Goal: Contribute content: Contribute content

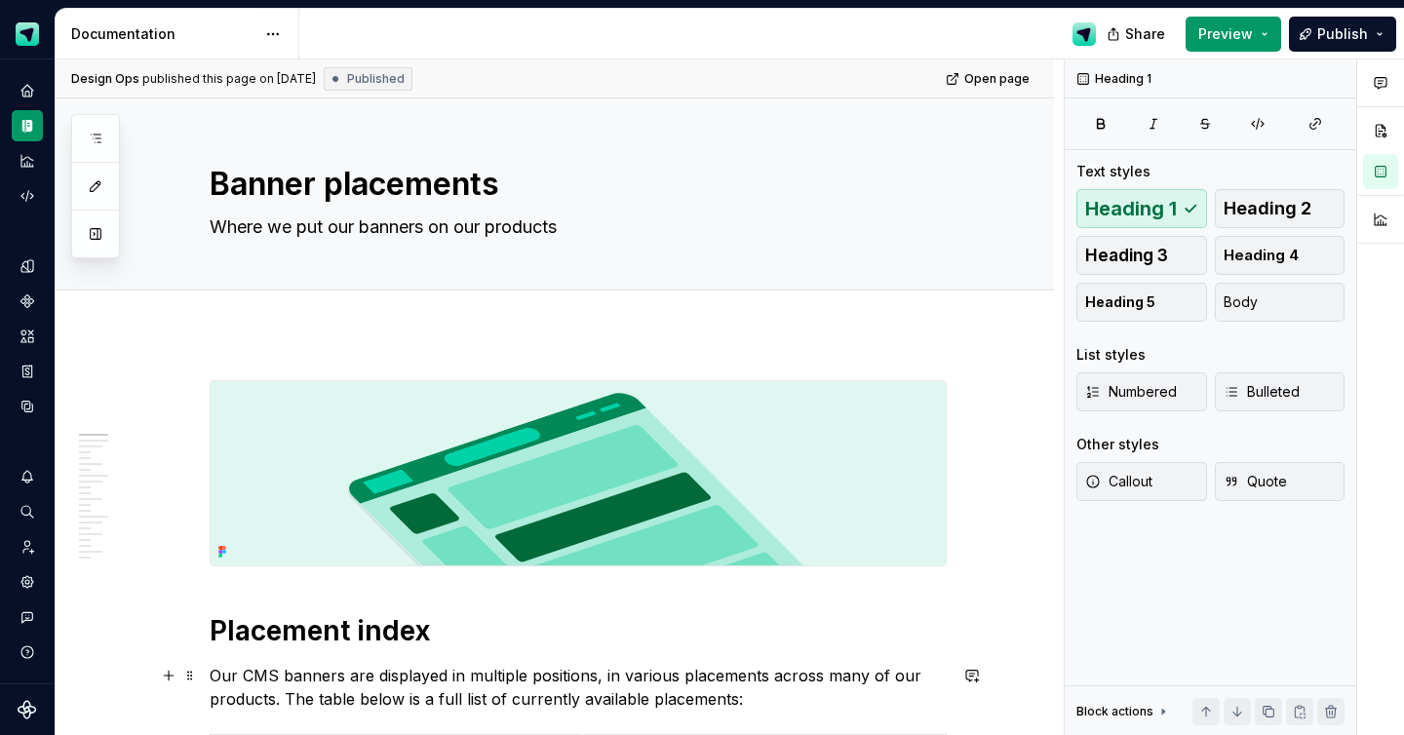
scroll to position [501, 0]
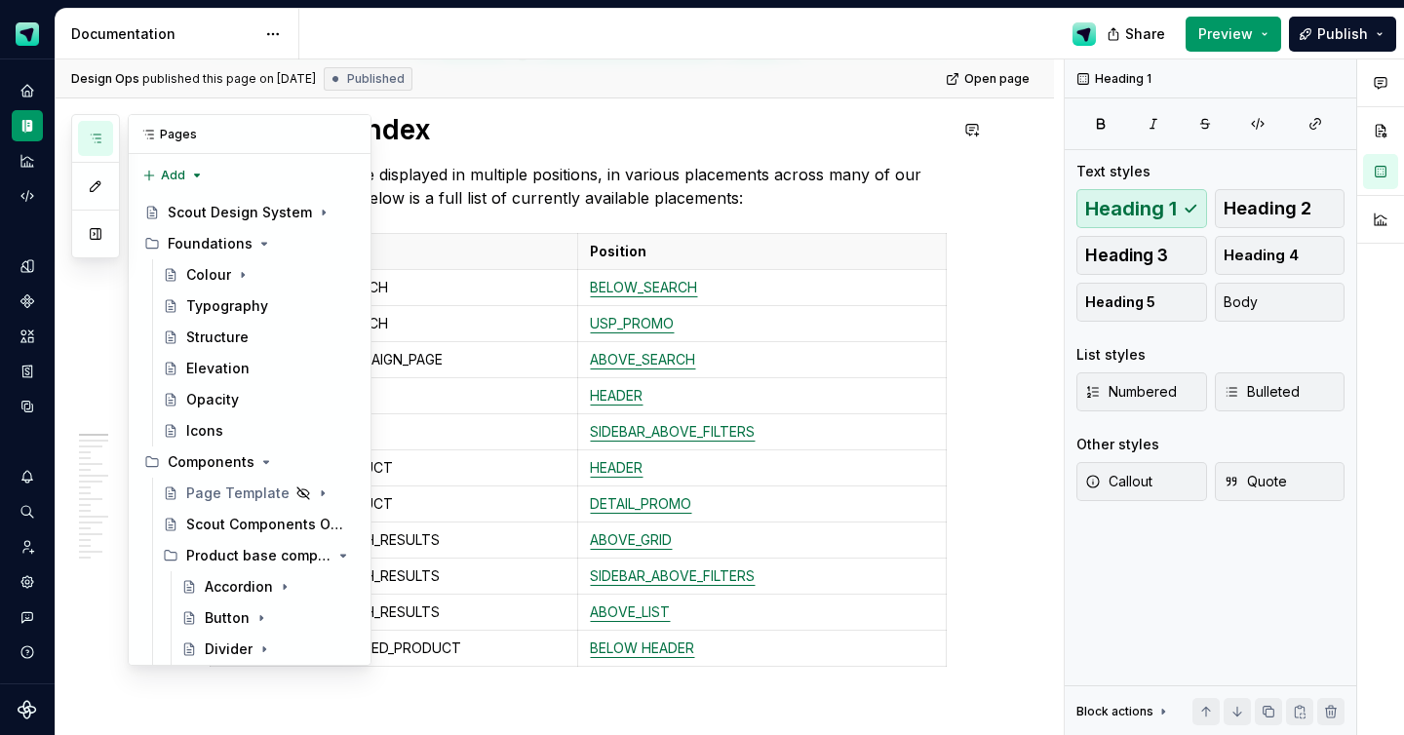
click at [89, 125] on button "button" at bounding box center [95, 138] width 35 height 35
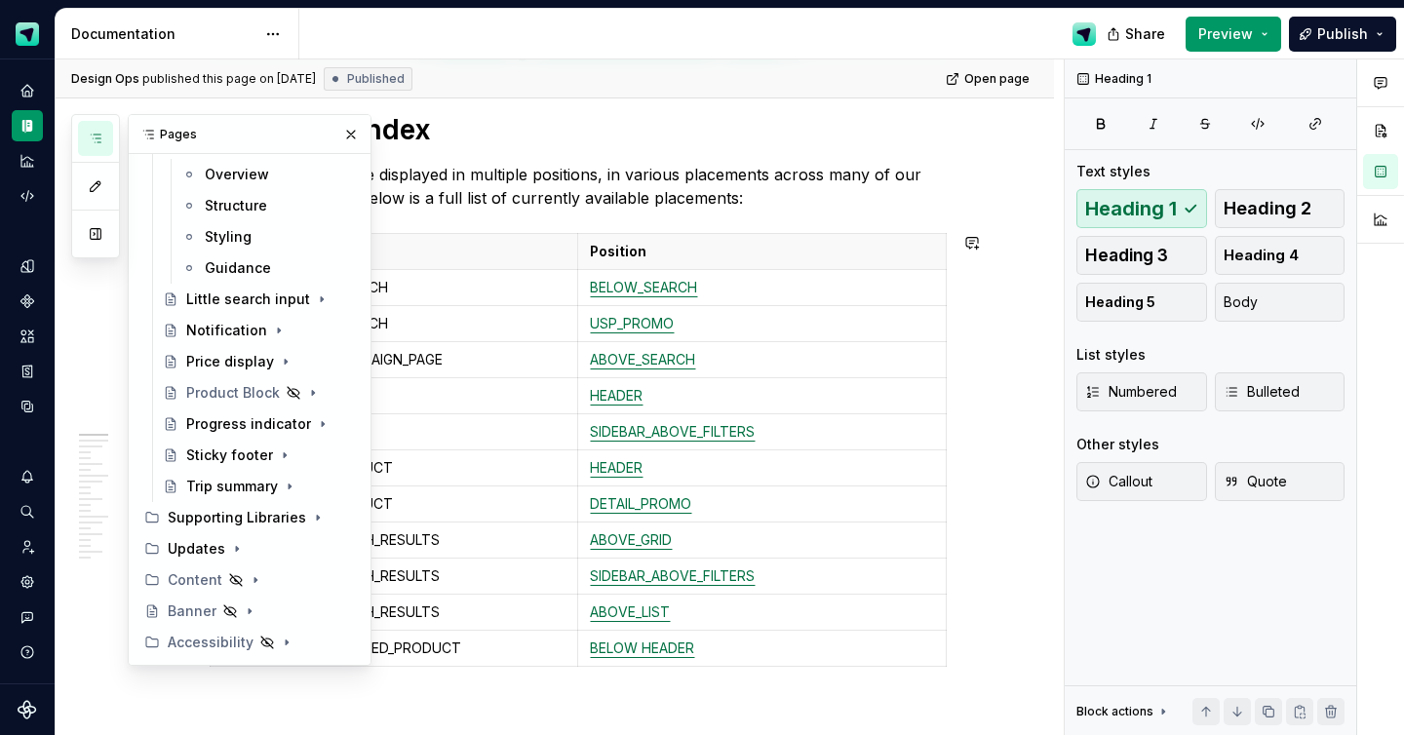
scroll to position [1656, 0]
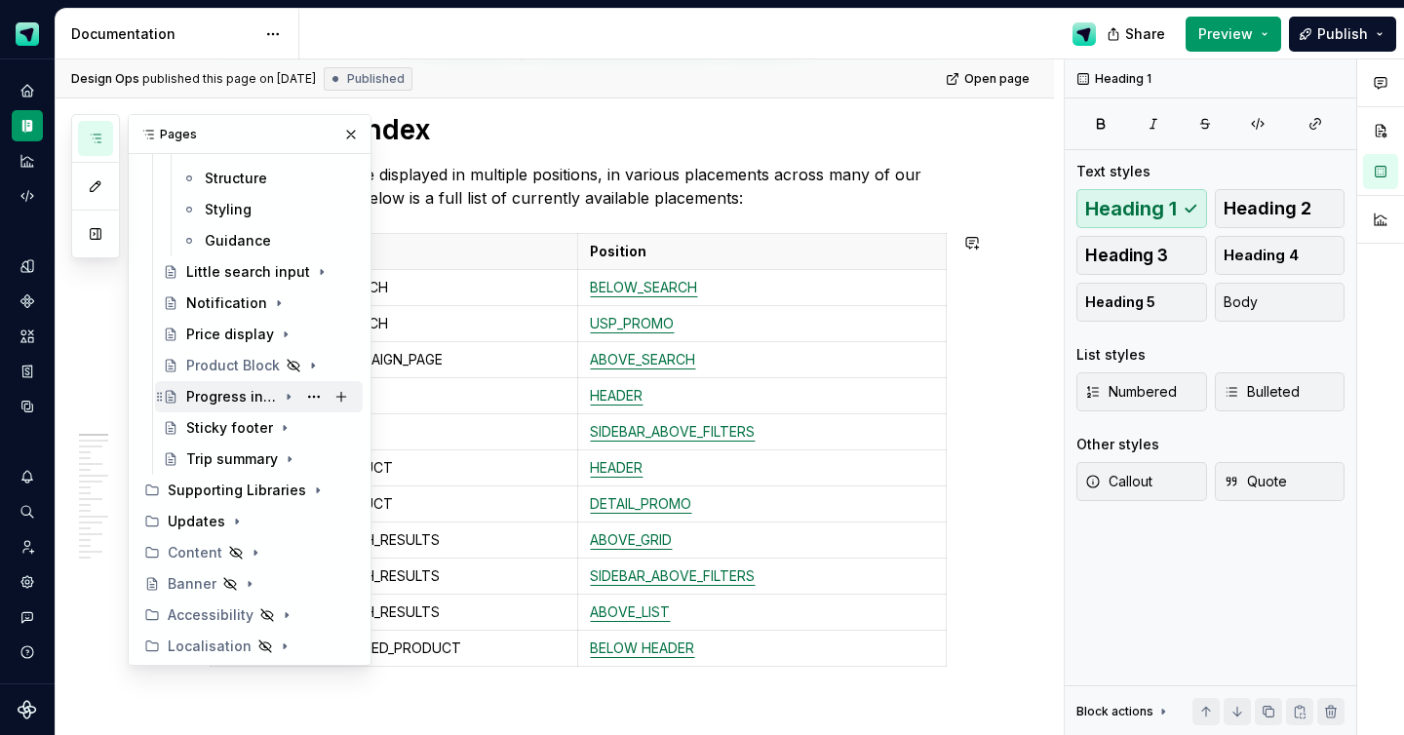
click at [229, 399] on div "Progress indicator" at bounding box center [231, 396] width 91 height 19
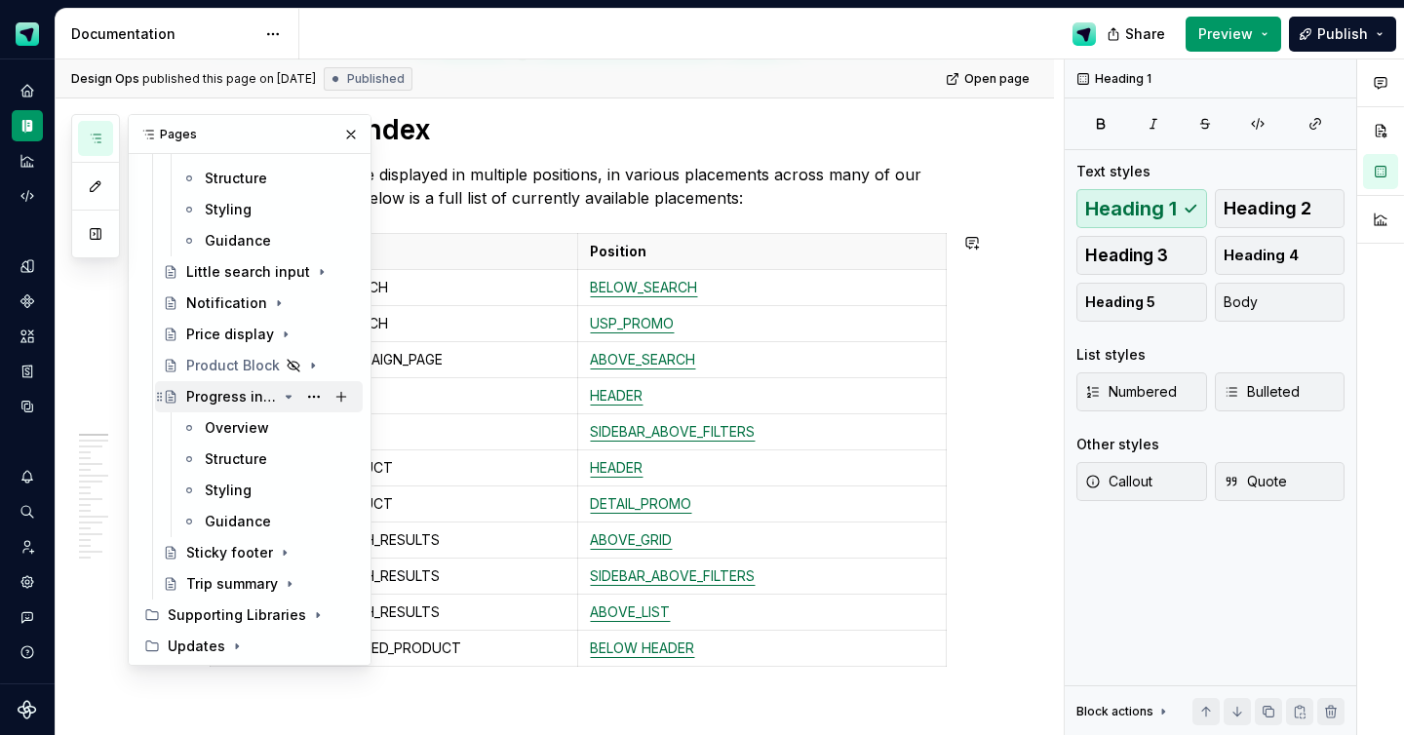
type textarea "*"
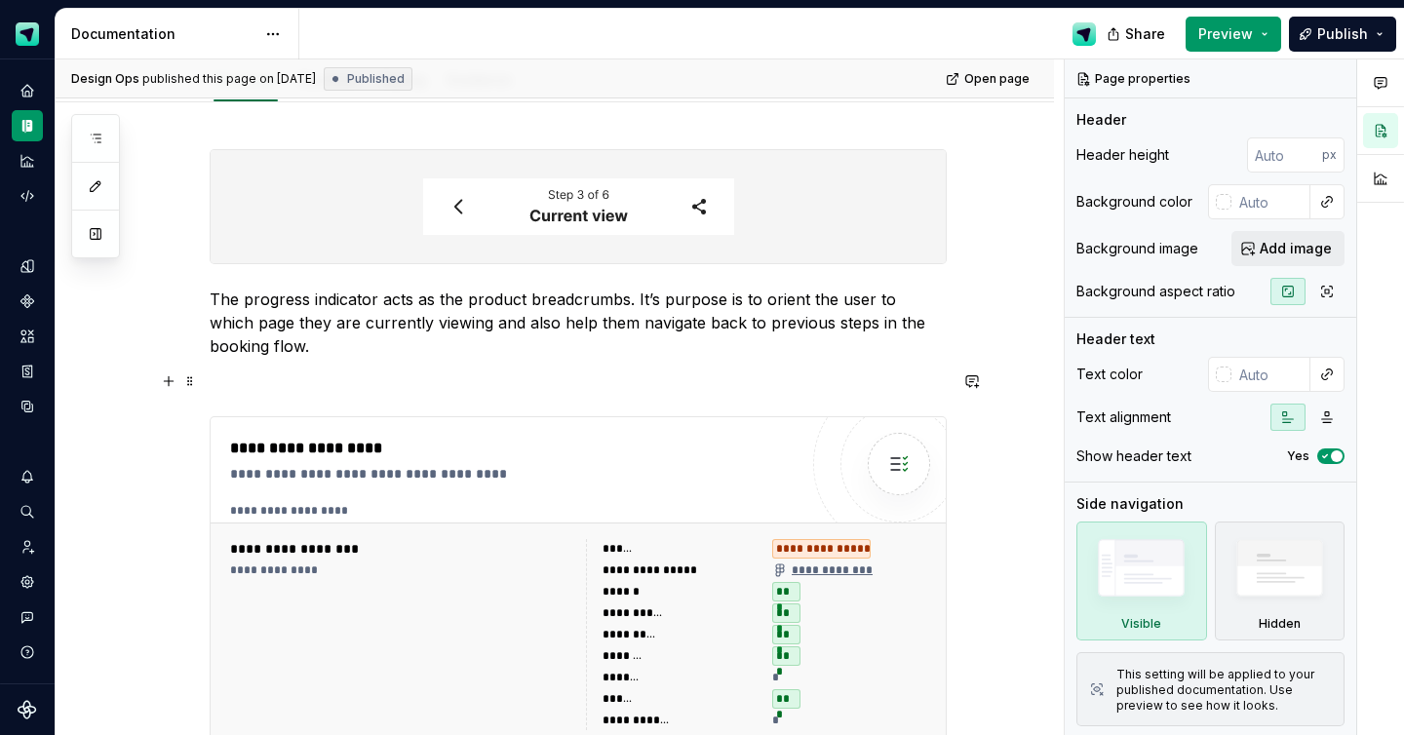
scroll to position [234, 0]
click at [541, 406] on div "**********" at bounding box center [578, 520] width 737 height 739
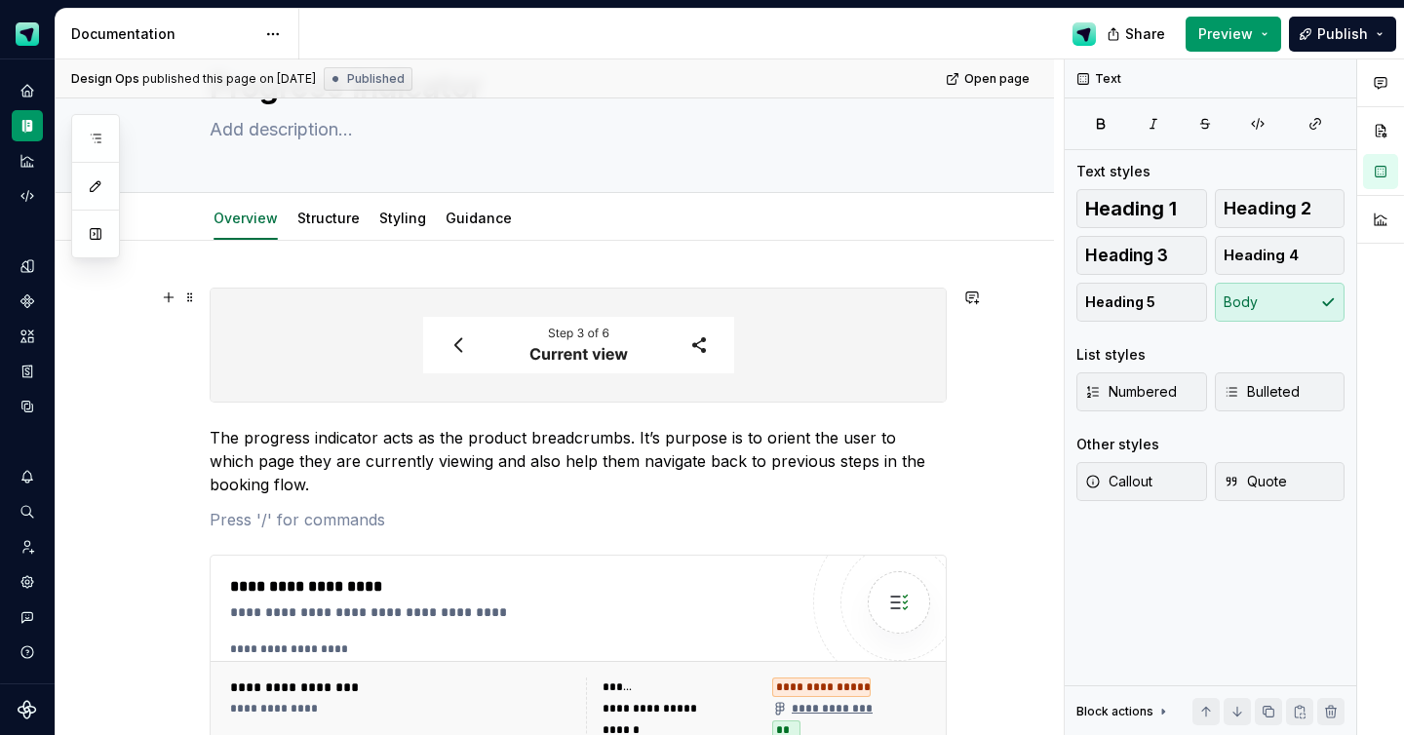
scroll to position [93, 0]
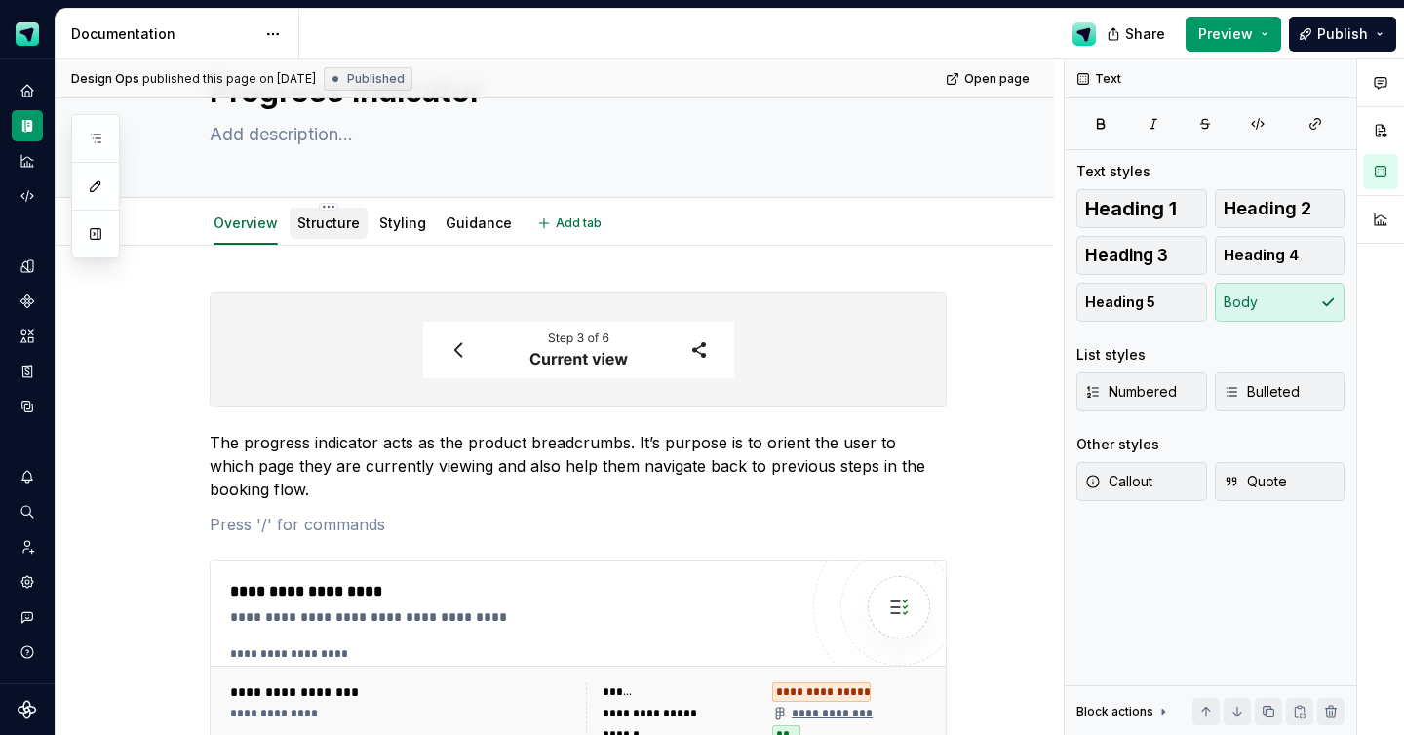
click at [350, 220] on link "Structure" at bounding box center [328, 222] width 62 height 17
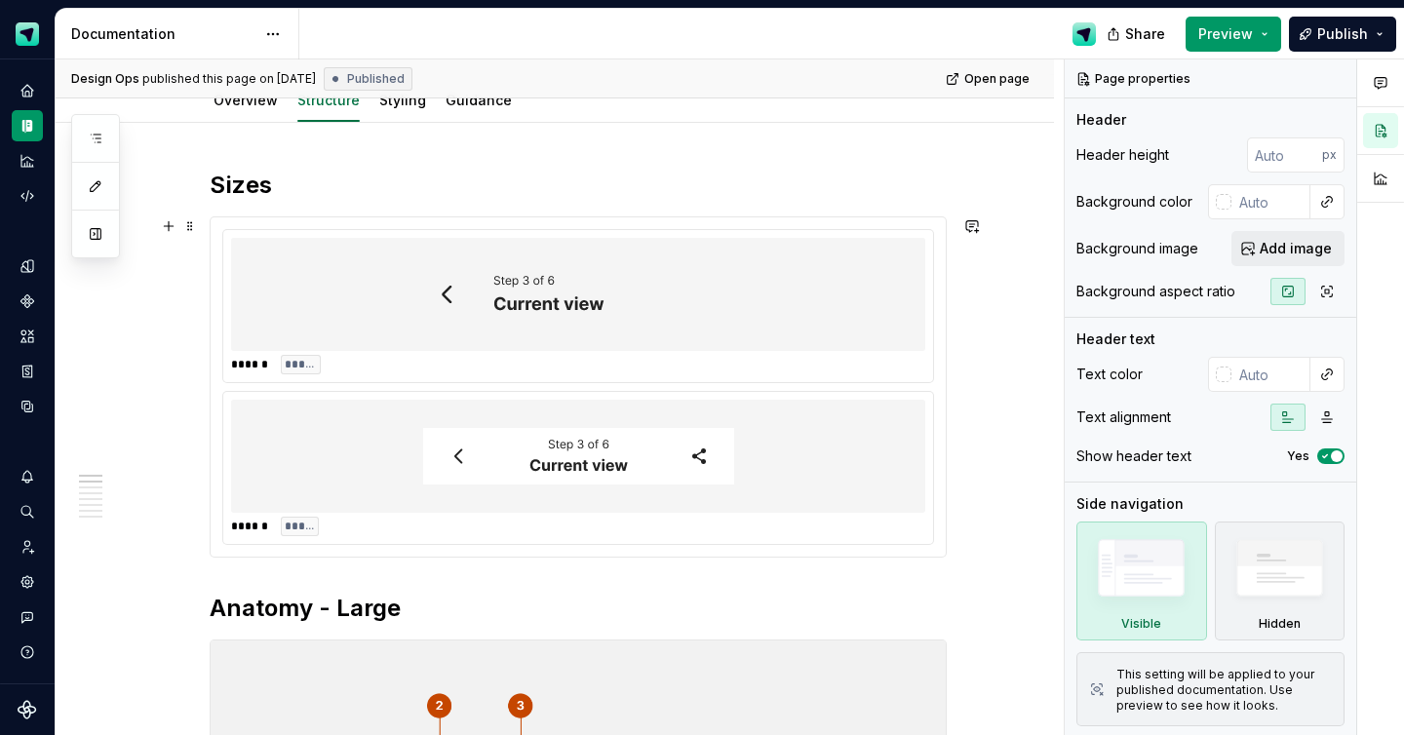
scroll to position [216, 0]
click at [670, 399] on div at bounding box center [578, 455] width 694 height 113
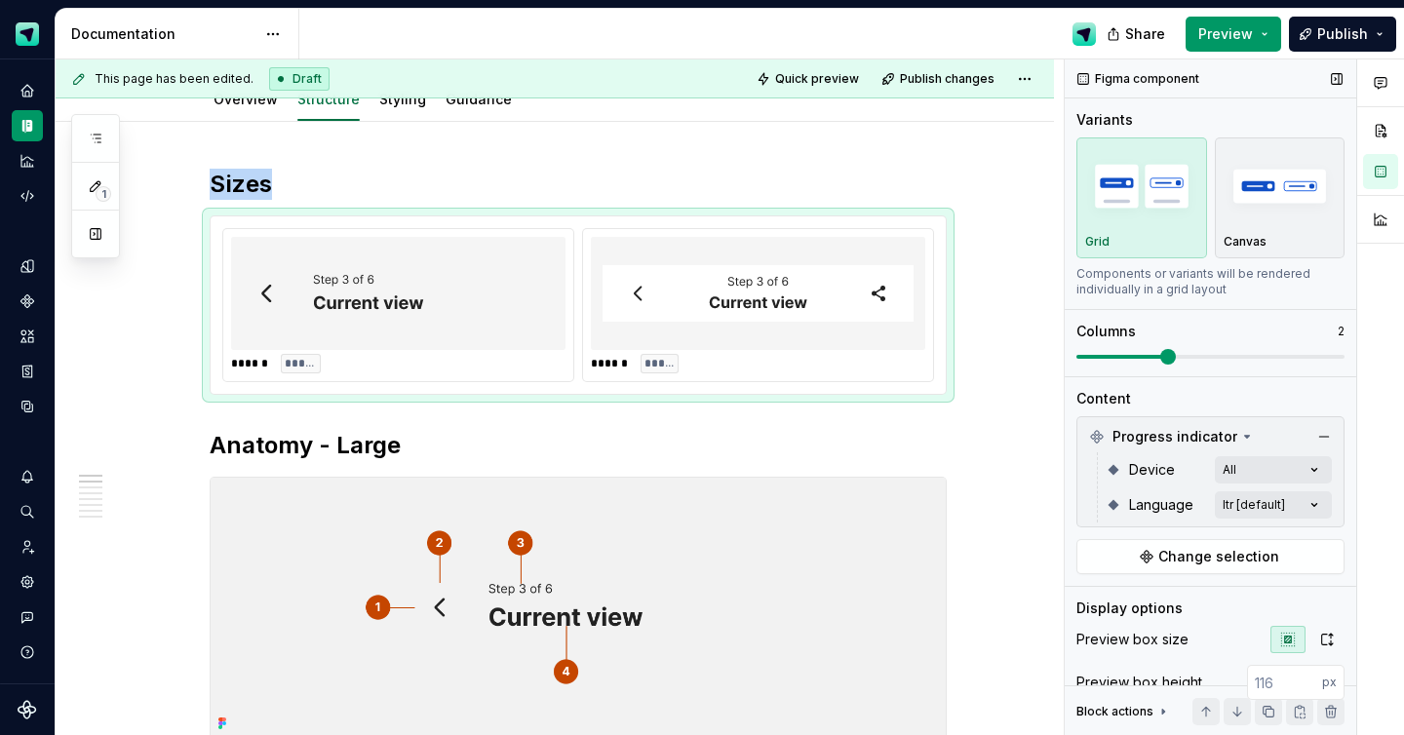
click at [1167, 354] on span at bounding box center [1168, 357] width 16 height 16
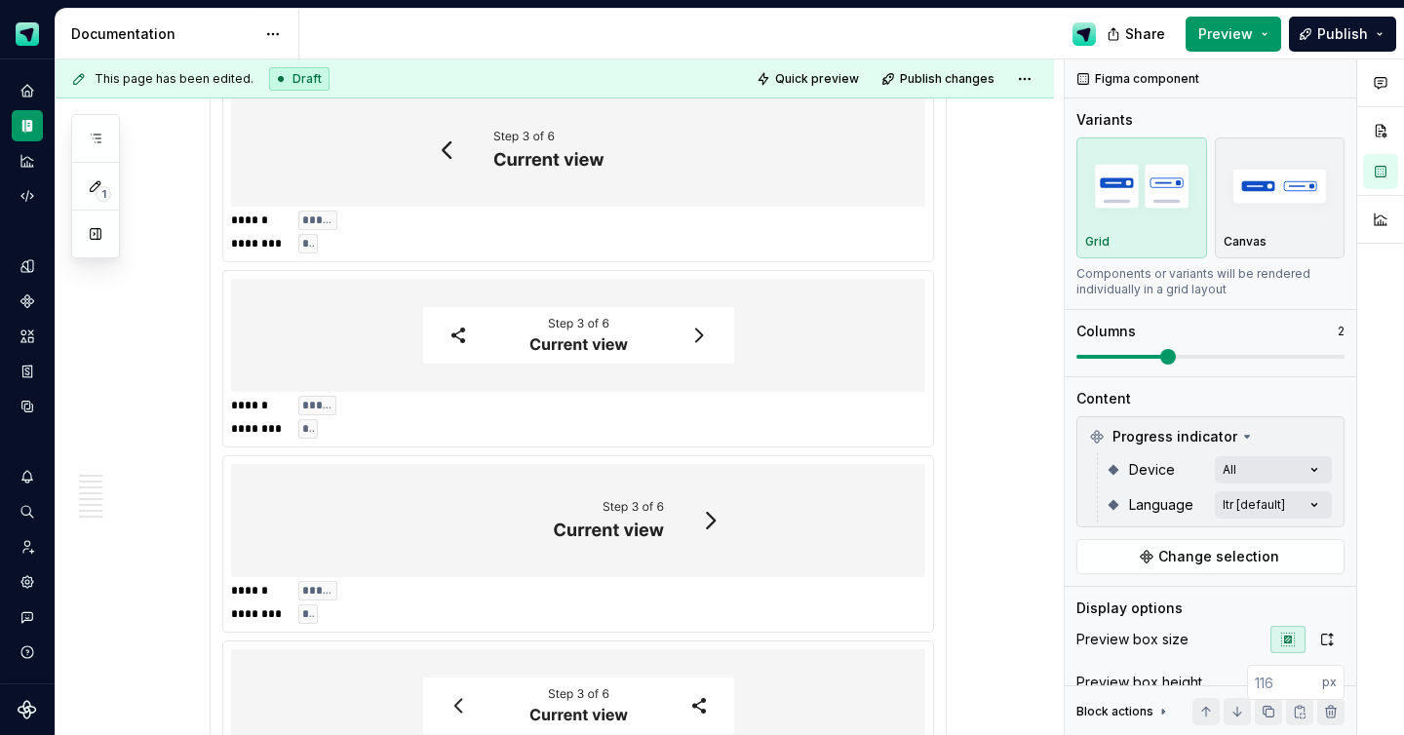
scroll to position [2712, 0]
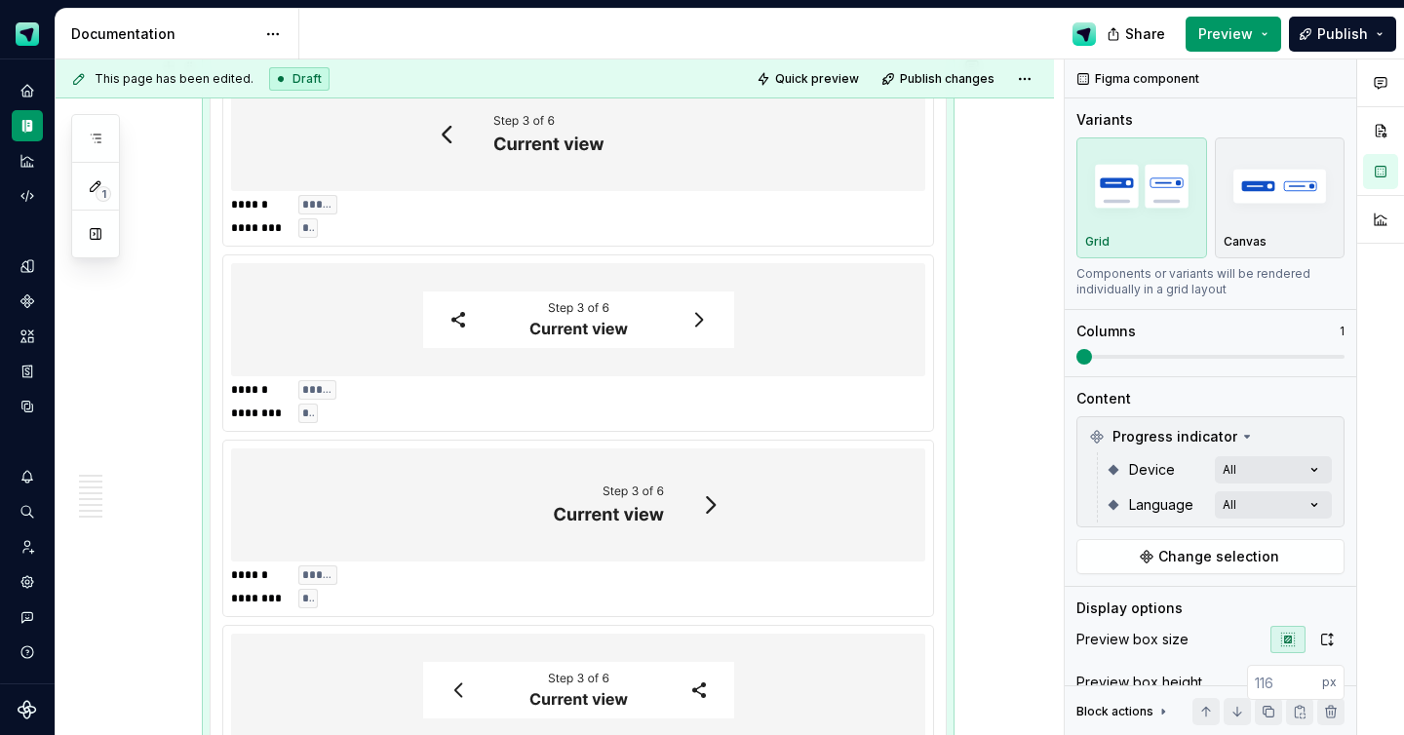
click at [645, 369] on div at bounding box center [578, 319] width 694 height 113
drag, startPoint x: 1073, startPoint y: 355, endPoint x: 1167, endPoint y: 353, distance: 93.6
click at [1168, 353] on div "Figma component Variants Grid Canvas Components or variants will be rendered in…" at bounding box center [1209, 397] width 291 height 676
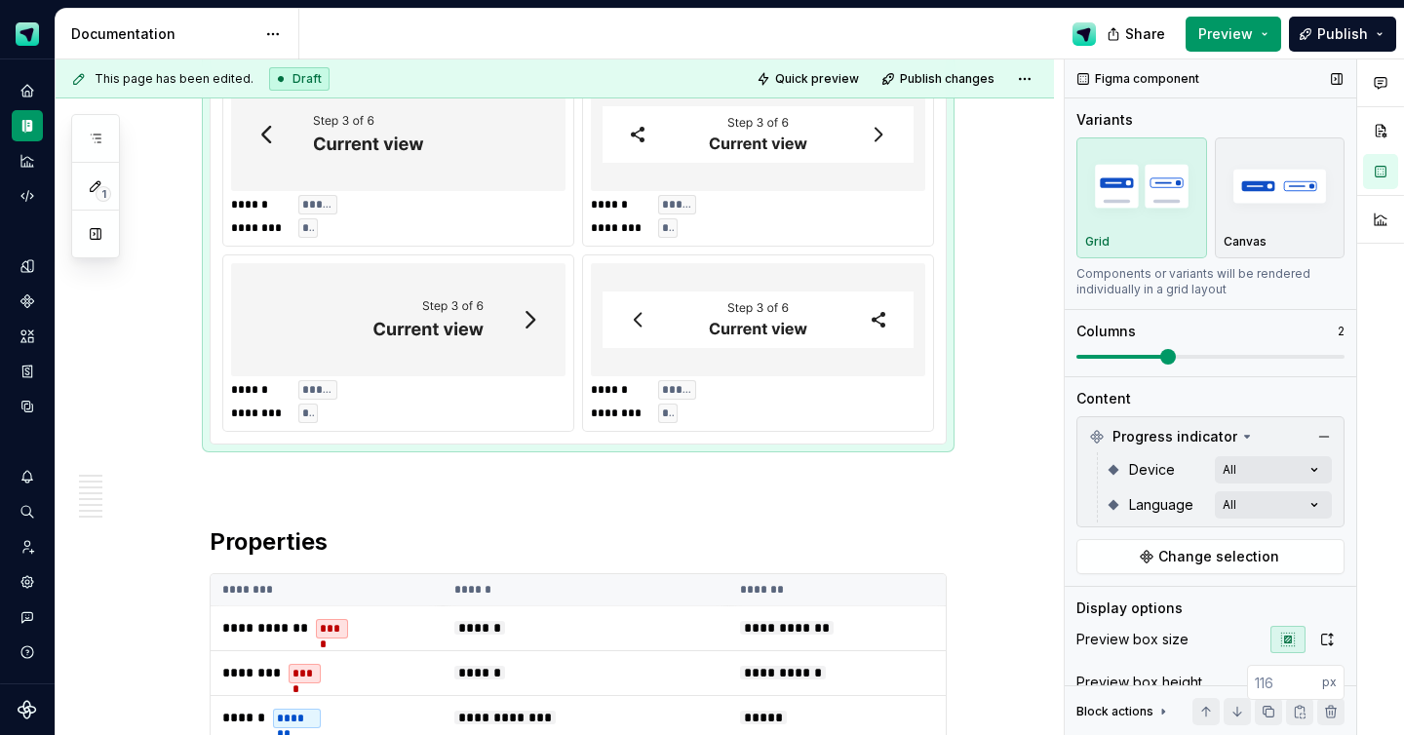
scroll to position [2709, 0]
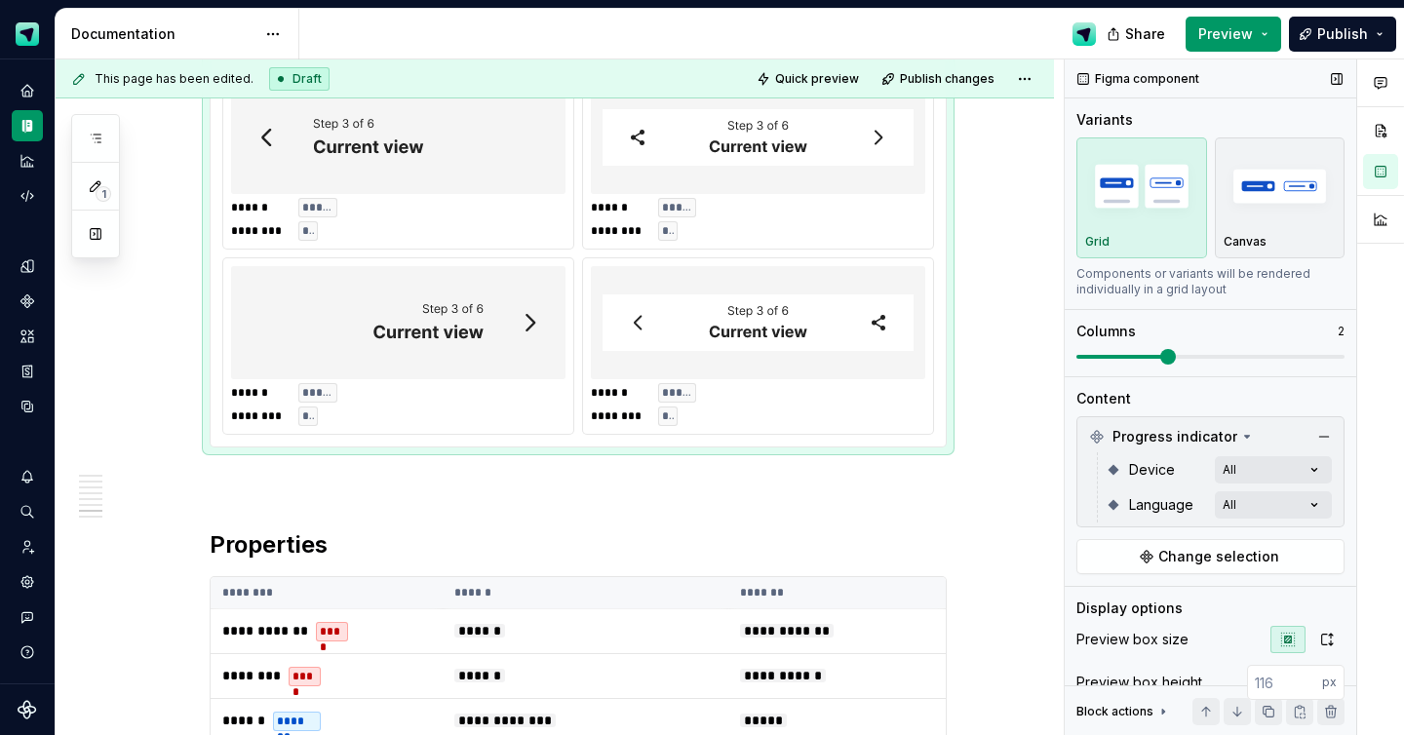
click at [1169, 355] on span at bounding box center [1168, 357] width 16 height 16
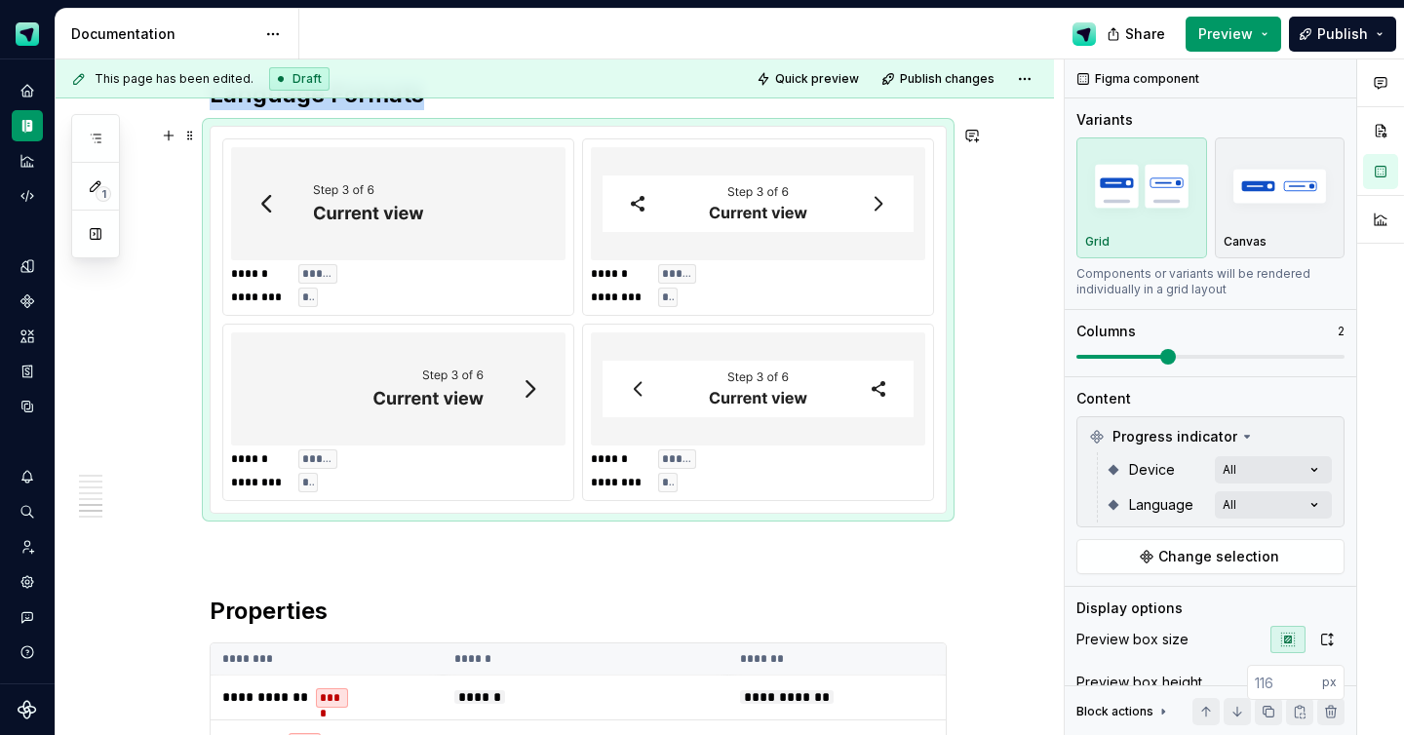
scroll to position [2625, 0]
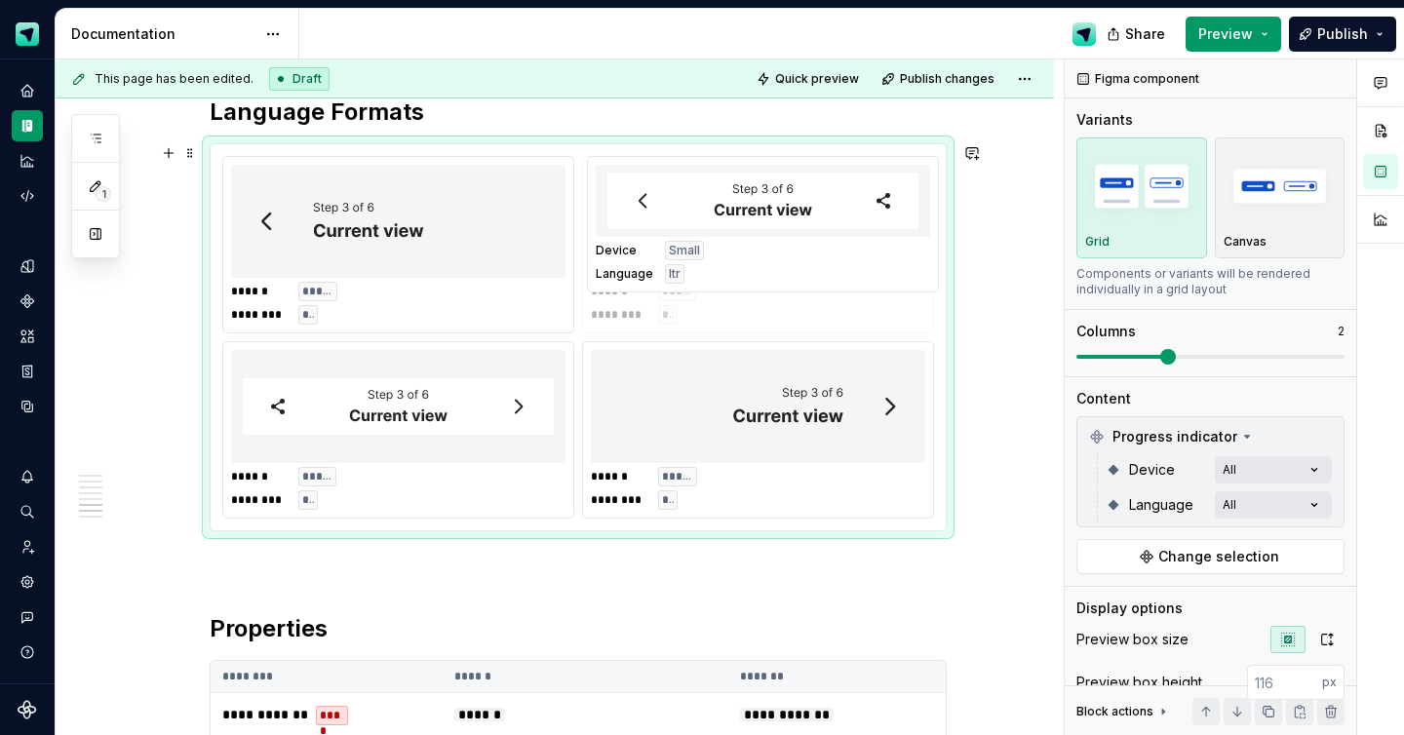
drag, startPoint x: 822, startPoint y: 382, endPoint x: 829, endPoint y: 236, distance: 146.4
click at [829, 236] on body "Scout Design System Design system data Documentation Share Preview Publish 1 Pa…" at bounding box center [702, 367] width 1404 height 735
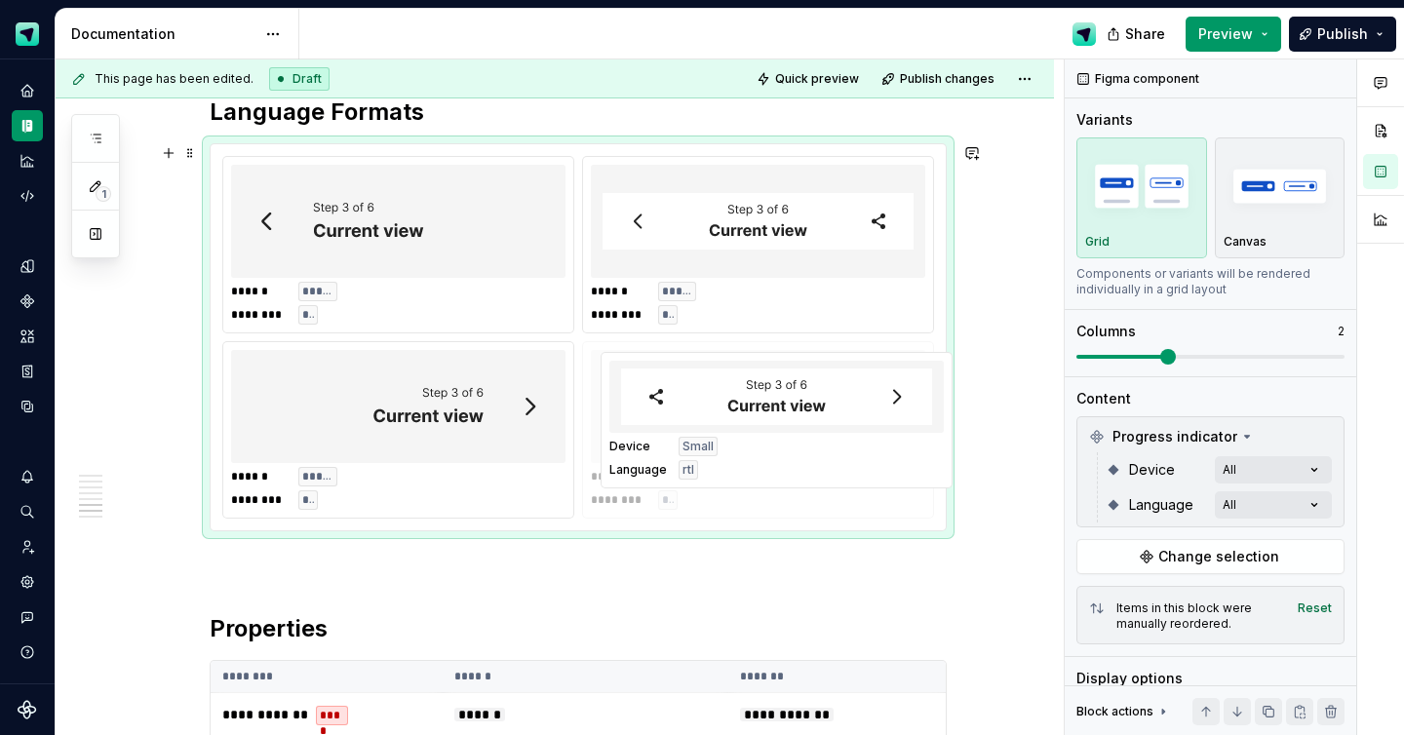
drag, startPoint x: 442, startPoint y: 428, endPoint x: 820, endPoint y: 443, distance: 378.5
type textarea "*"
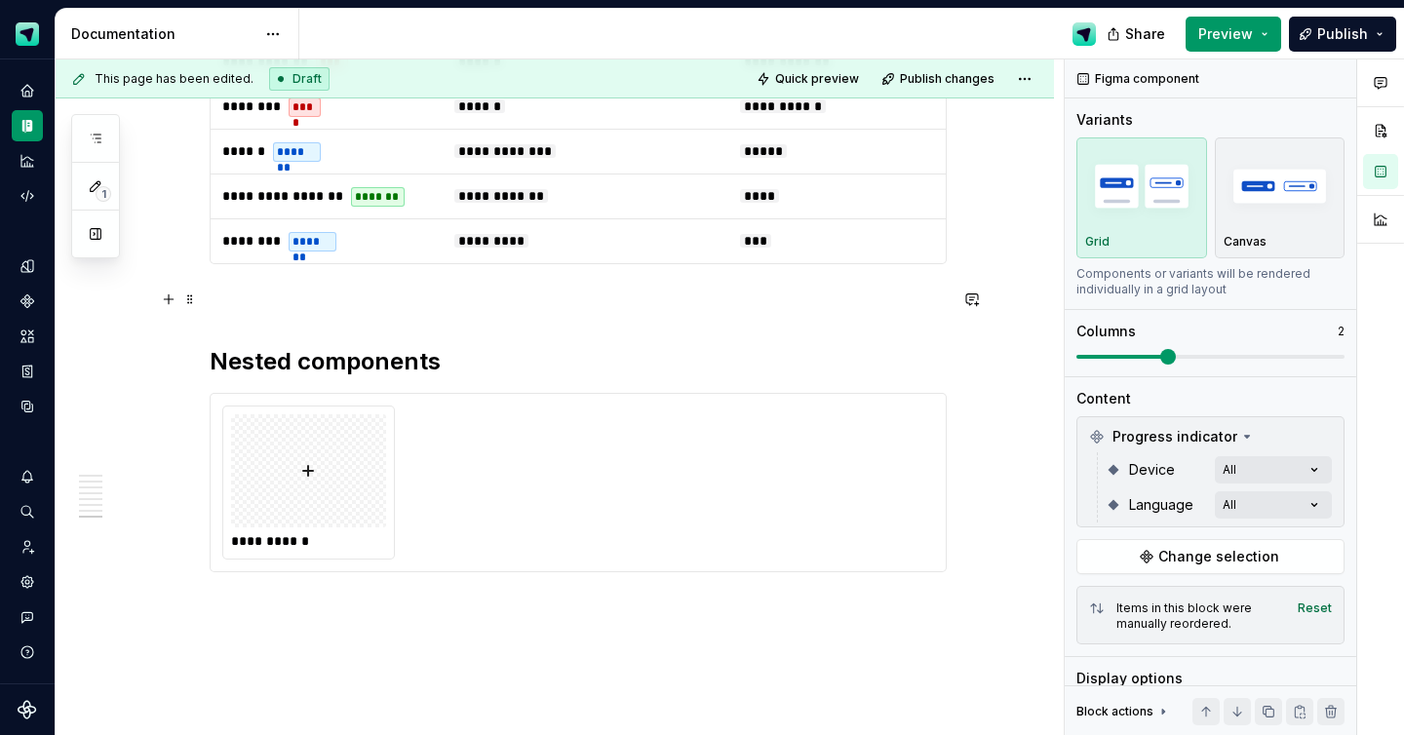
scroll to position [3278, 0]
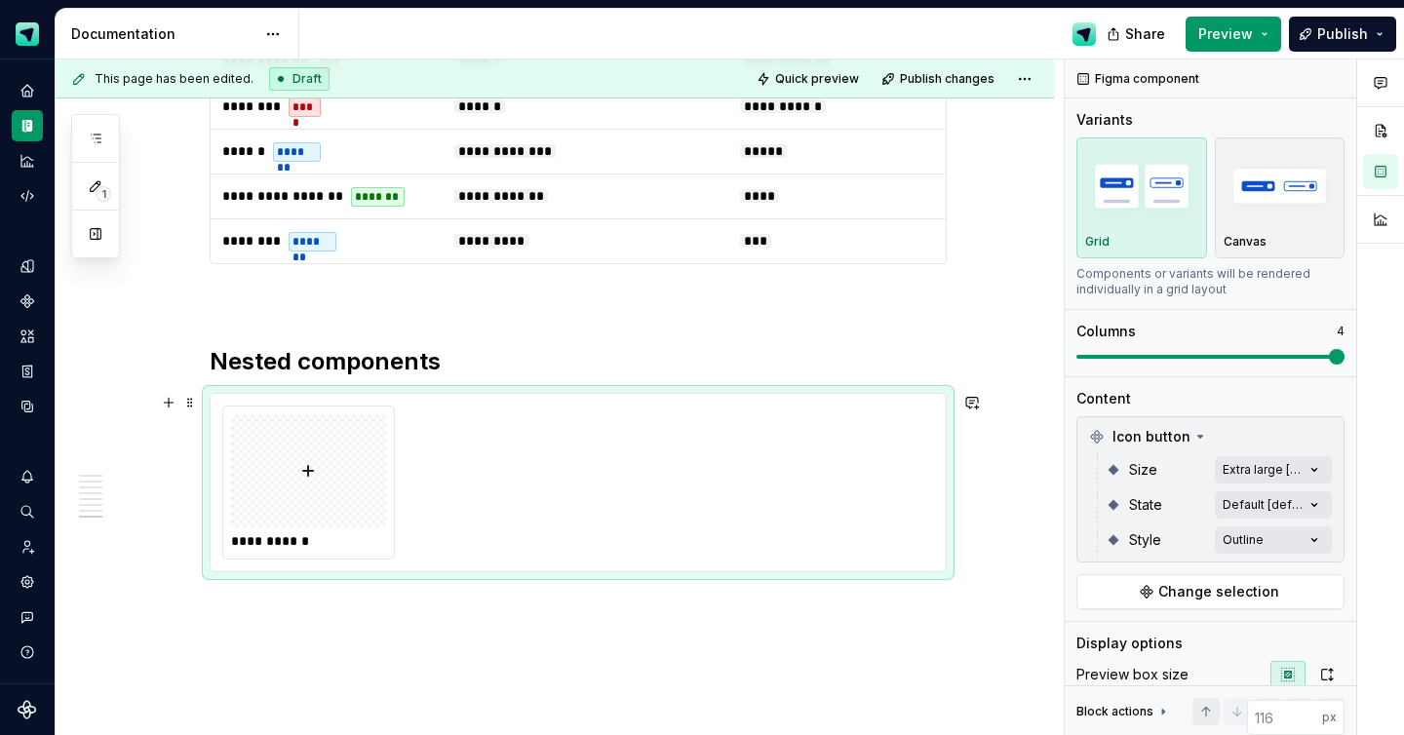
click at [330, 491] on img at bounding box center [308, 470] width 55 height 97
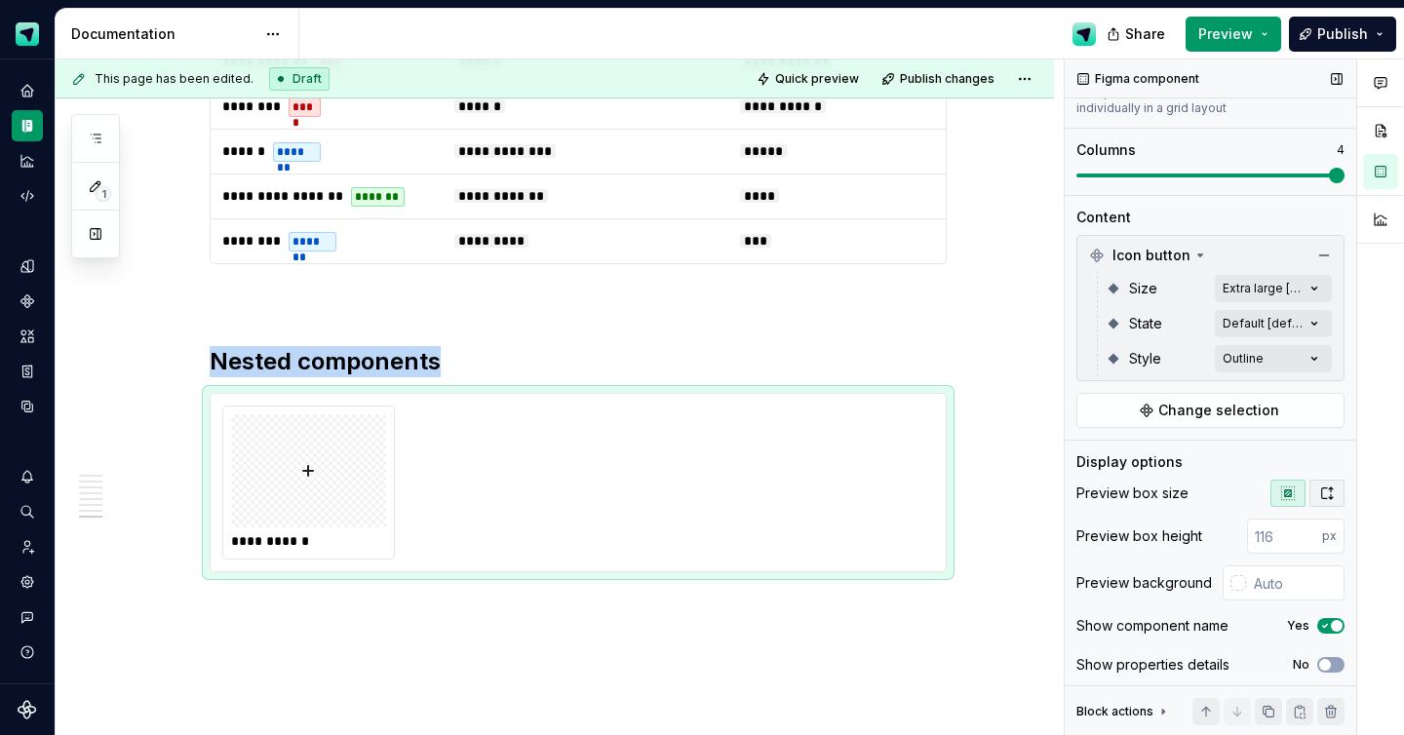
click at [1336, 502] on button "button" at bounding box center [1326, 493] width 35 height 27
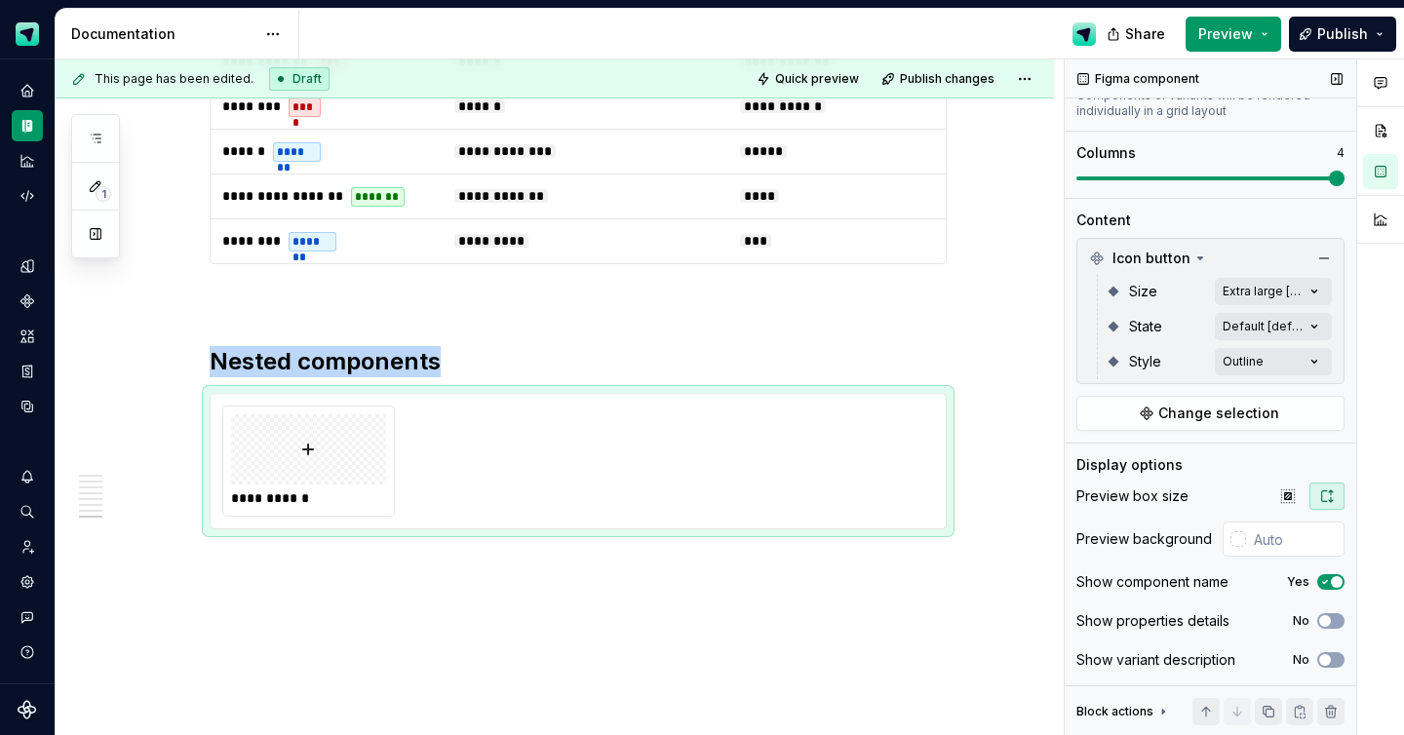
scroll to position [178, 0]
click at [1271, 484] on button "button" at bounding box center [1287, 495] width 35 height 27
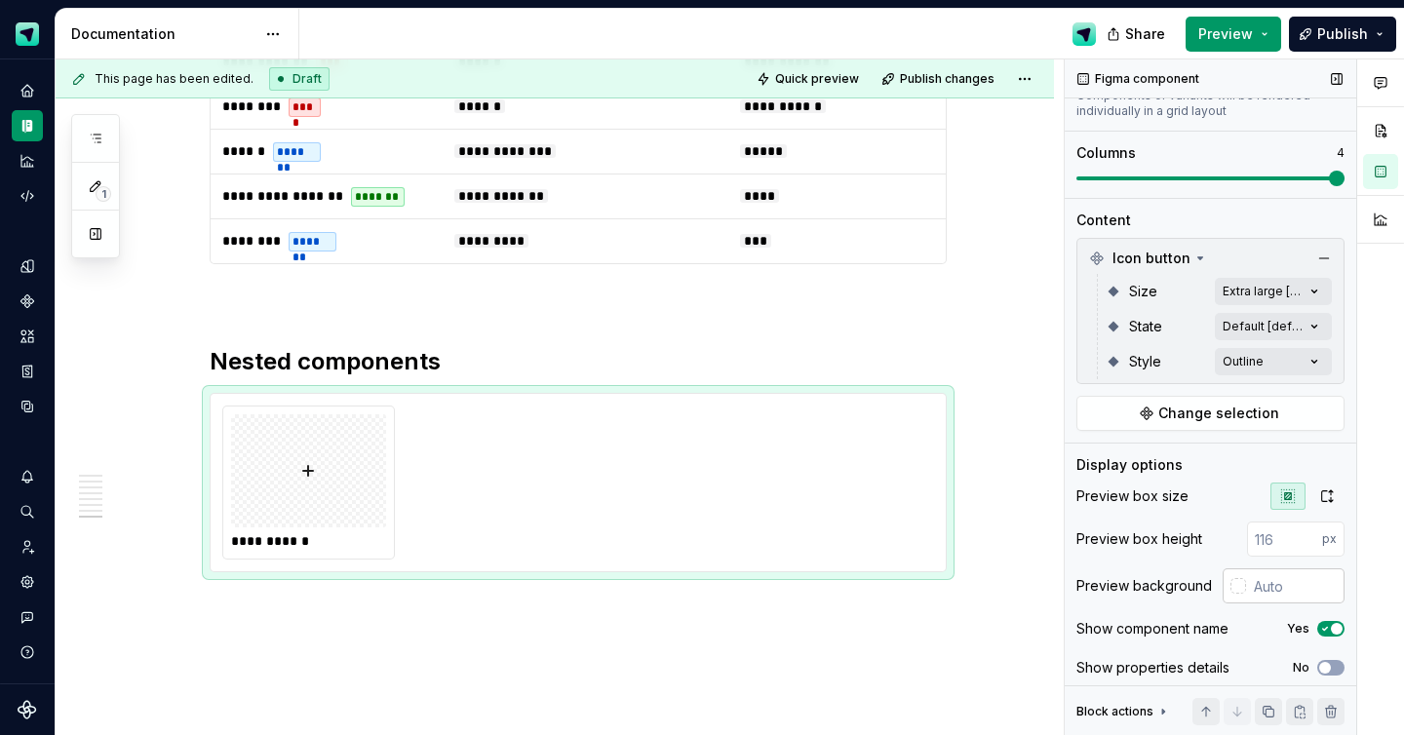
click at [1283, 583] on input "text" at bounding box center [1295, 585] width 98 height 35
type input "#F5F5F5"
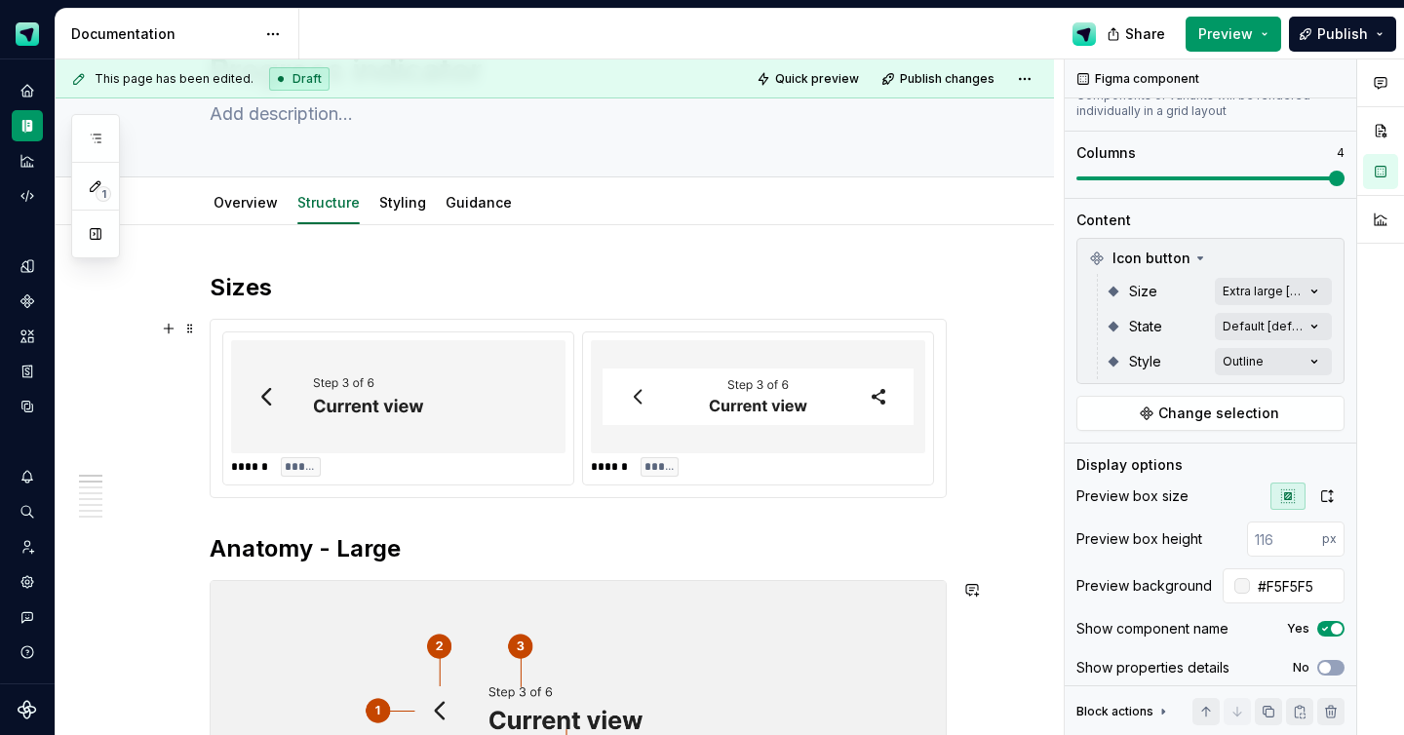
scroll to position [0, 0]
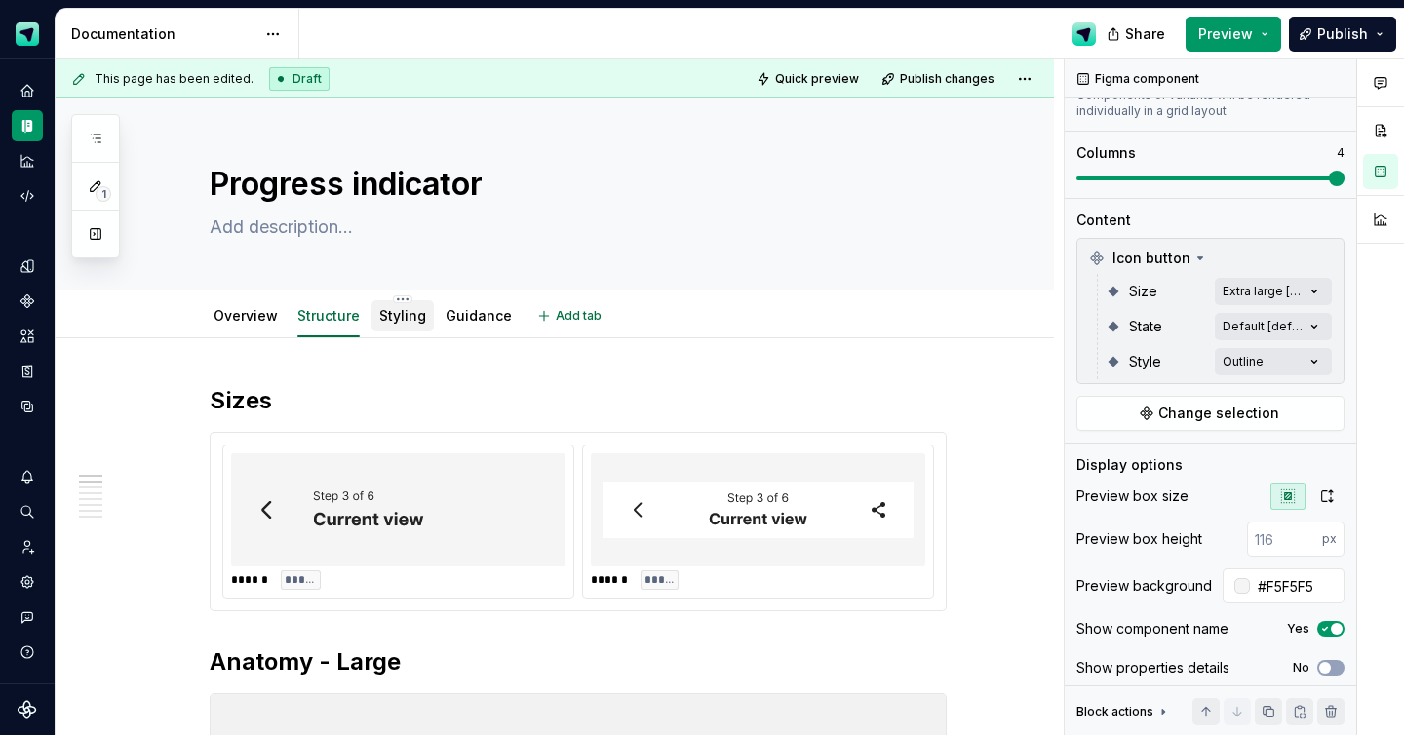
click at [410, 324] on div "Styling" at bounding box center [402, 315] width 47 height 19
click at [398, 309] on link "Styling" at bounding box center [402, 315] width 47 height 17
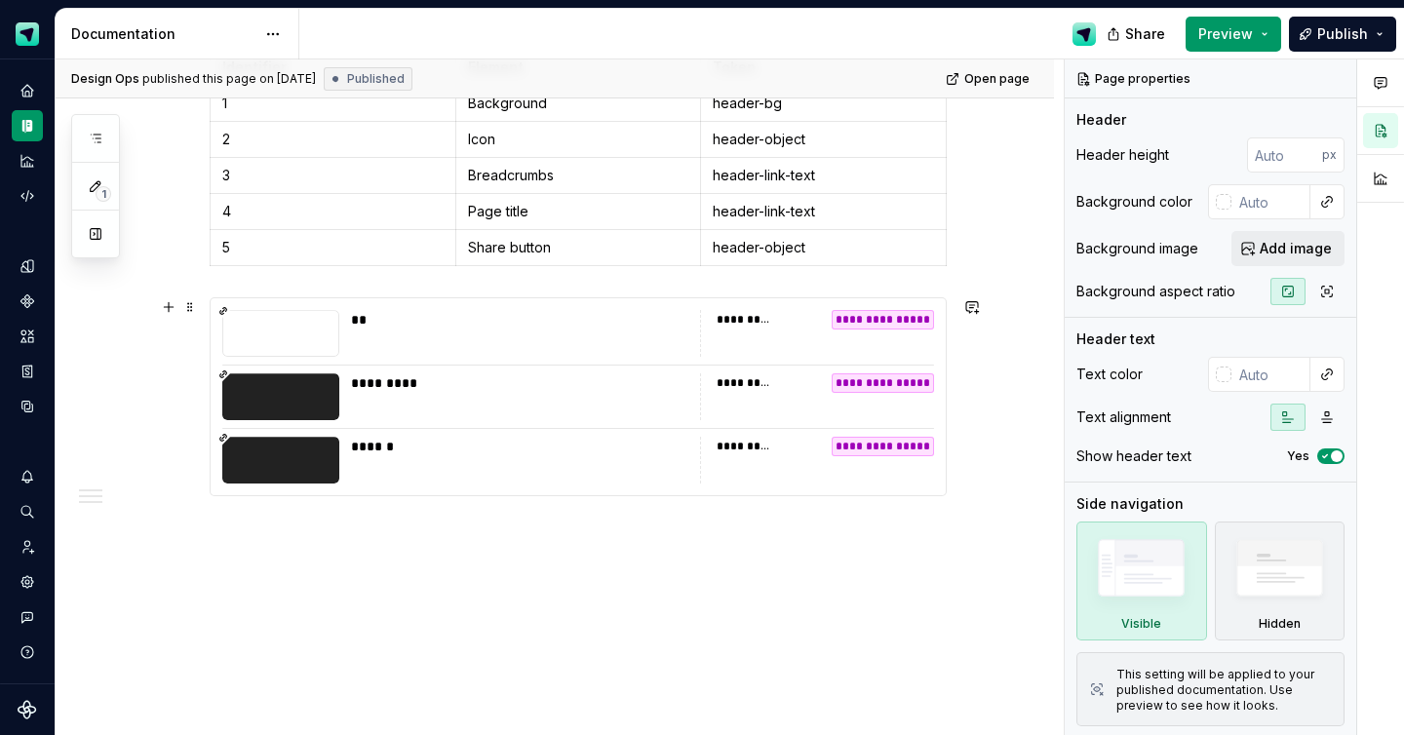
scroll to position [2158, 0]
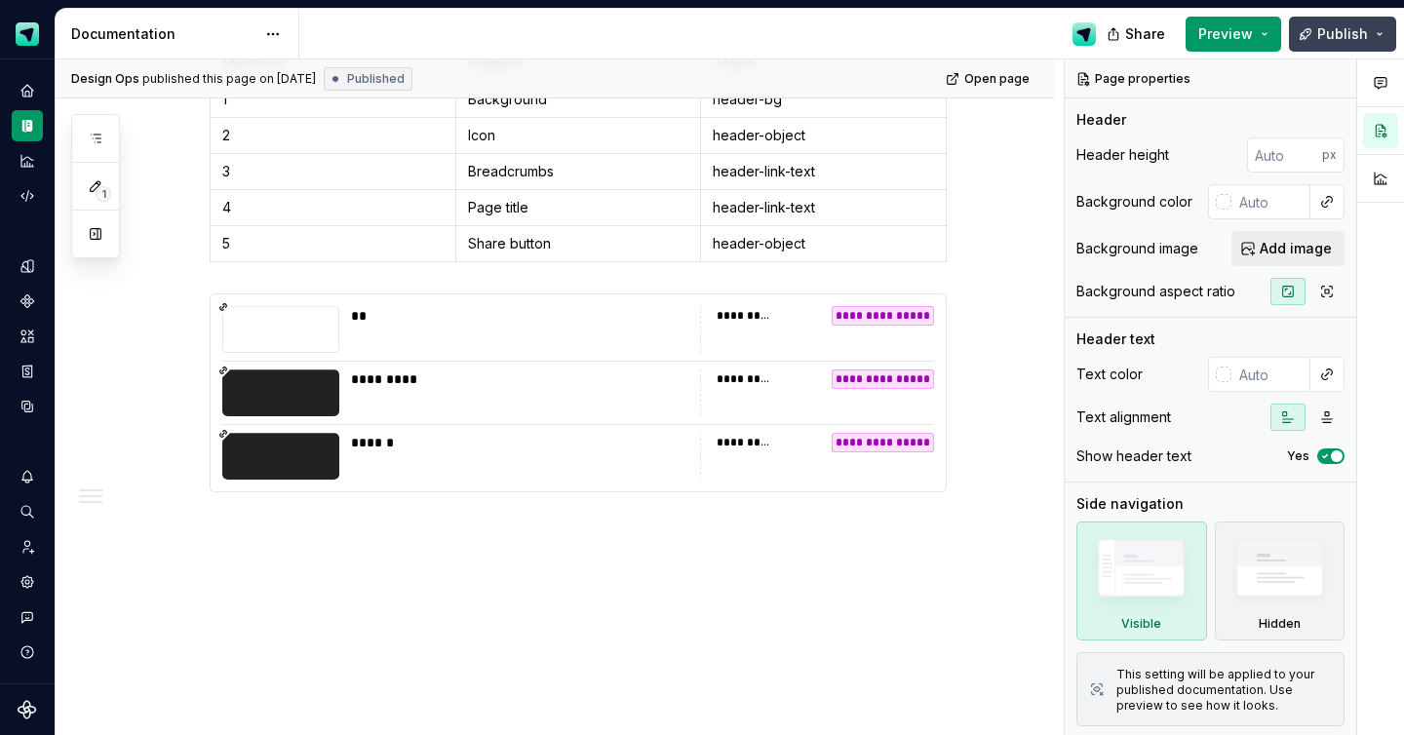
click at [1350, 32] on span "Publish" at bounding box center [1342, 33] width 51 height 19
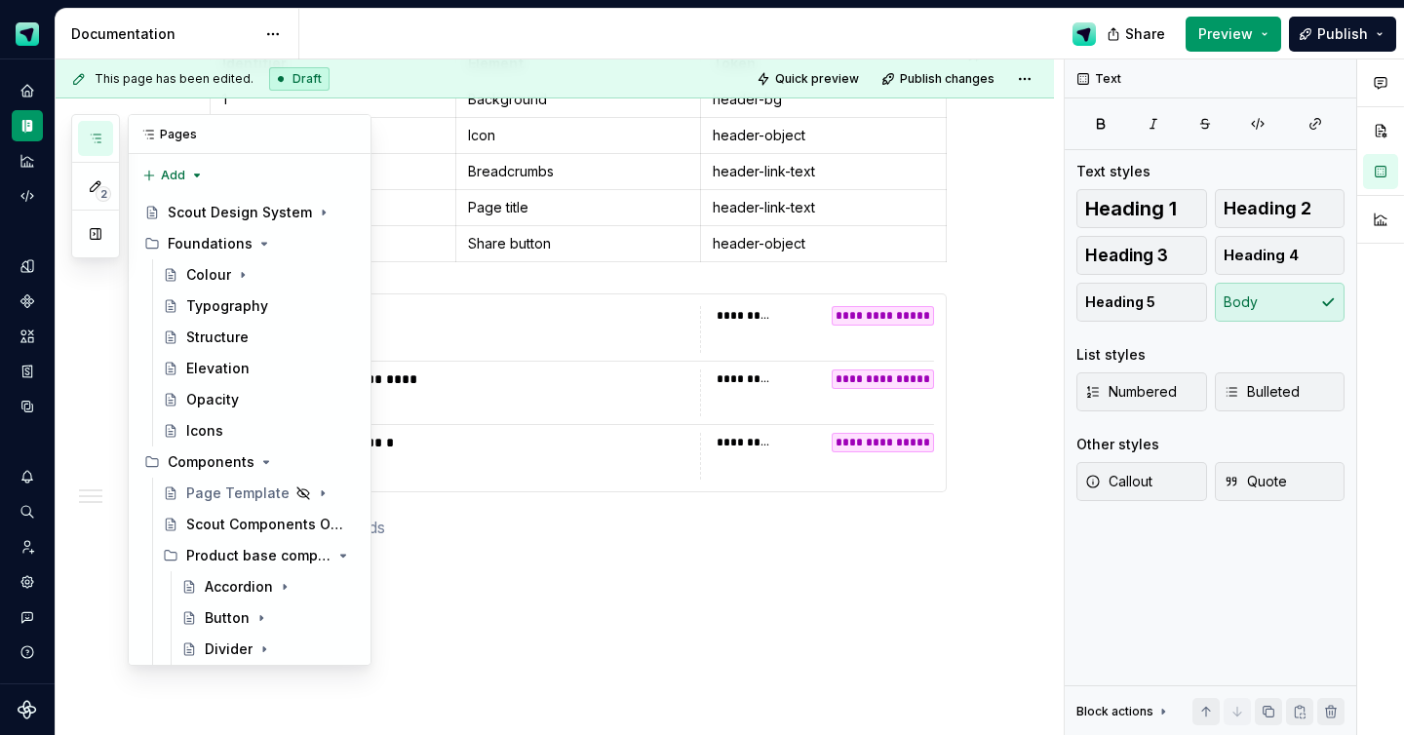
click at [90, 138] on icon "button" at bounding box center [96, 139] width 16 height 16
click at [213, 465] on div "Components" at bounding box center [211, 461] width 87 height 19
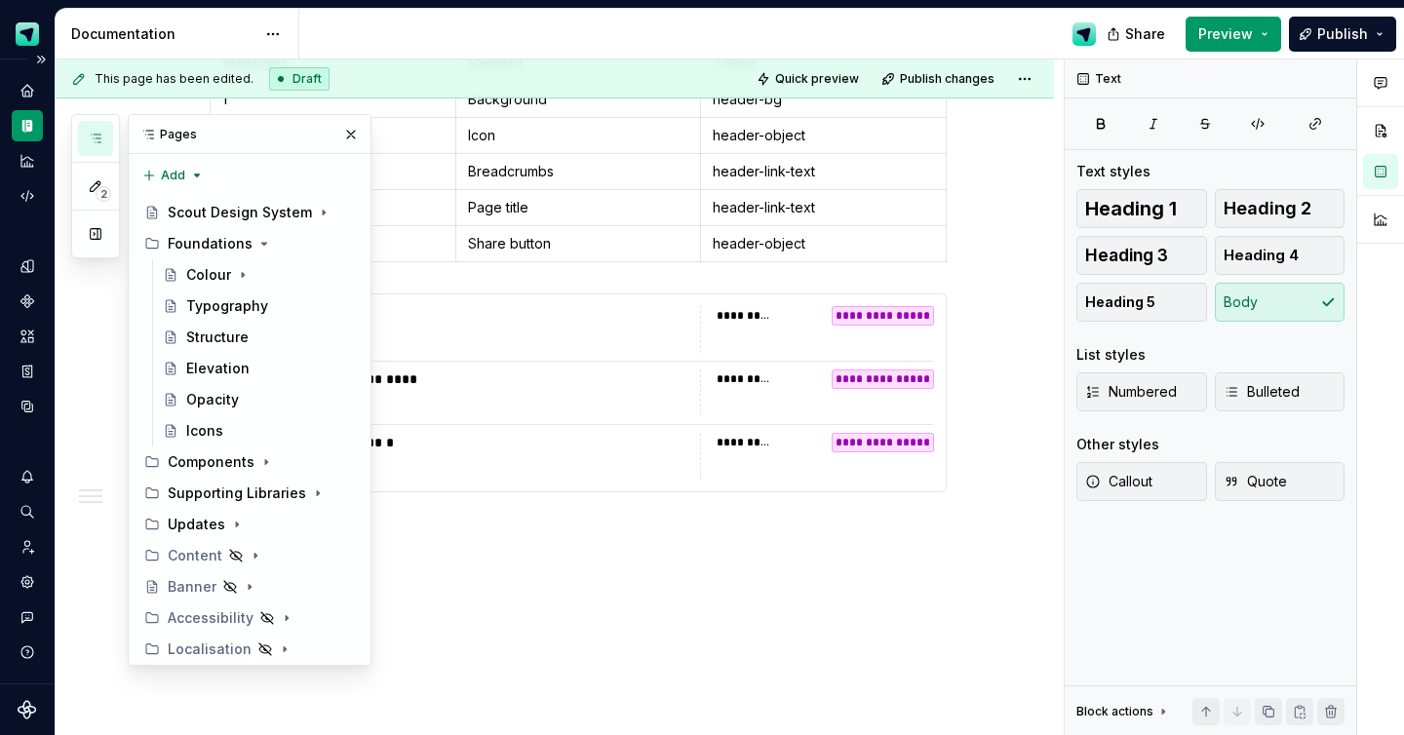
click at [40, 230] on div "Design system data" at bounding box center [27, 248] width 31 height 347
click at [31, 299] on icon "Components" at bounding box center [26, 300] width 13 height 13
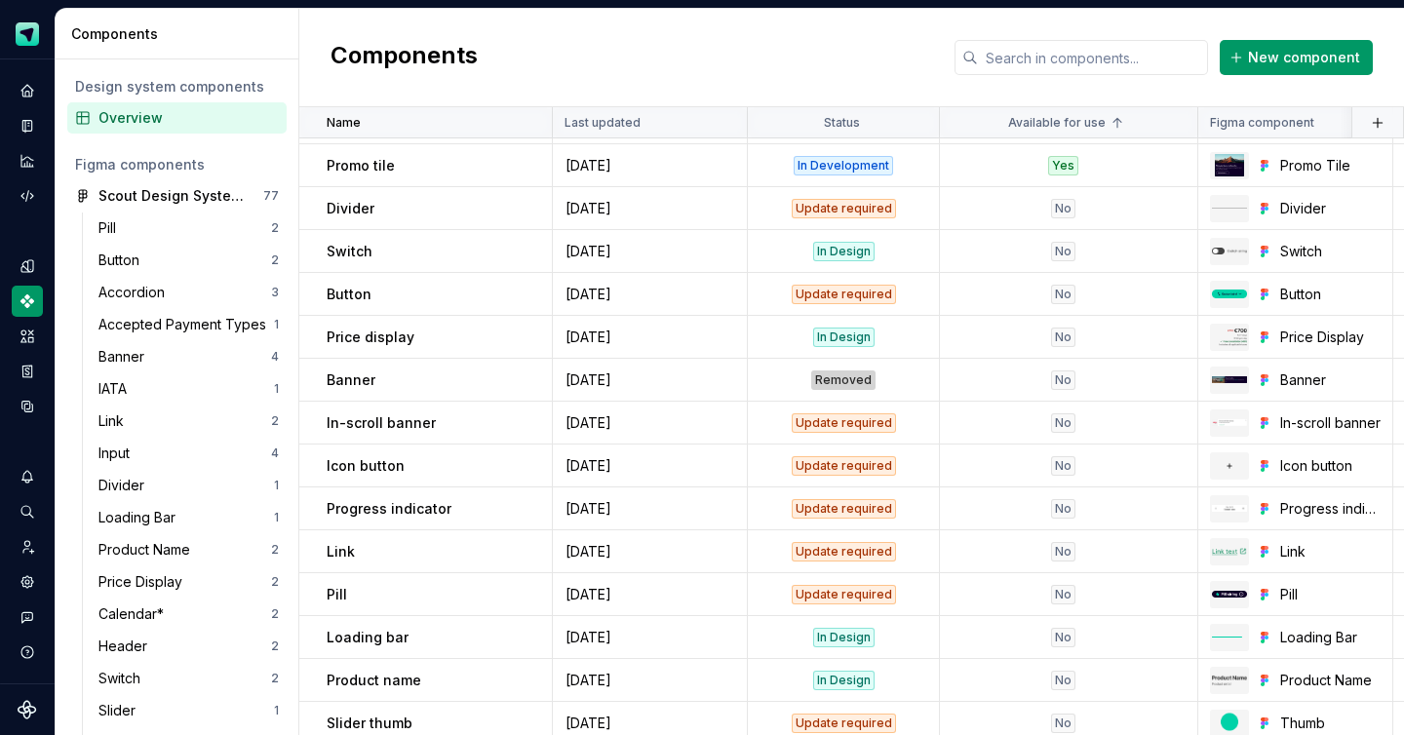
scroll to position [425, 0]
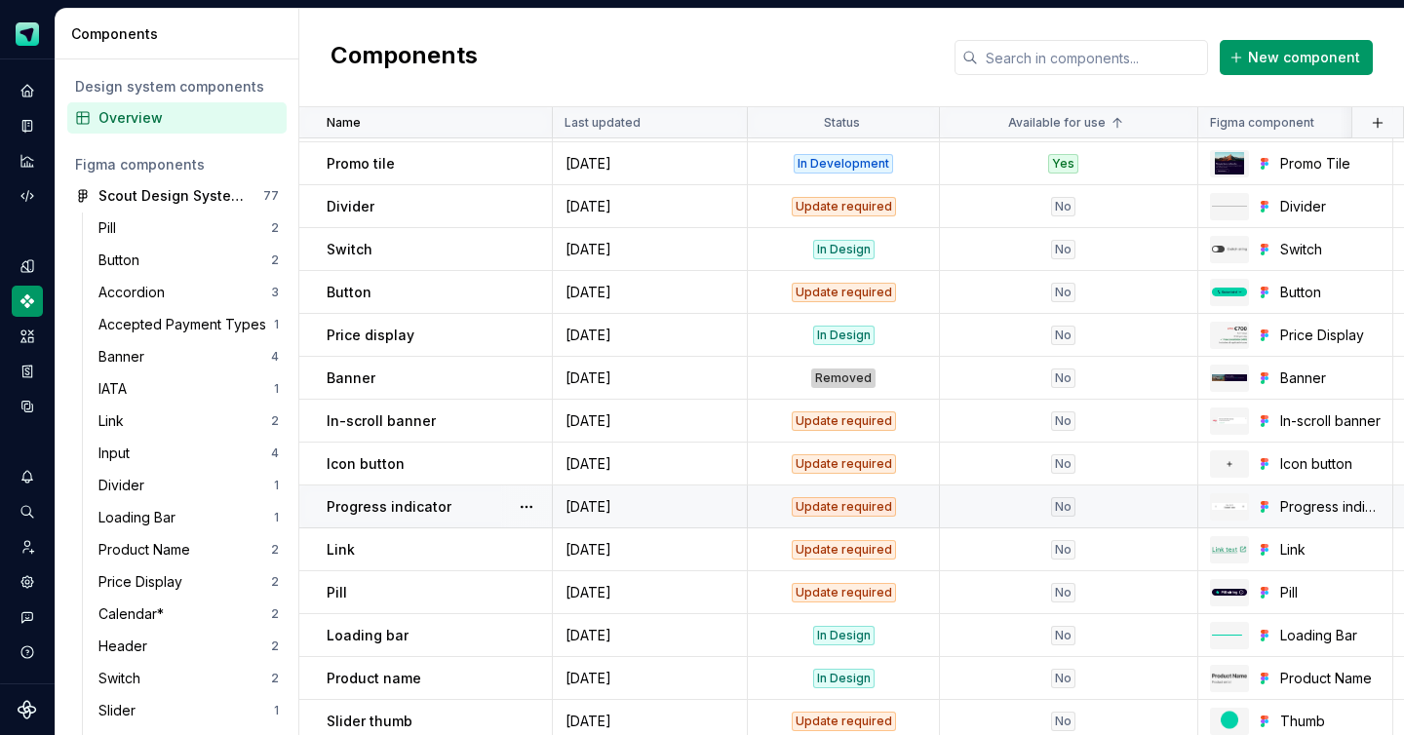
click at [820, 504] on div "Update required" at bounding box center [843, 506] width 104 height 19
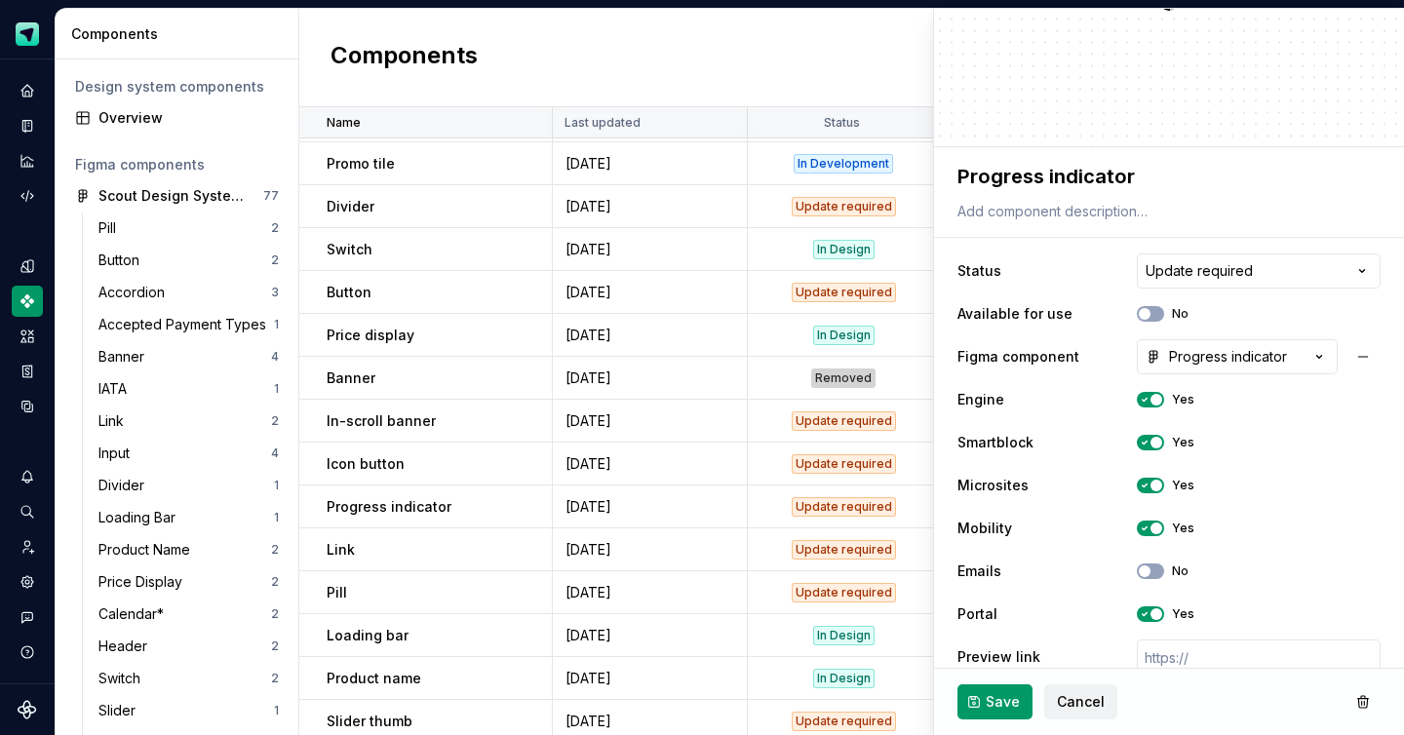
scroll to position [196, 0]
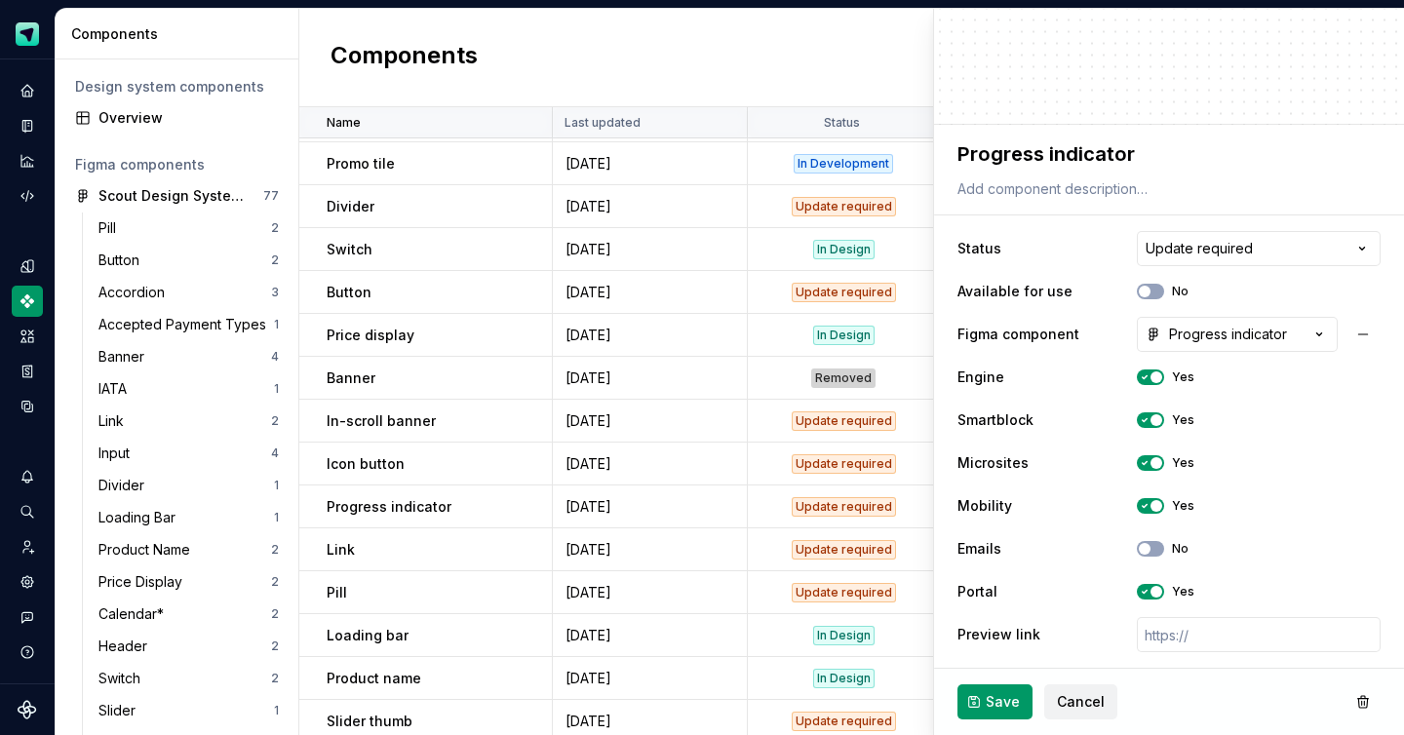
type textarea "*"
click at [1206, 249] on html "Scout Design System Design system data Components Design system components Over…" at bounding box center [702, 367] width 1404 height 735
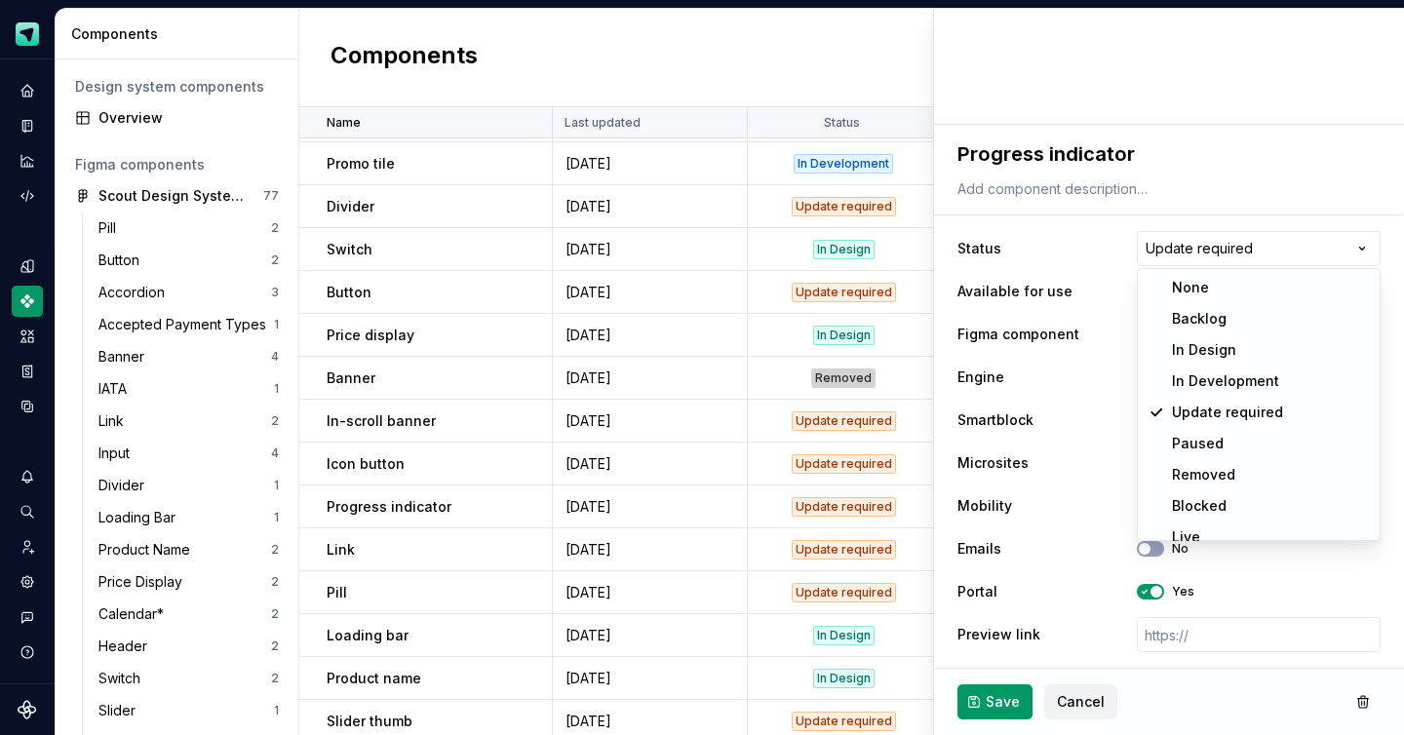
select select "**********"
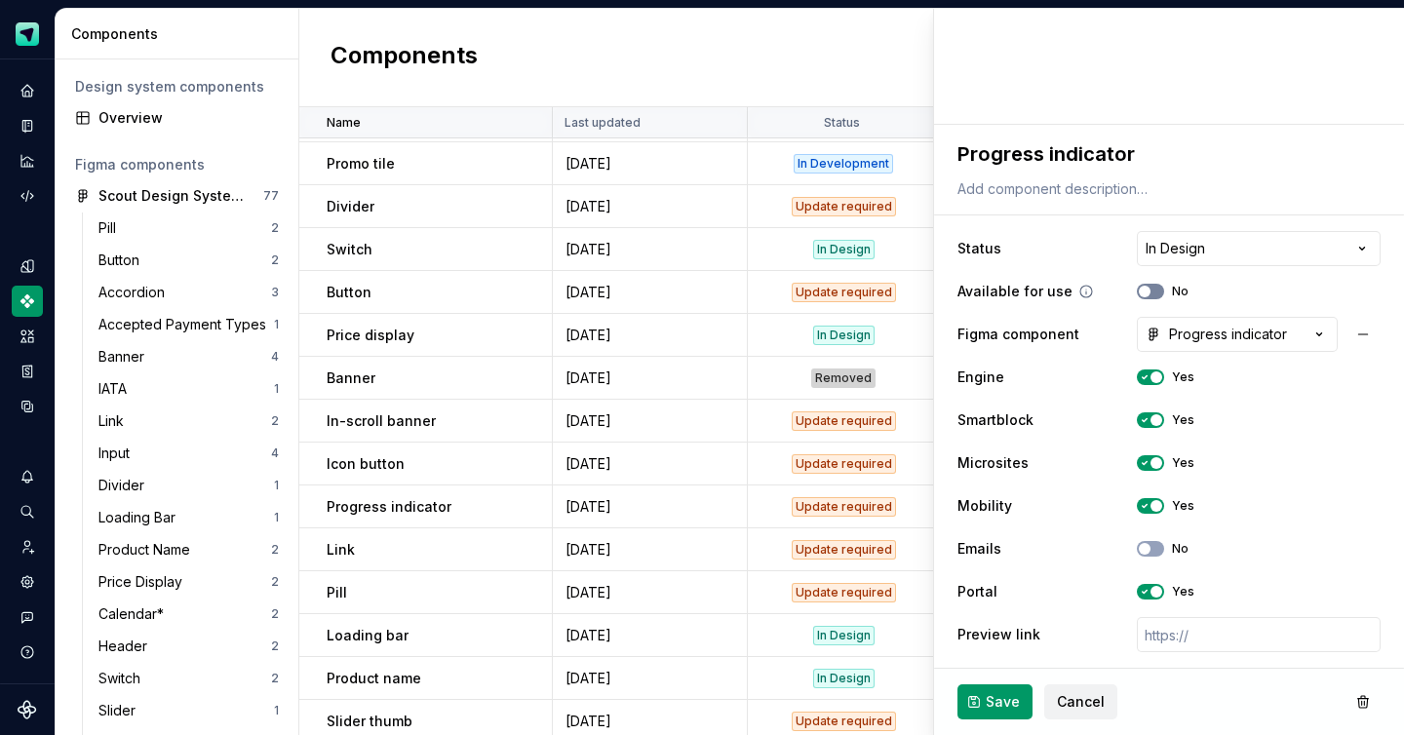
click at [1151, 291] on button "No" at bounding box center [1150, 292] width 27 height 16
click at [1157, 596] on span "button" at bounding box center [1156, 592] width 12 height 12
click at [1013, 699] on span "Save" at bounding box center [1002, 701] width 34 height 19
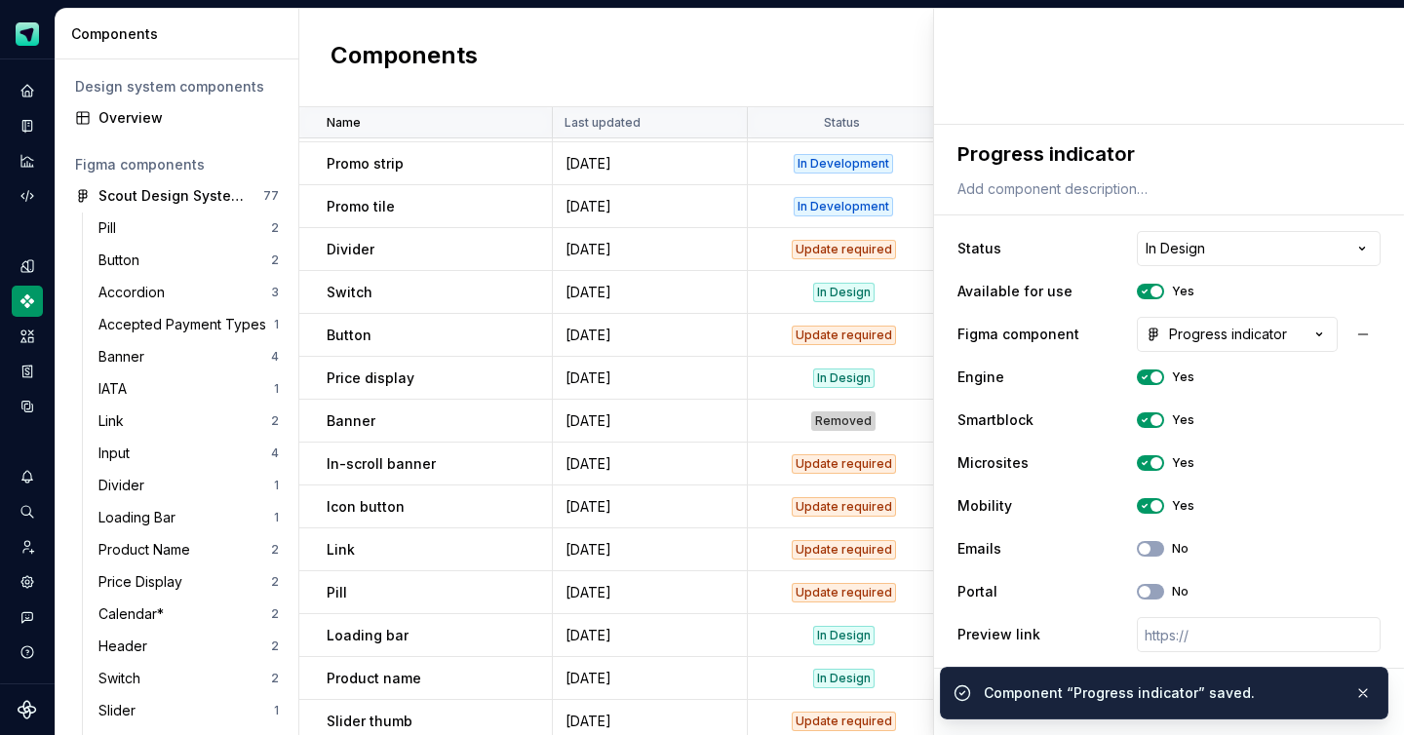
scroll to position [0, 0]
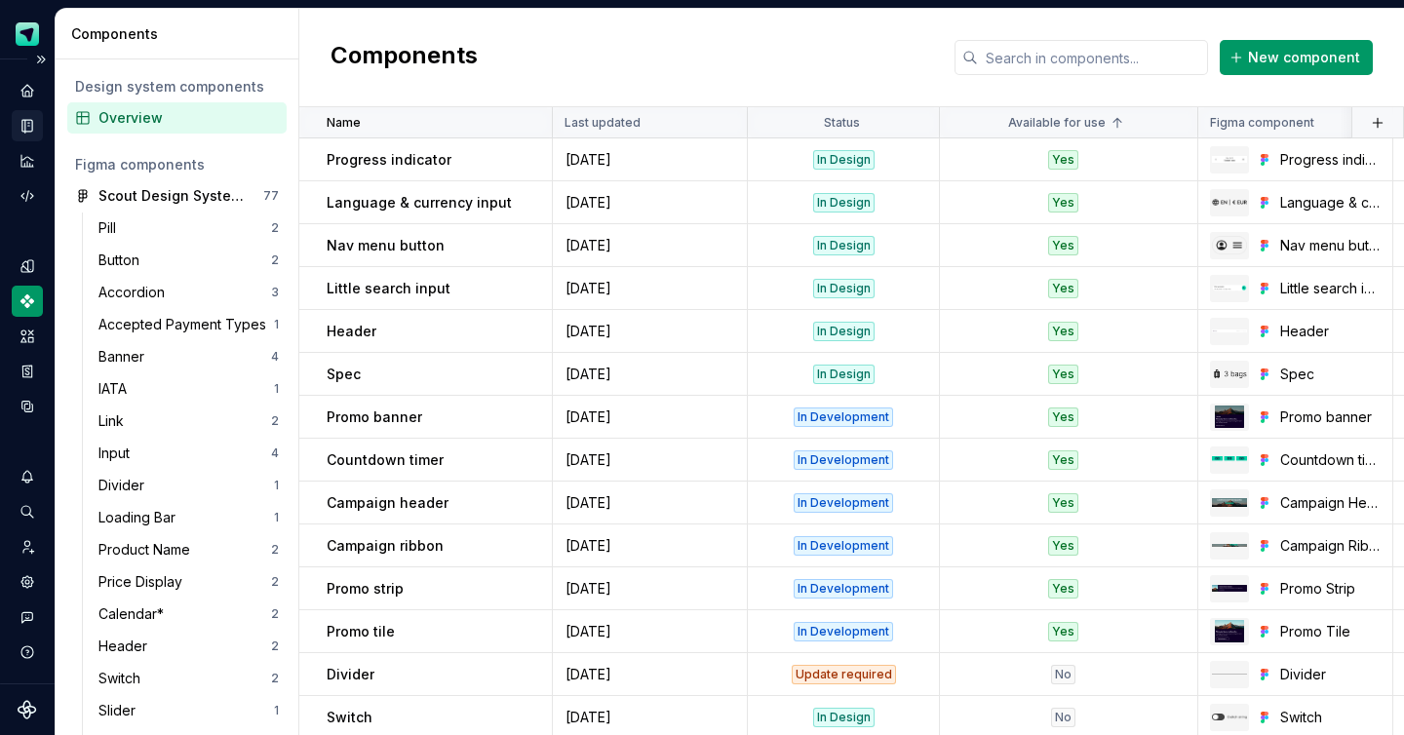
click at [31, 122] on icon "Documentation" at bounding box center [29, 126] width 8 height 11
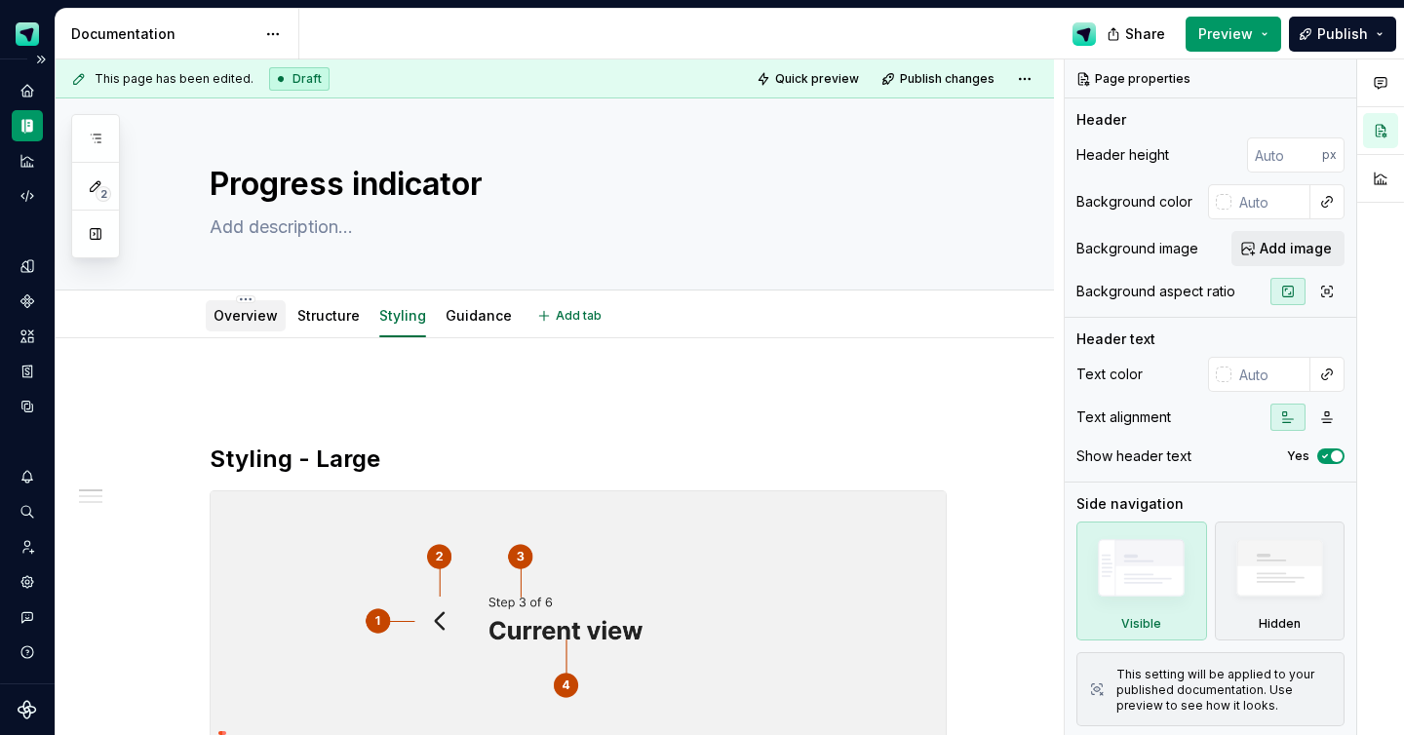
click at [260, 322] on link "Overview" at bounding box center [245, 315] width 64 height 17
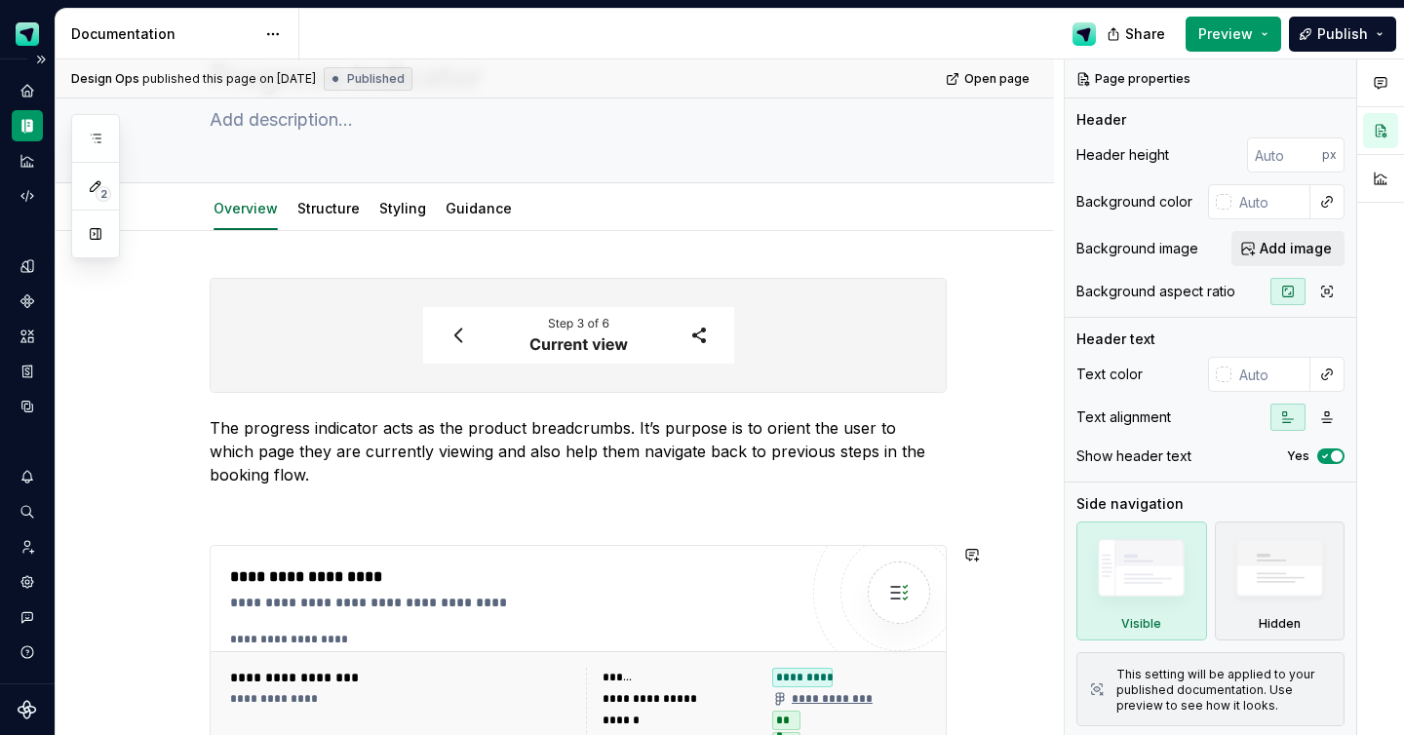
scroll to position [56, 0]
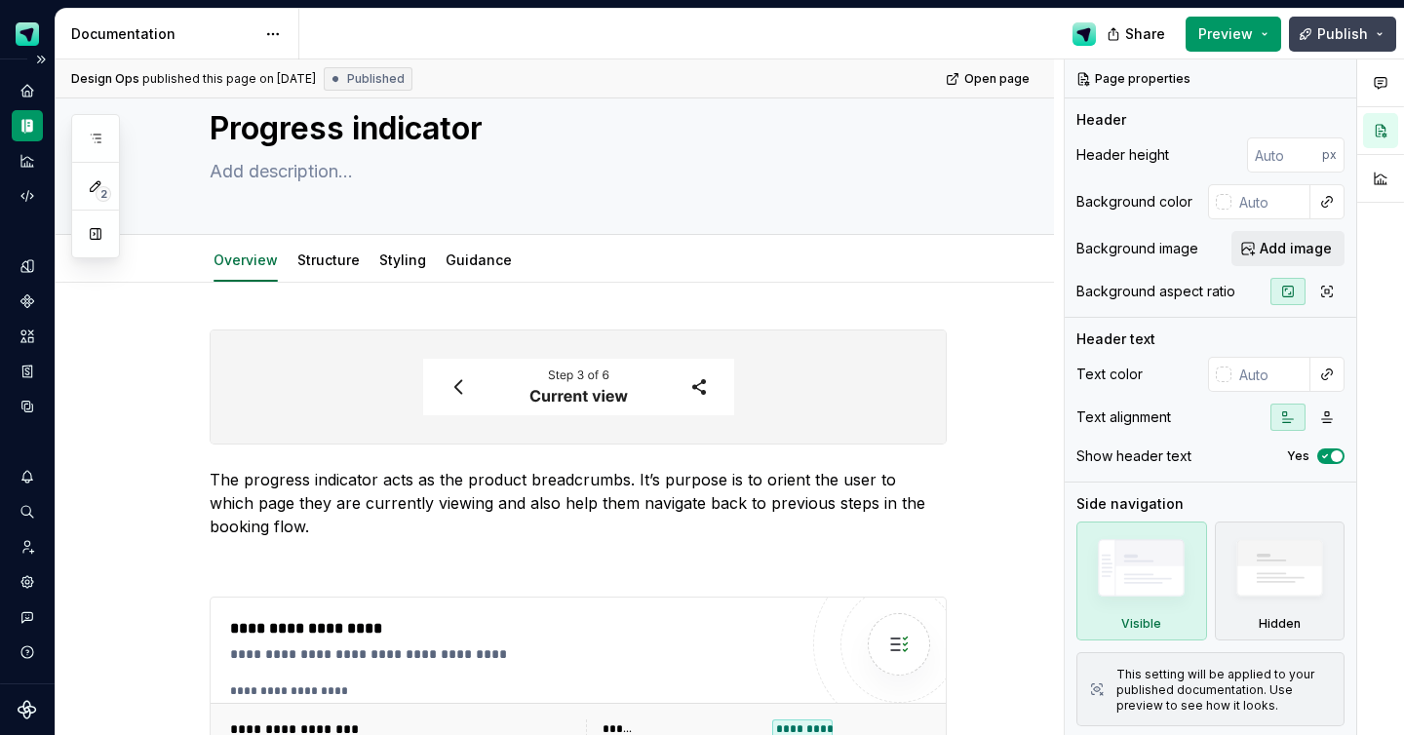
click at [1343, 36] on span "Publish" at bounding box center [1342, 33] width 51 height 19
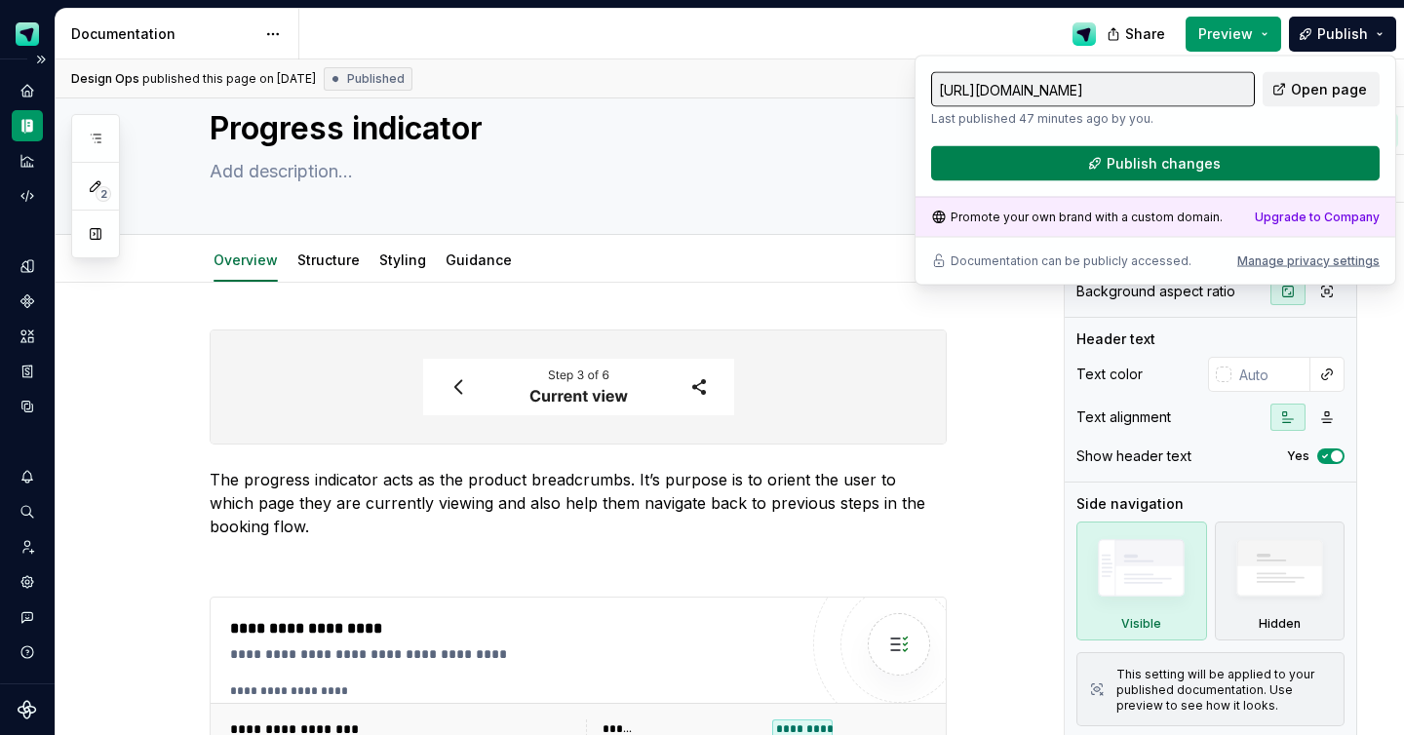
click at [1222, 160] on button "Publish changes" at bounding box center [1155, 163] width 448 height 35
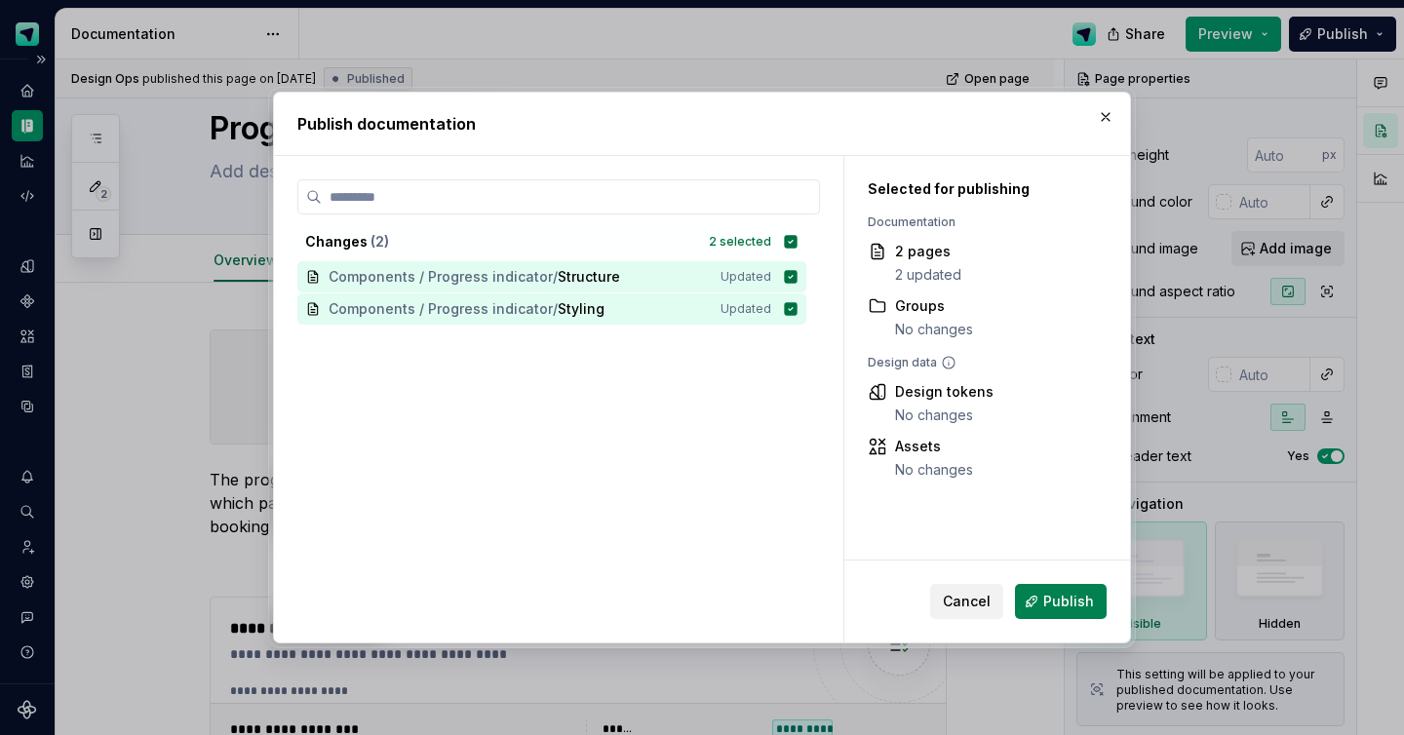
click at [1089, 607] on span "Publish" at bounding box center [1068, 601] width 51 height 19
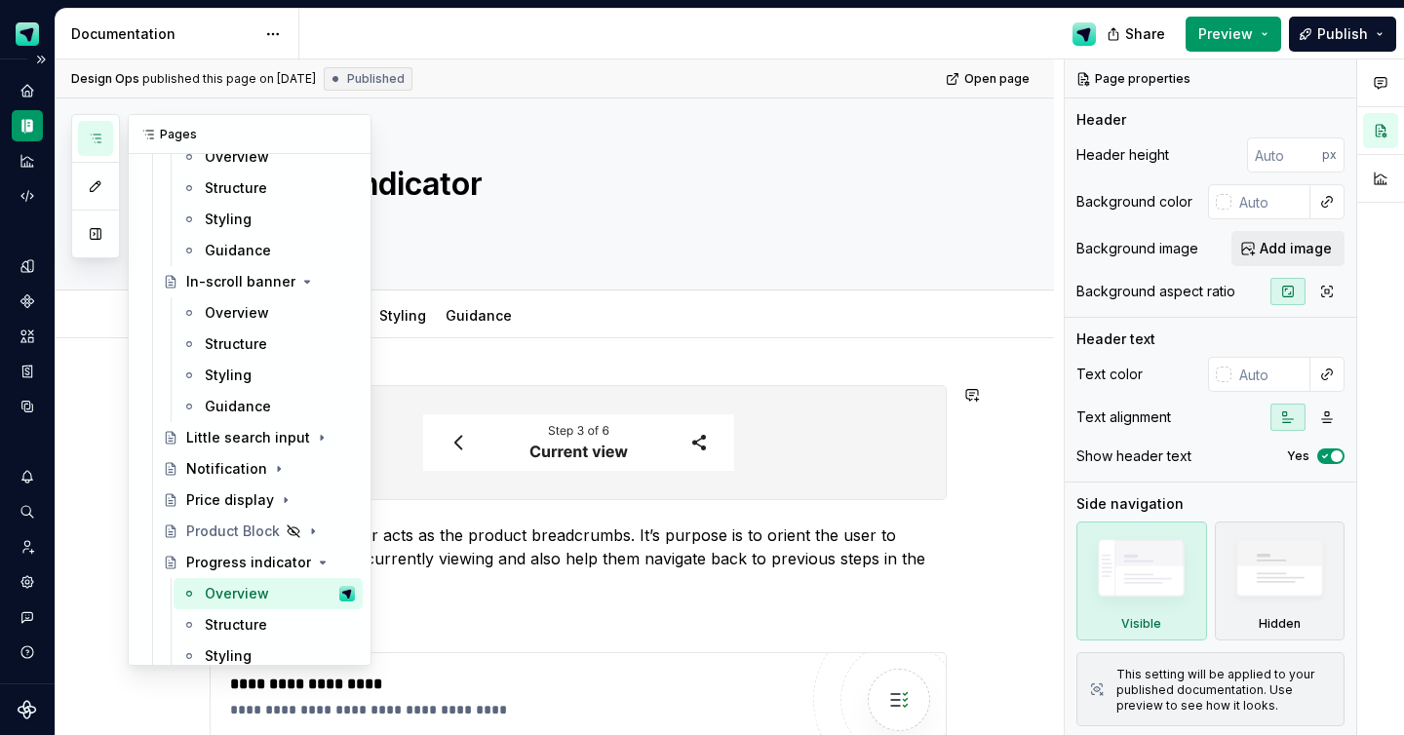
scroll to position [1497, 0]
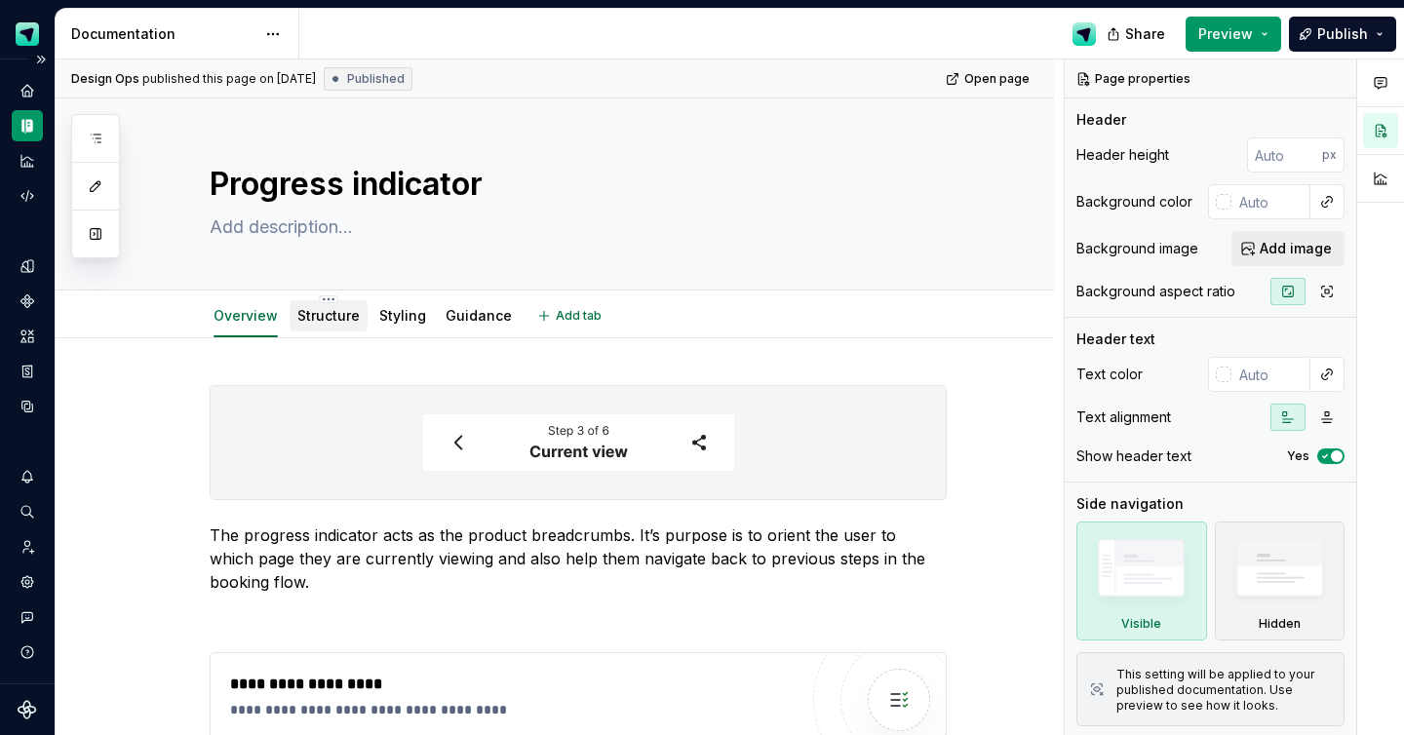
click at [341, 325] on div "Structure" at bounding box center [328, 315] width 62 height 19
click at [344, 321] on link "Structure" at bounding box center [328, 315] width 62 height 17
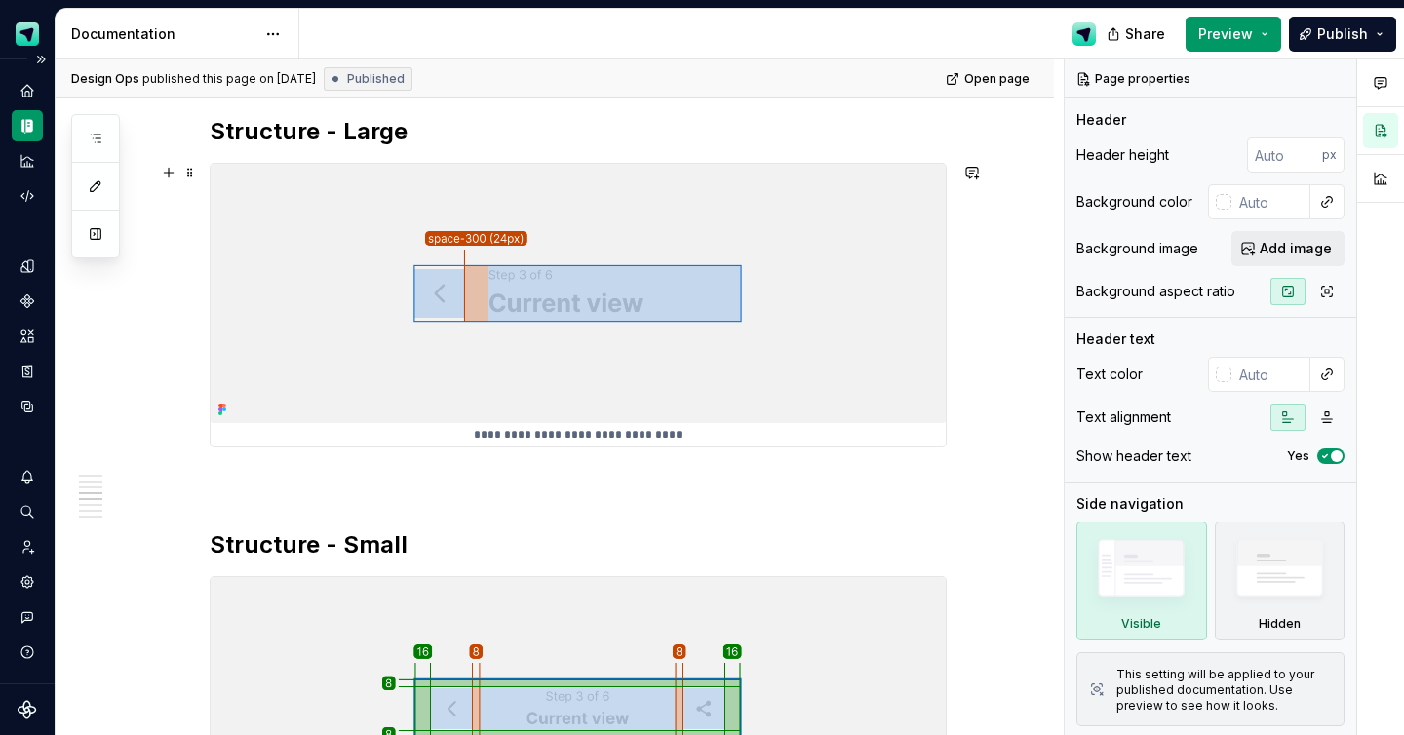
scroll to position [1765, 0]
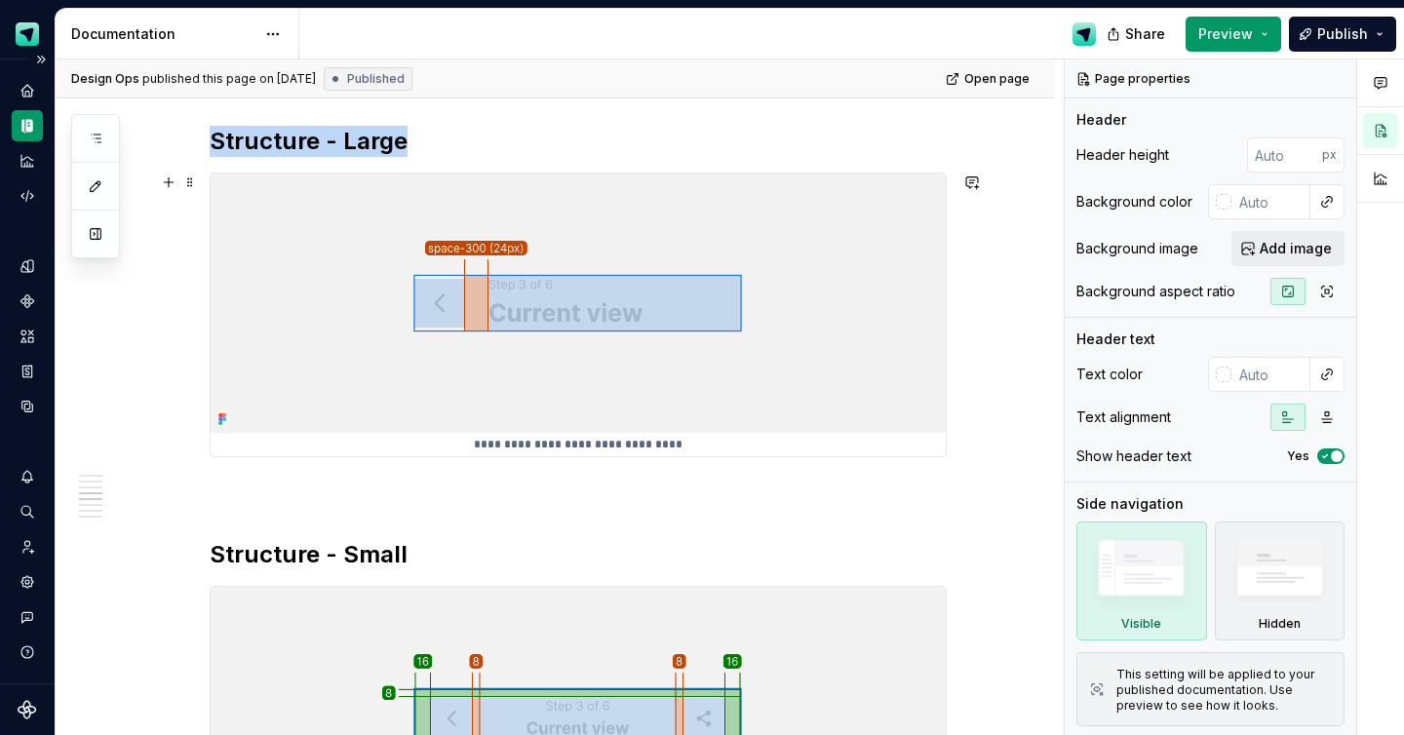
click at [503, 423] on img at bounding box center [578, 303] width 735 height 259
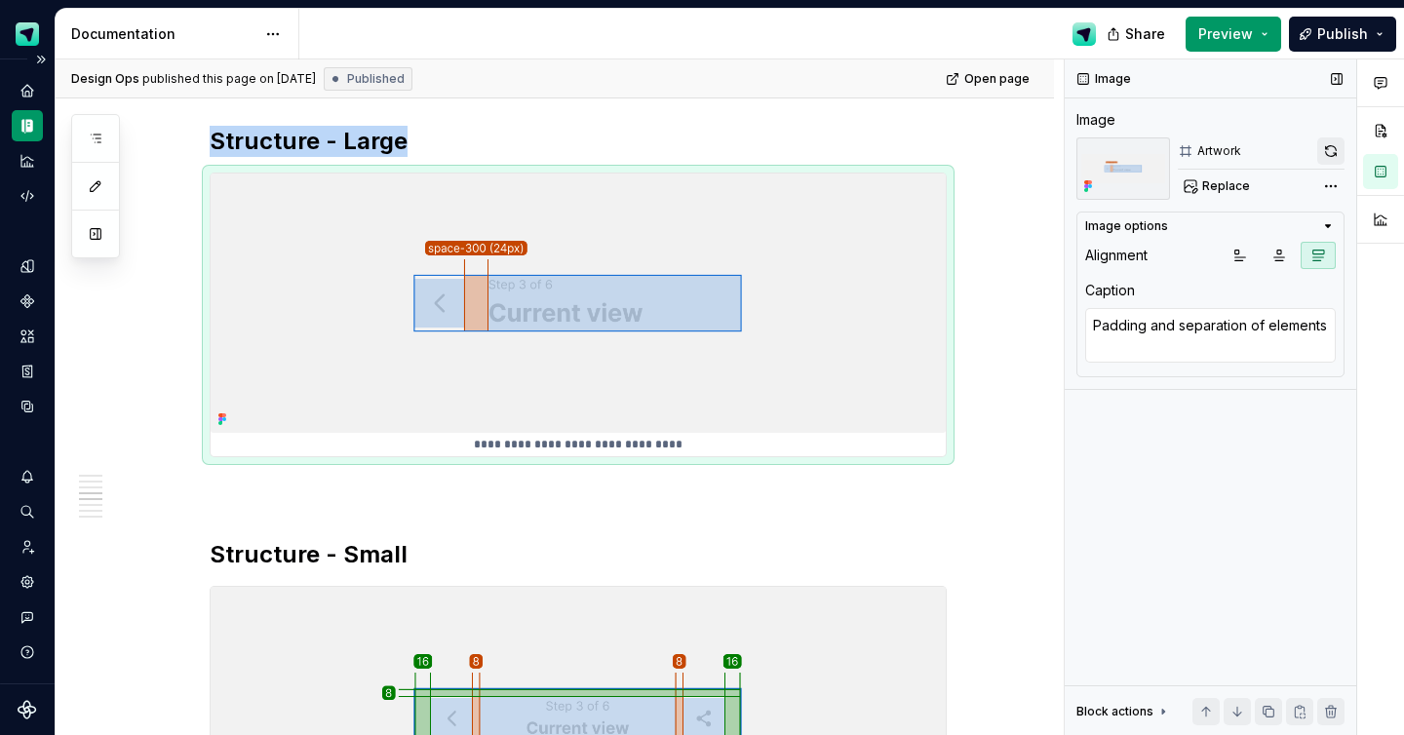
click at [1328, 153] on button "button" at bounding box center [1330, 150] width 27 height 27
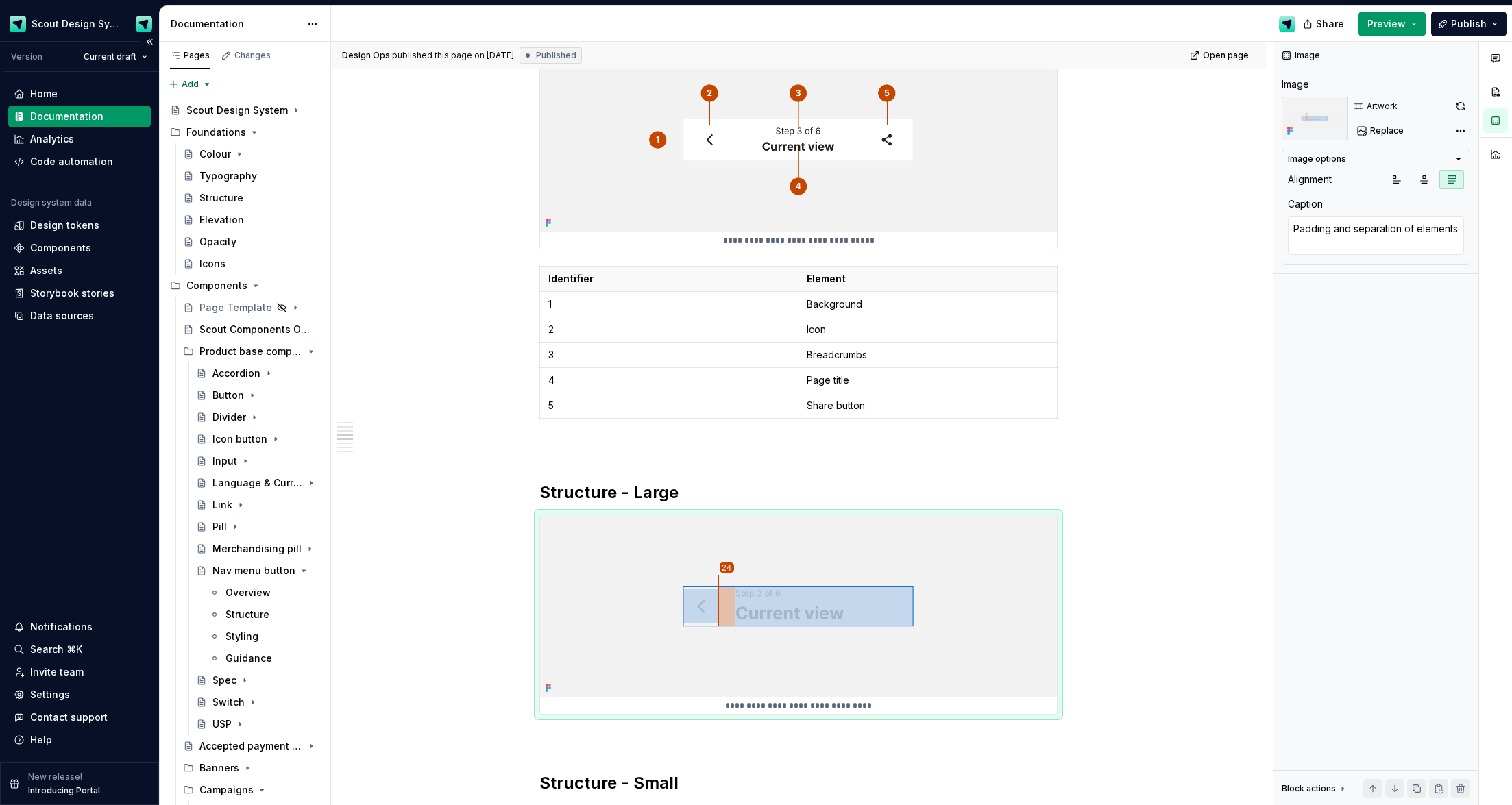
scroll to position [66, 0]
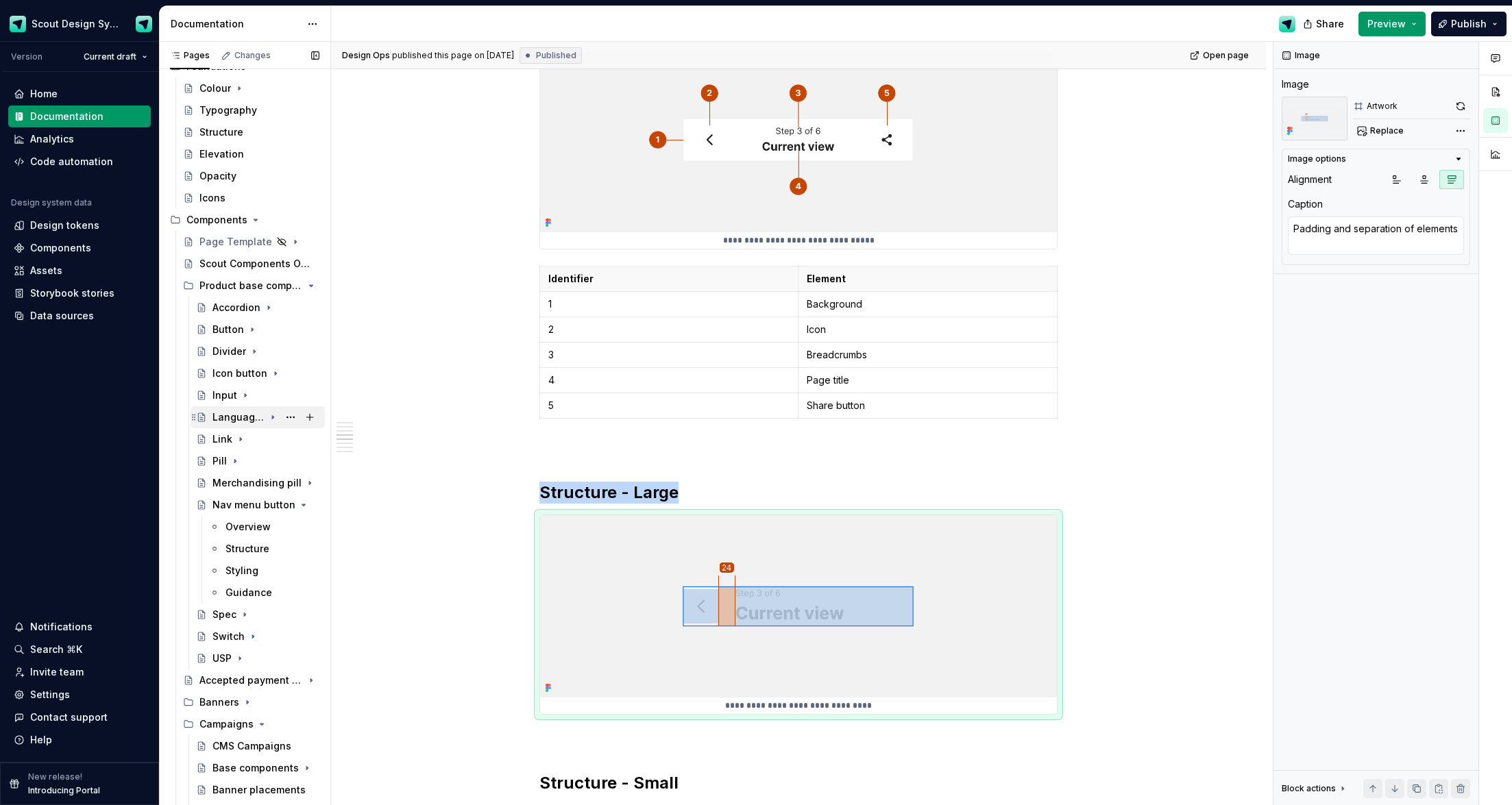
click at [254, 418] on div "Language & Currency input" at bounding box center [238, 417] width 52 height 13
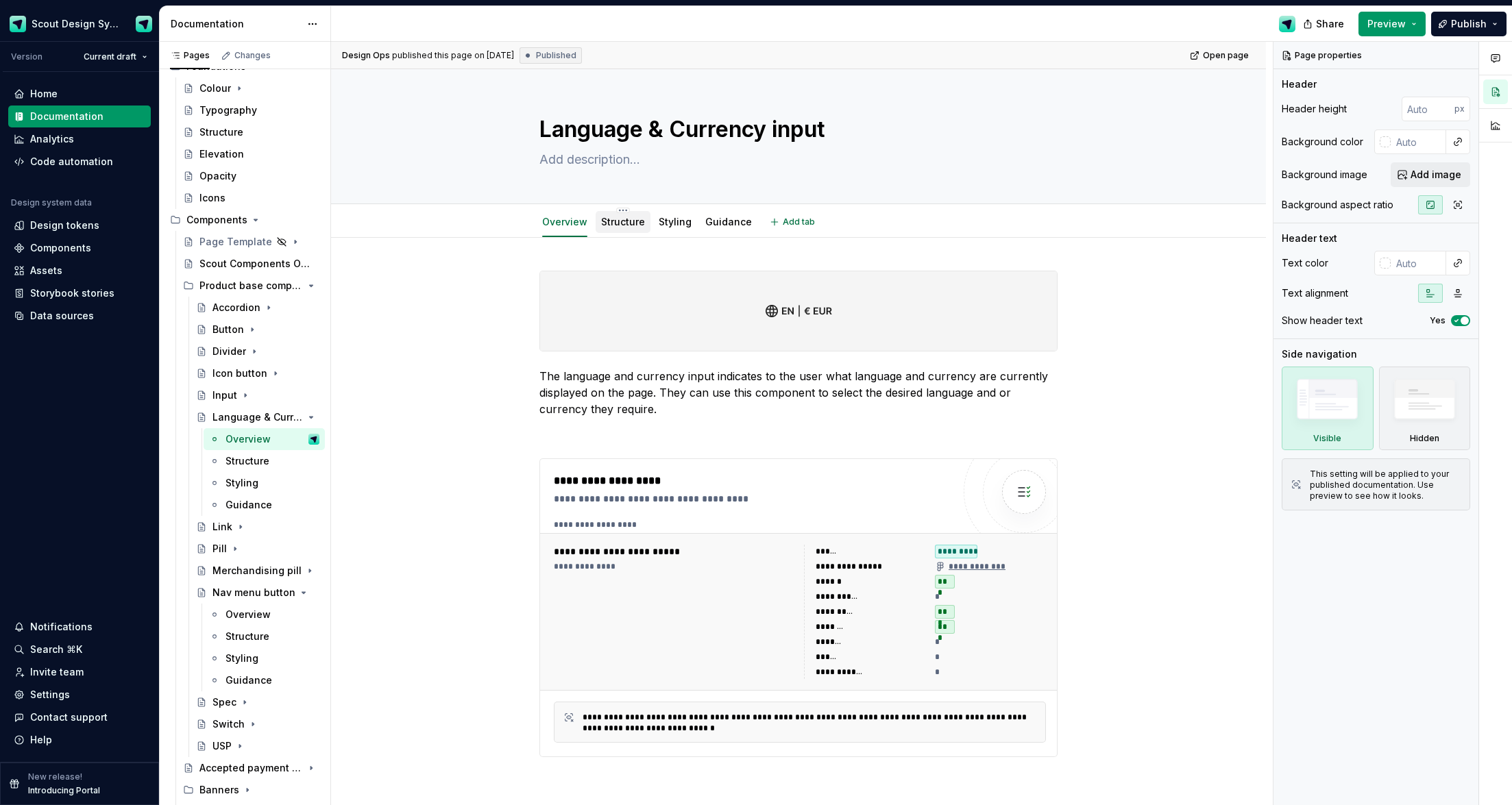
click at [641, 221] on link "Structure" at bounding box center [623, 221] width 44 height 12
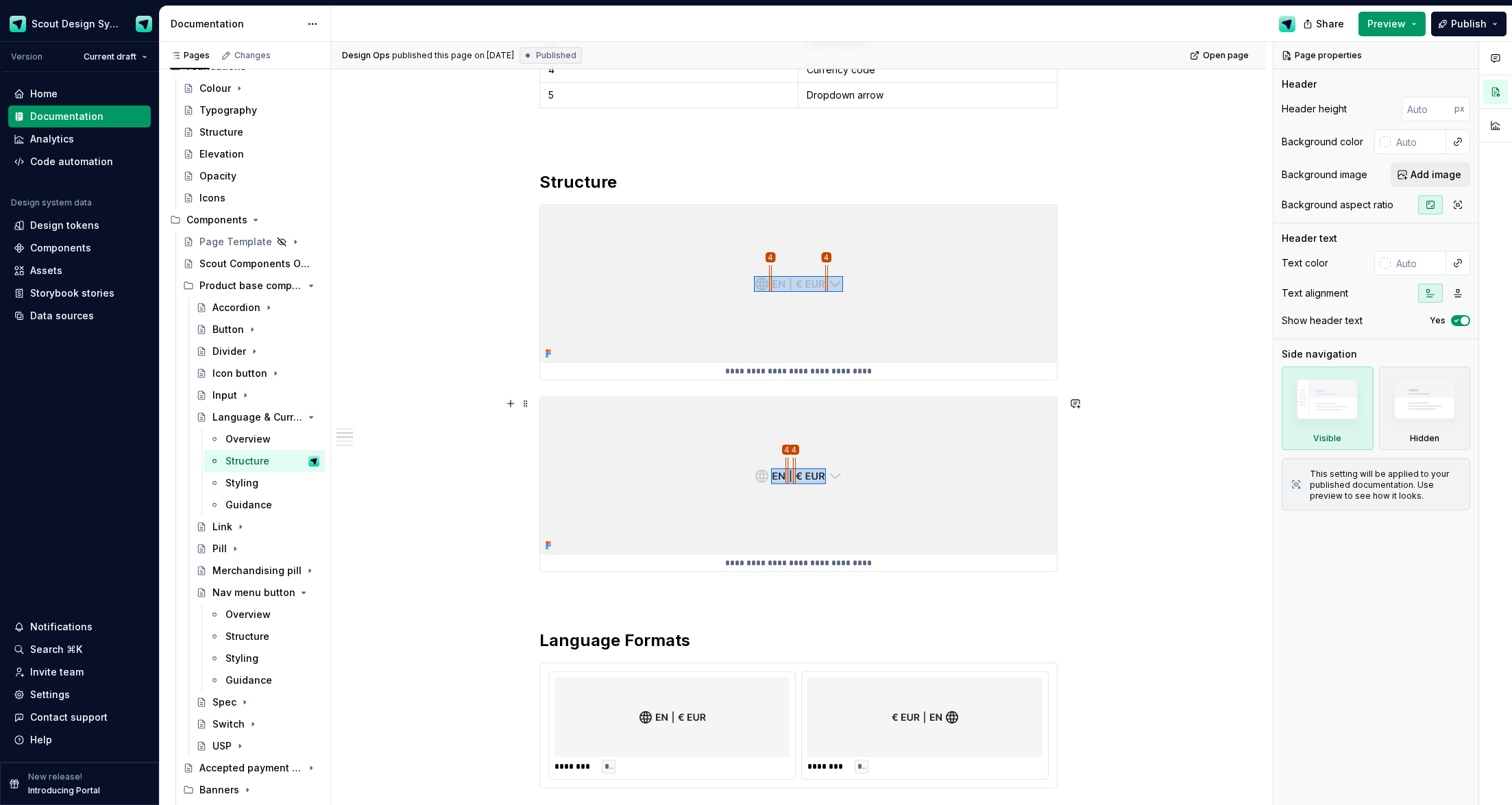
scroll to position [541, 0]
click at [672, 317] on img at bounding box center [798, 282] width 517 height 157
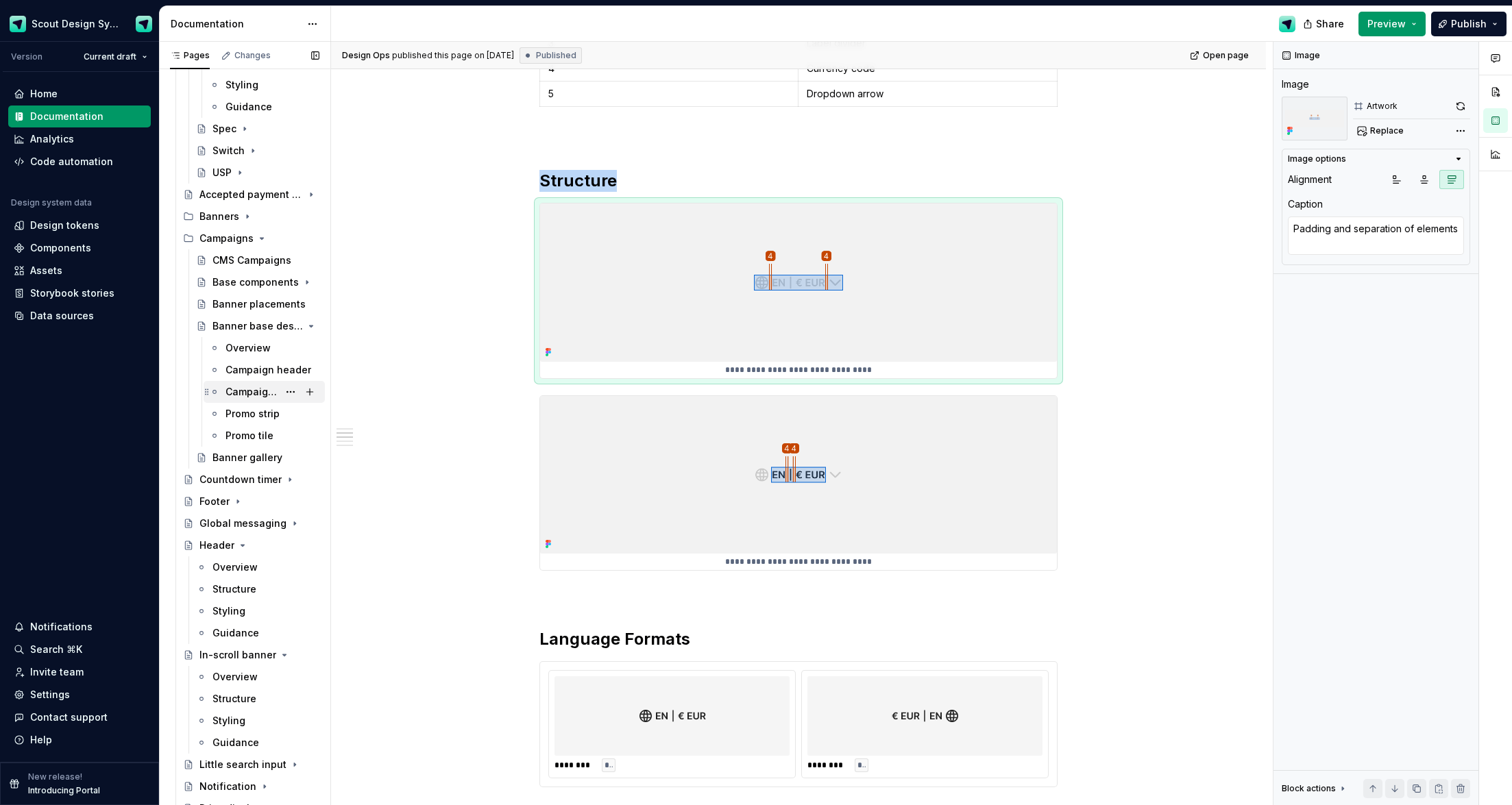
scroll to position [856, 0]
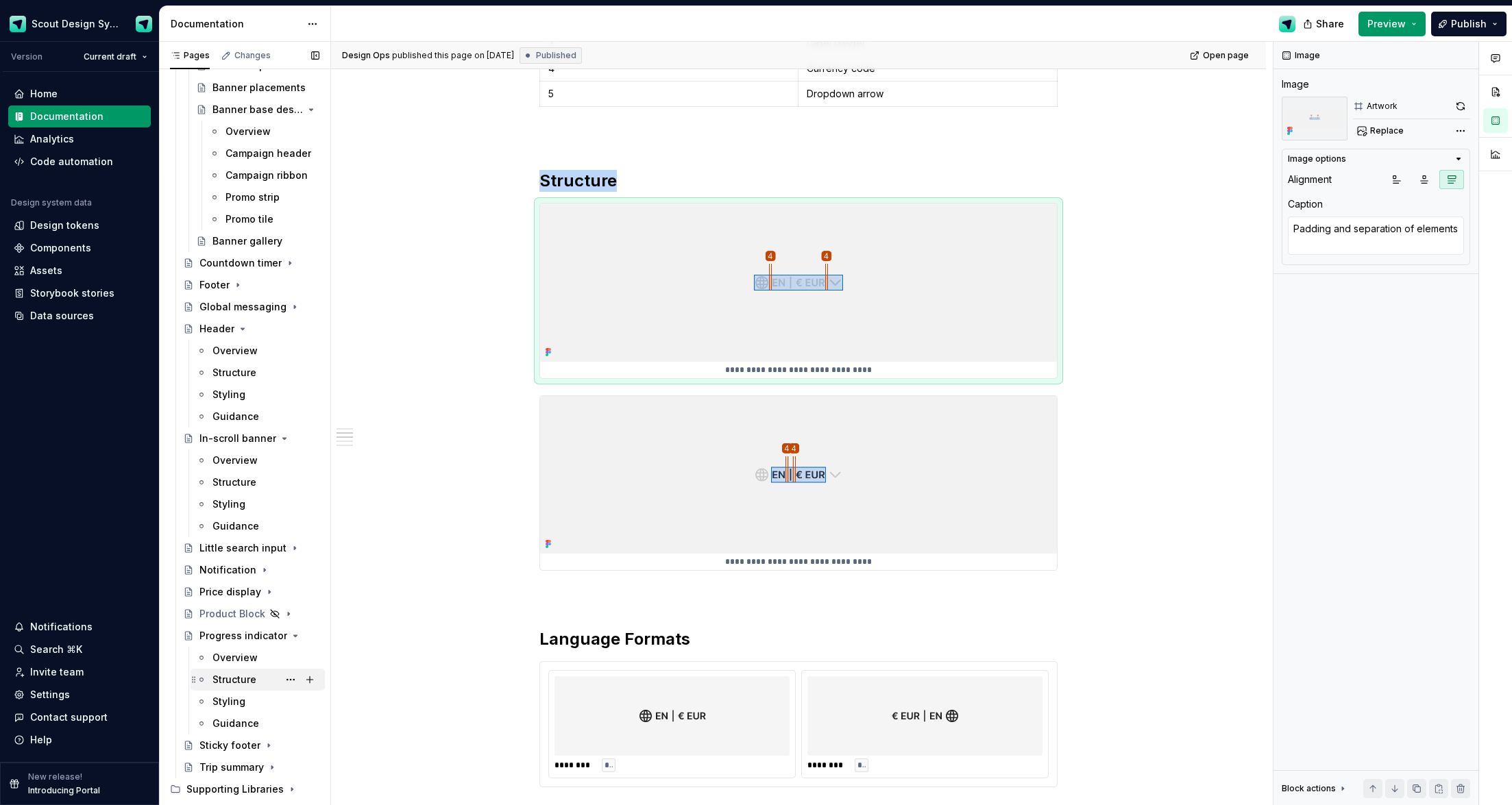
click at [248, 516] on div "Structure" at bounding box center [234, 679] width 44 height 13
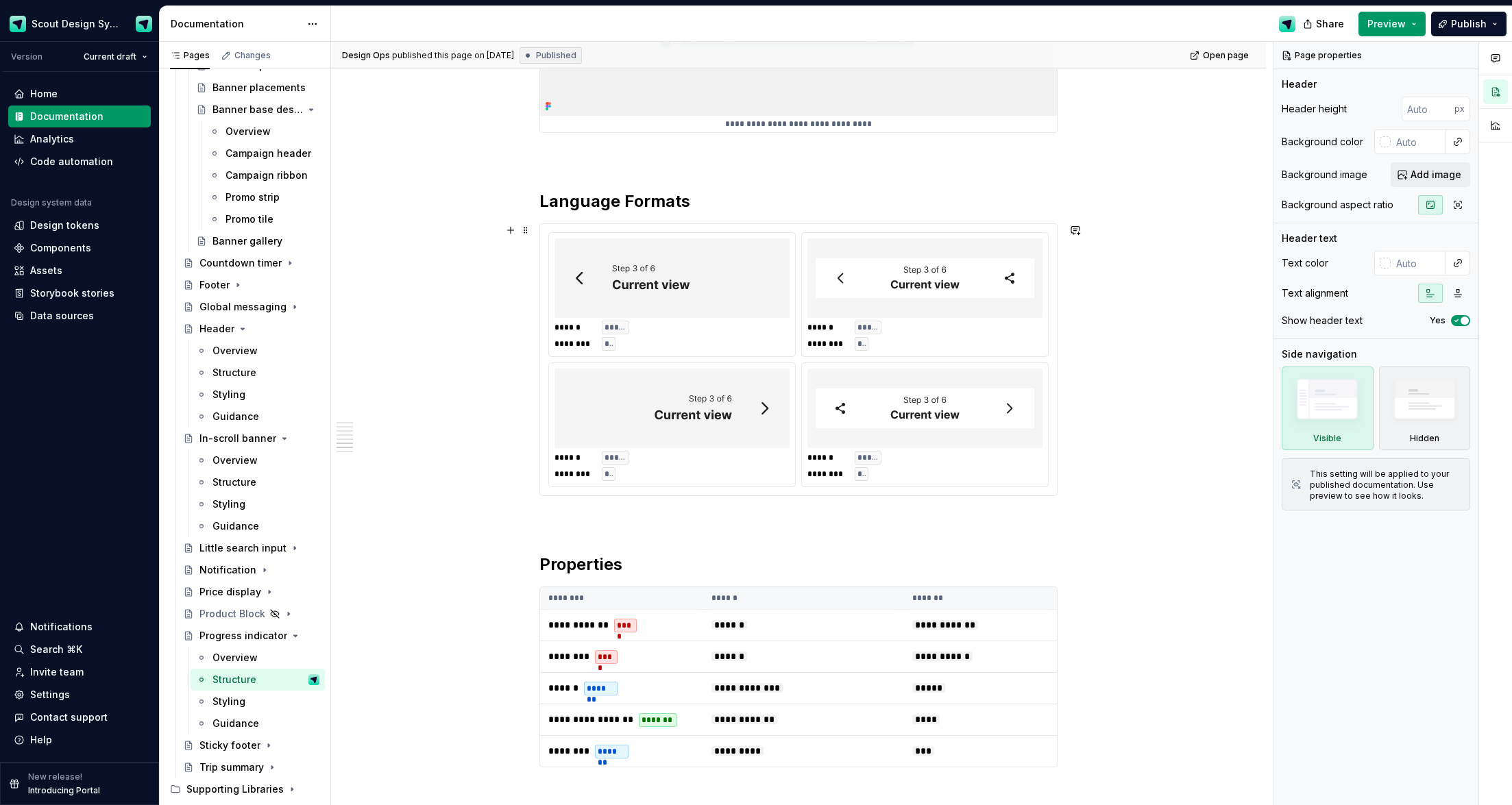
scroll to position [1729, 0]
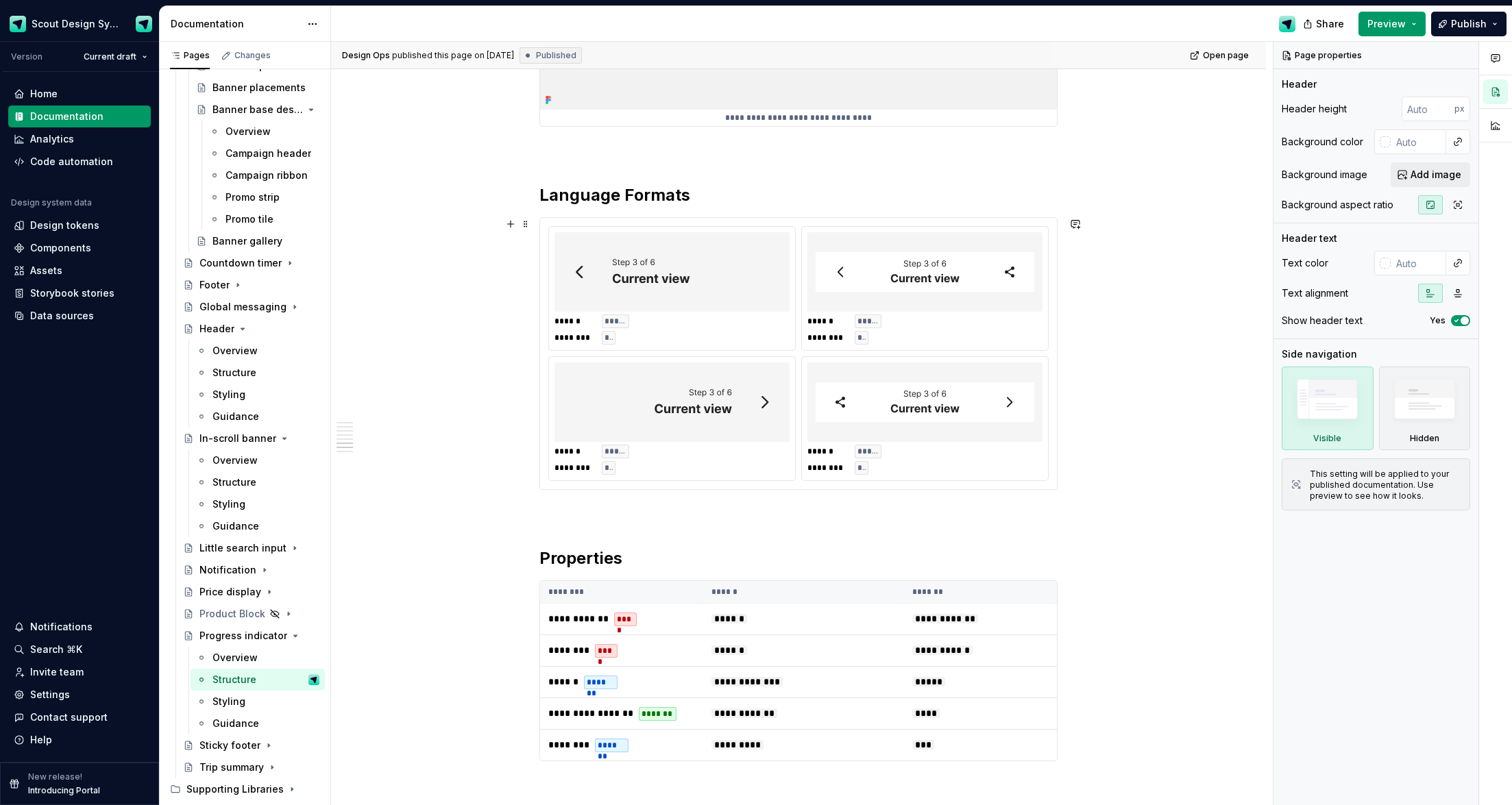
click at [834, 420] on img at bounding box center [925, 401] width 219 height 68
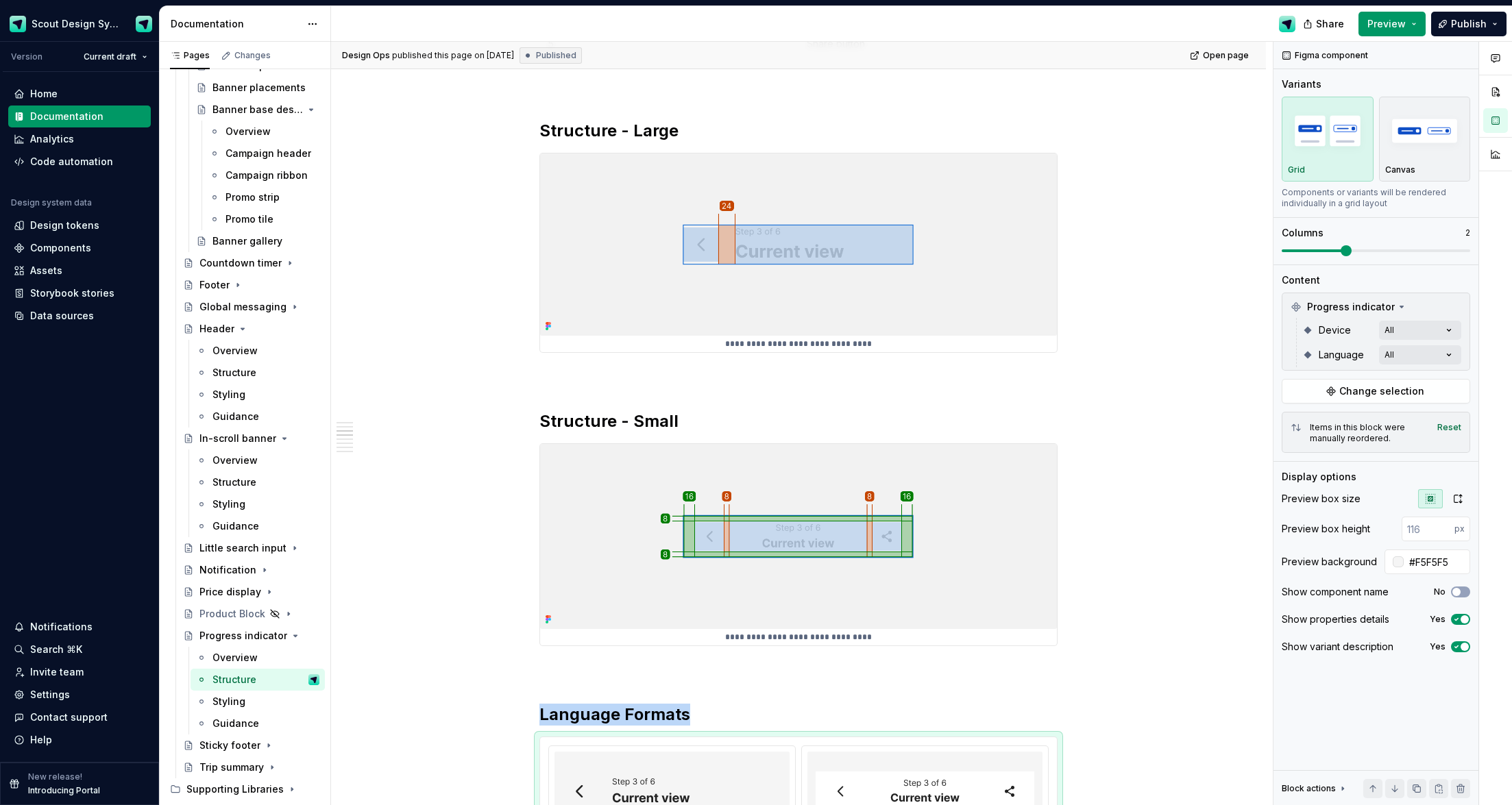
scroll to position [0, 0]
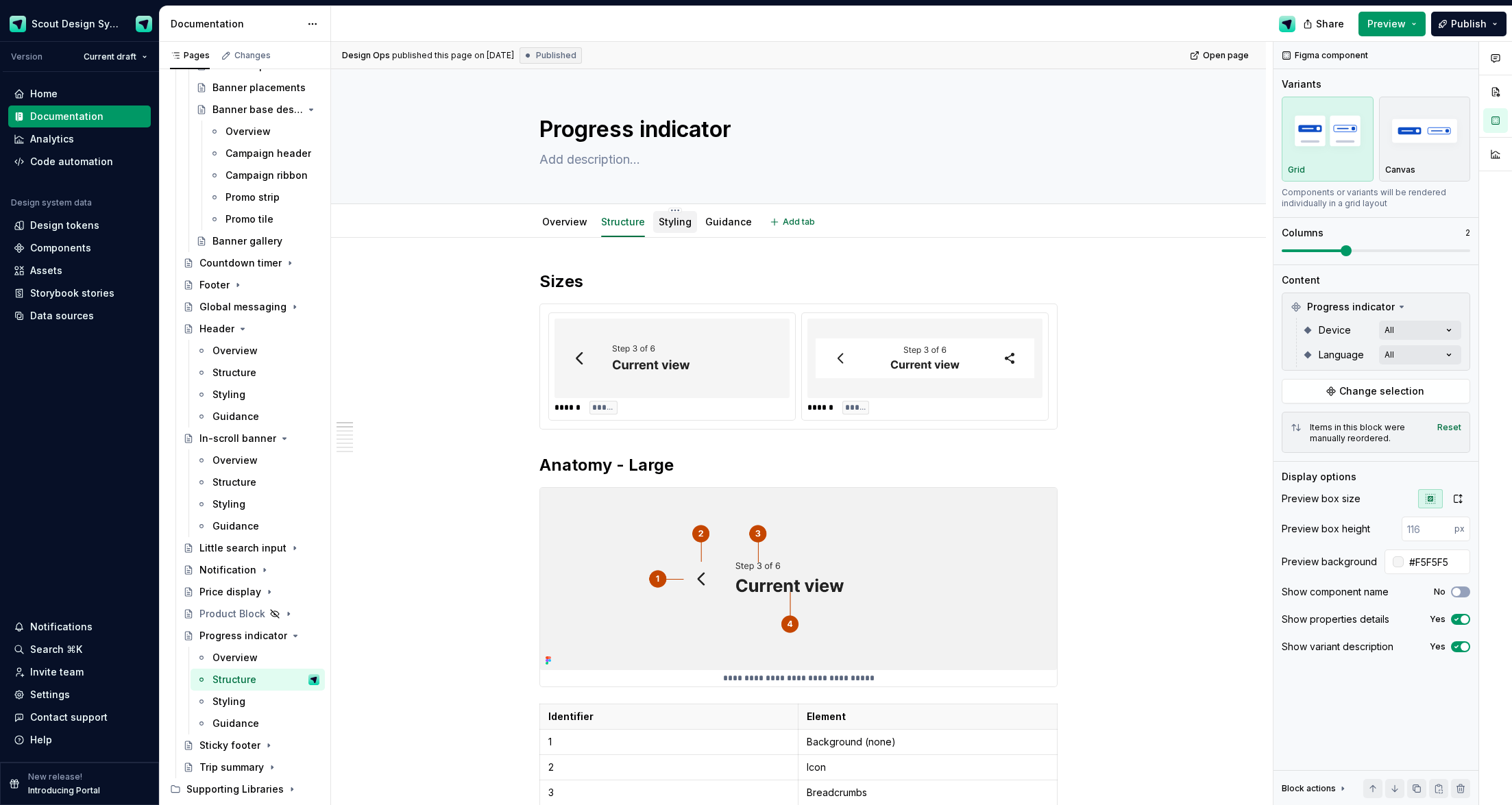
click at [682, 226] on link "Styling" at bounding box center [675, 221] width 33 height 12
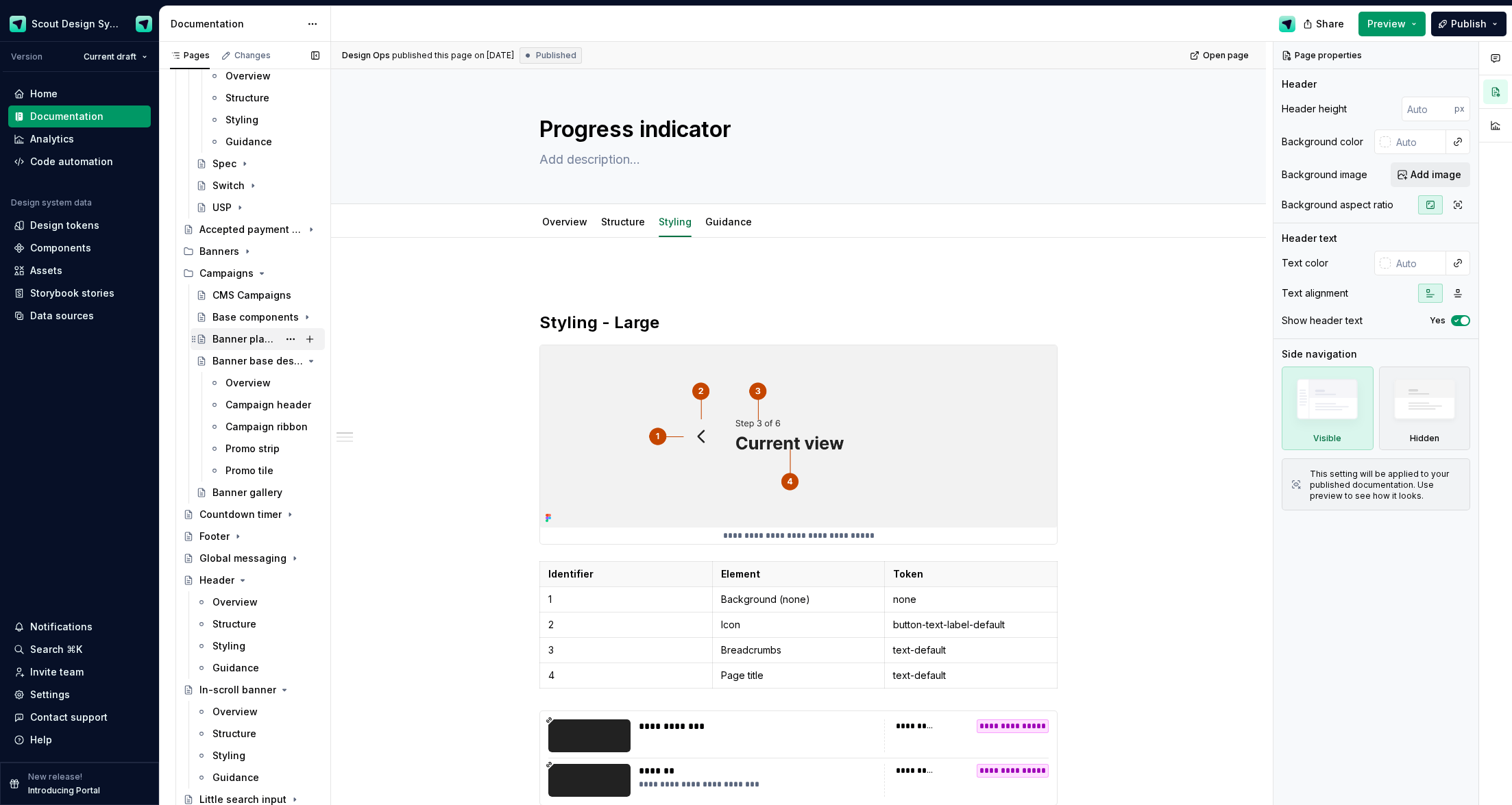
scroll to position [602, 0]
click at [276, 322] on icon "Page tree" at bounding box center [273, 320] width 11 height 11
click at [238, 341] on div "Overview" at bounding box center [248, 342] width 45 height 13
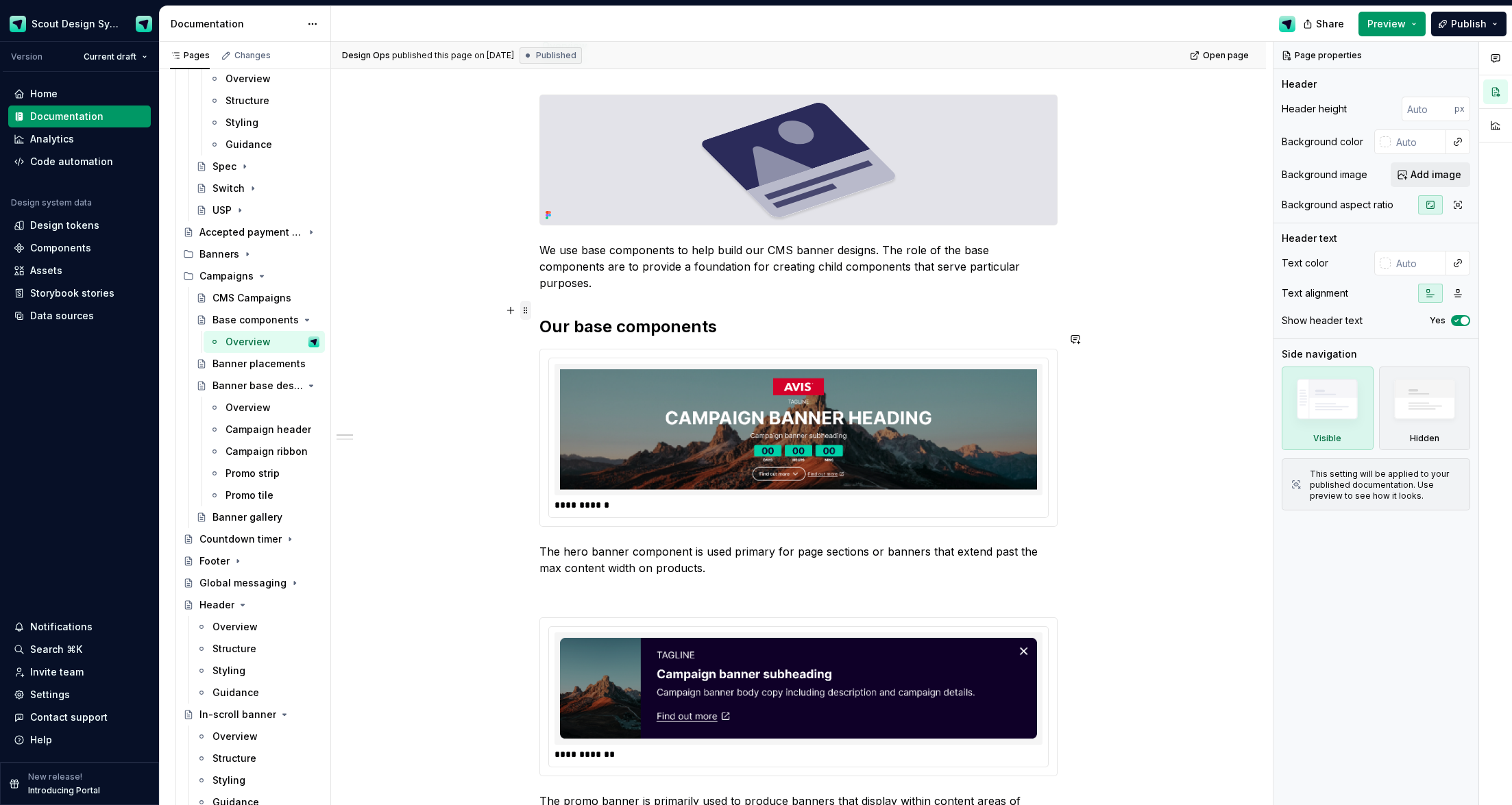
scroll to position [41, 0]
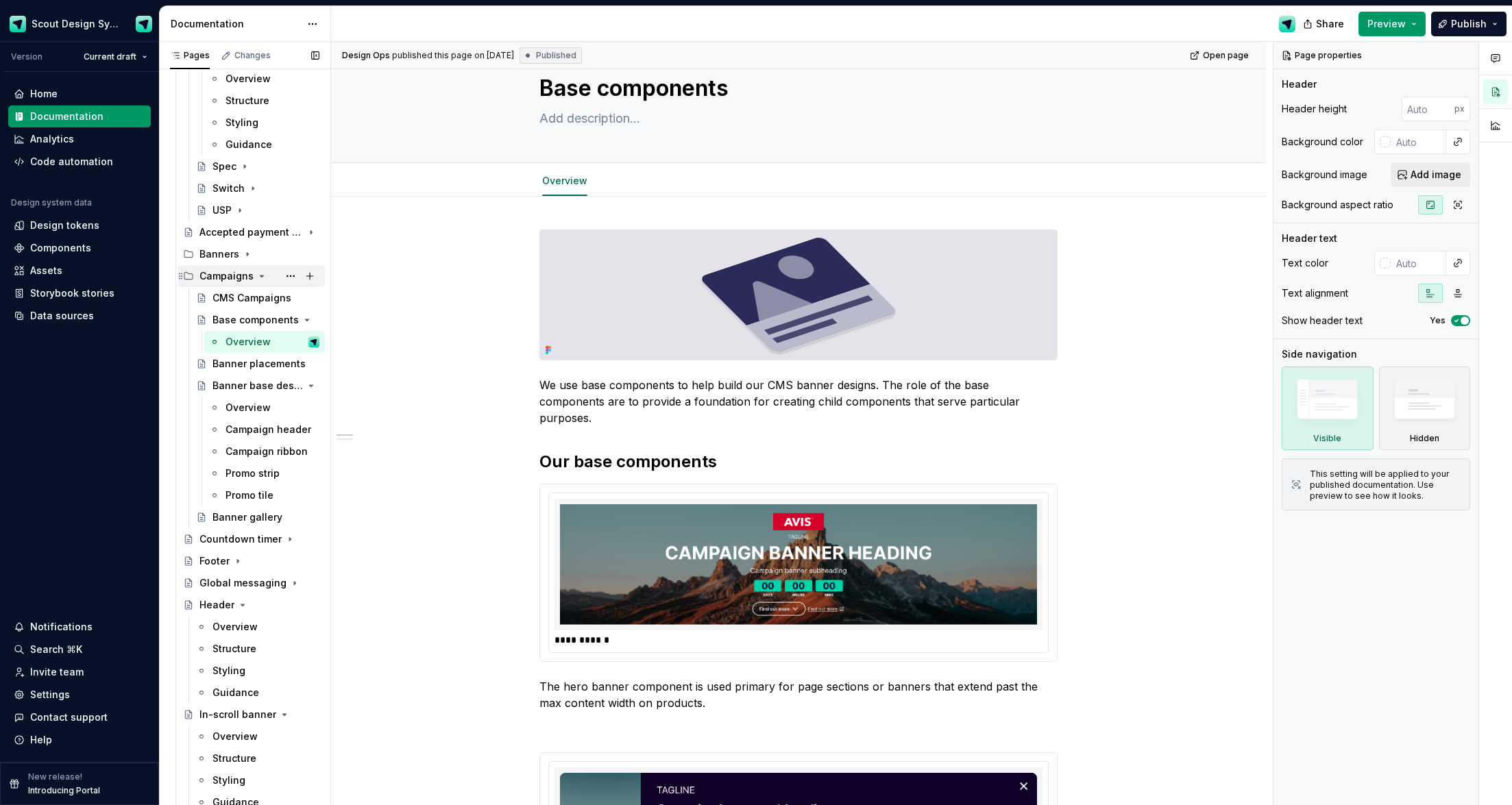
click at [260, 276] on icon "Page tree" at bounding box center [262, 276] width 4 height 1
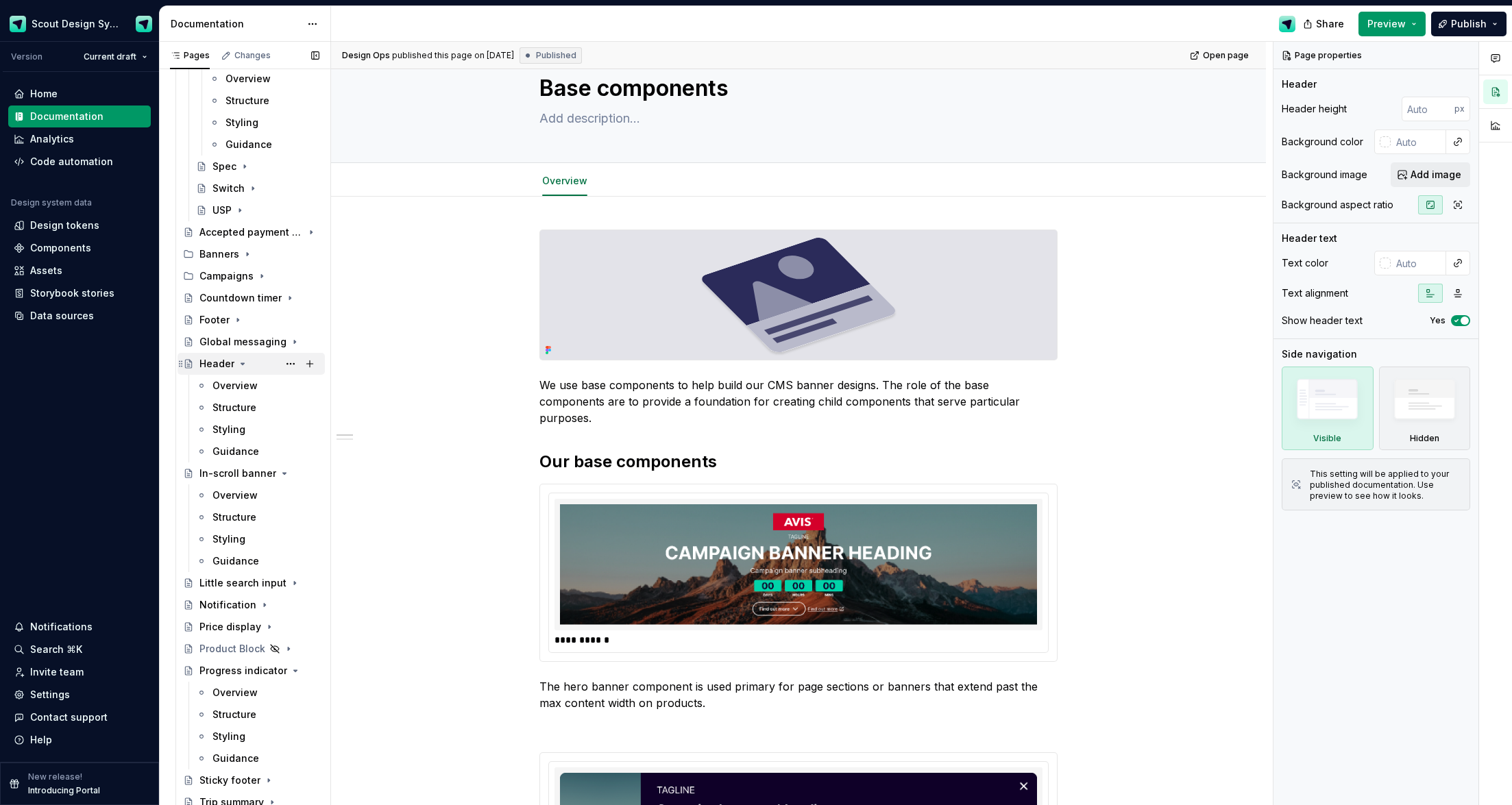
click at [244, 363] on icon "Page tree" at bounding box center [243, 364] width 11 height 11
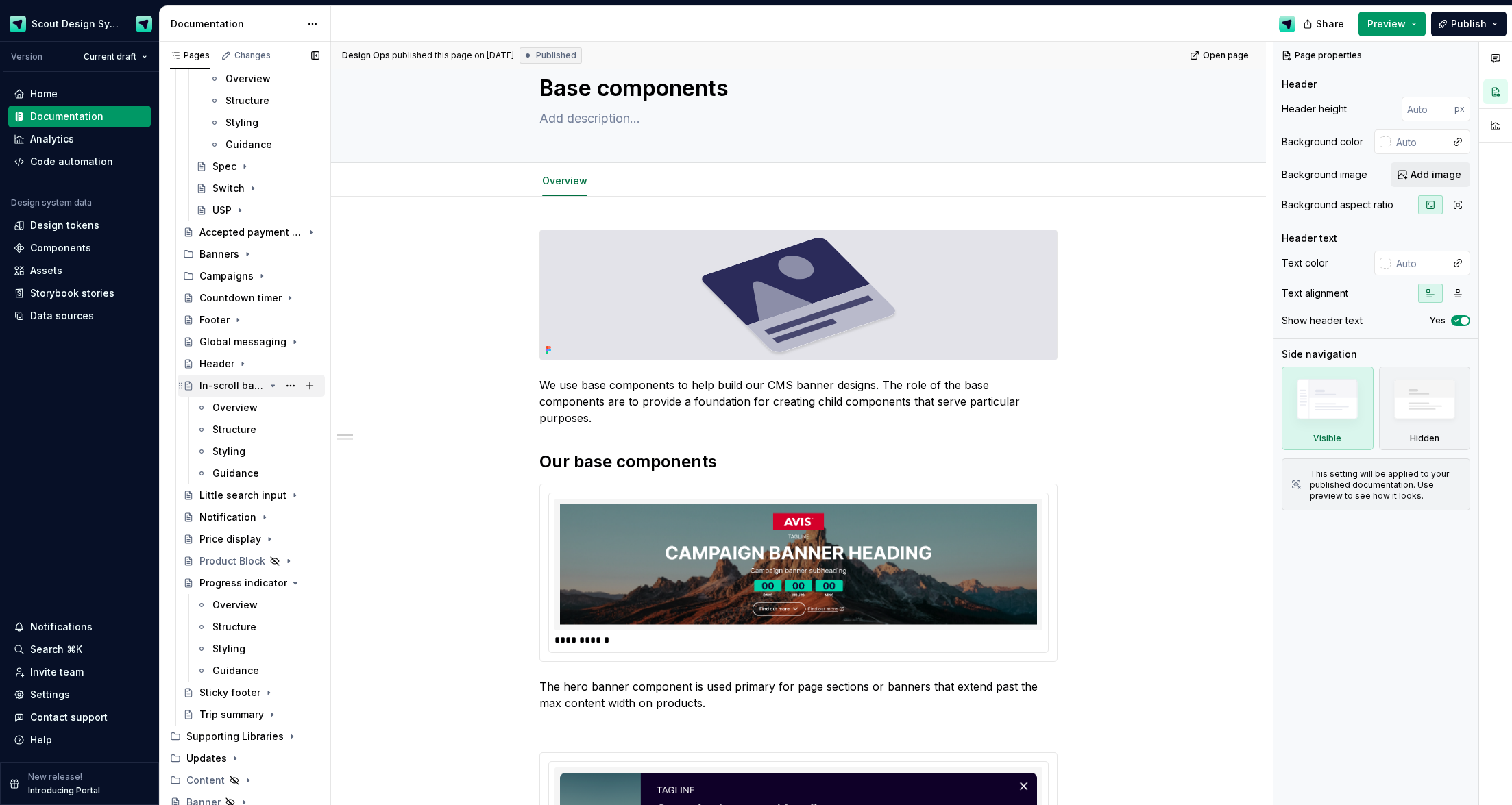
click at [278, 387] on div "In-scroll banner" at bounding box center [260, 385] width 120 height 19
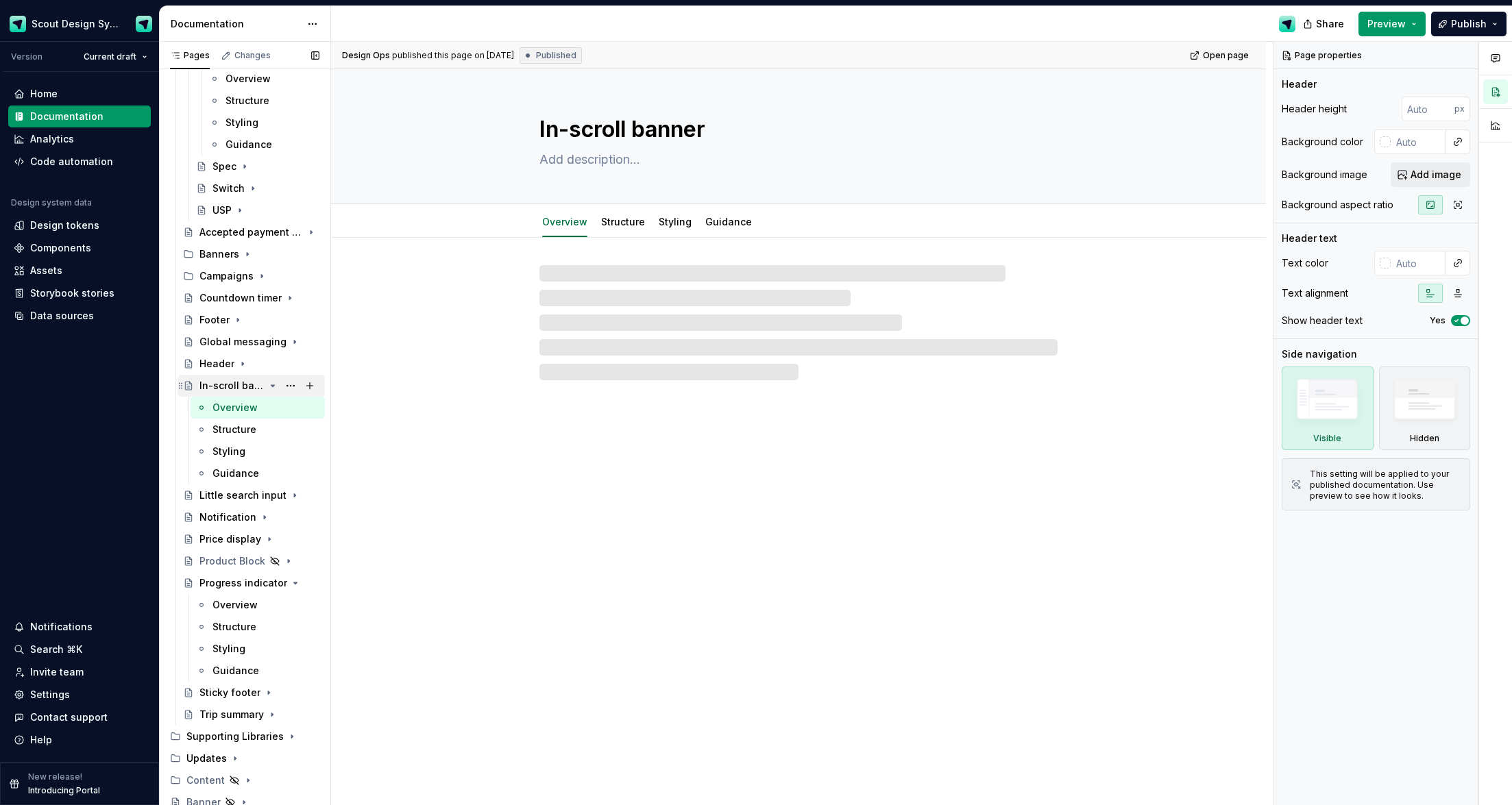
click at [273, 386] on icon "Page tree" at bounding box center [273, 386] width 4 height 1
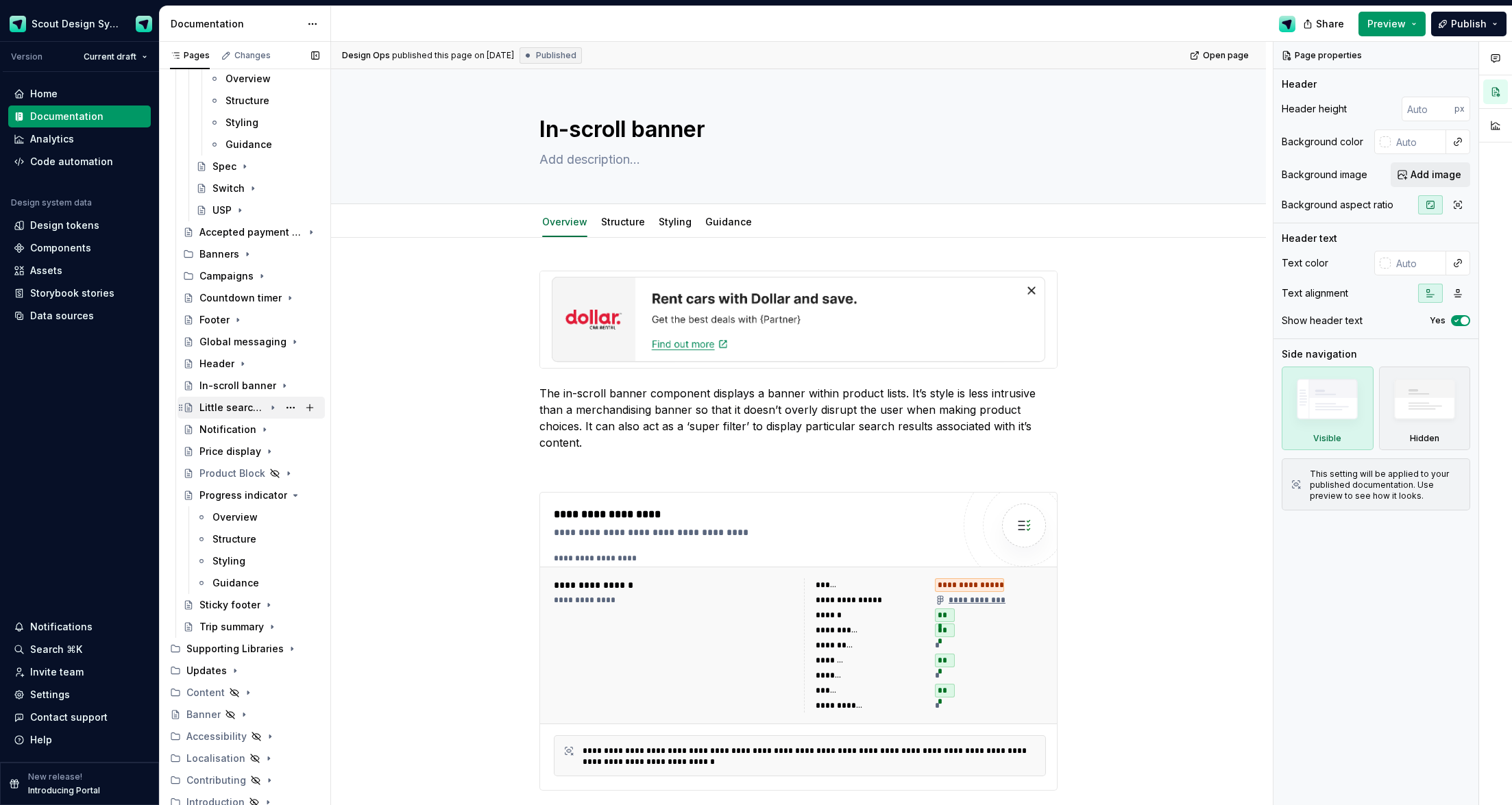
click at [290, 497] on icon "Page tree" at bounding box center [295, 496] width 11 height 11
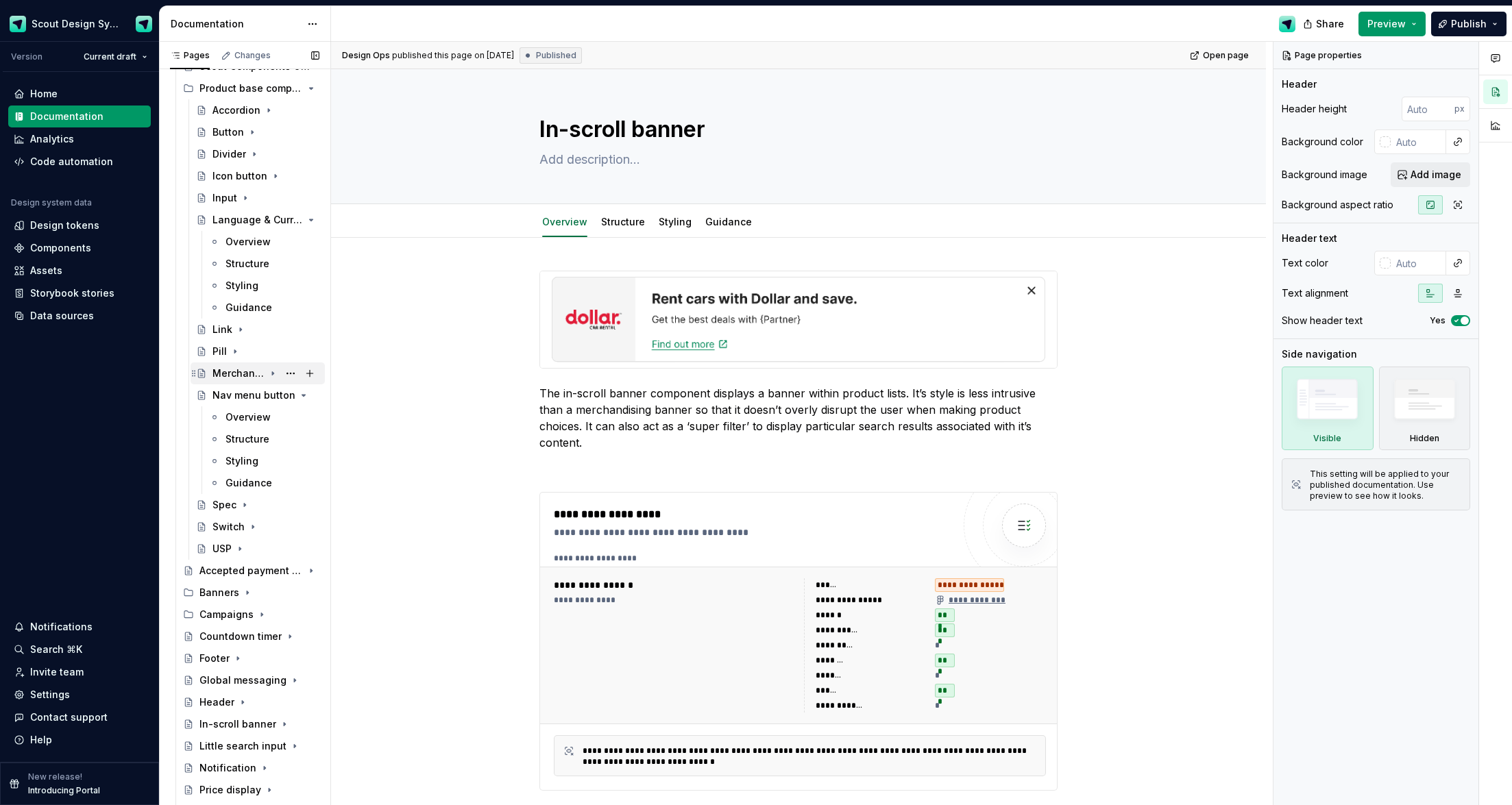
scroll to position [146, 0]
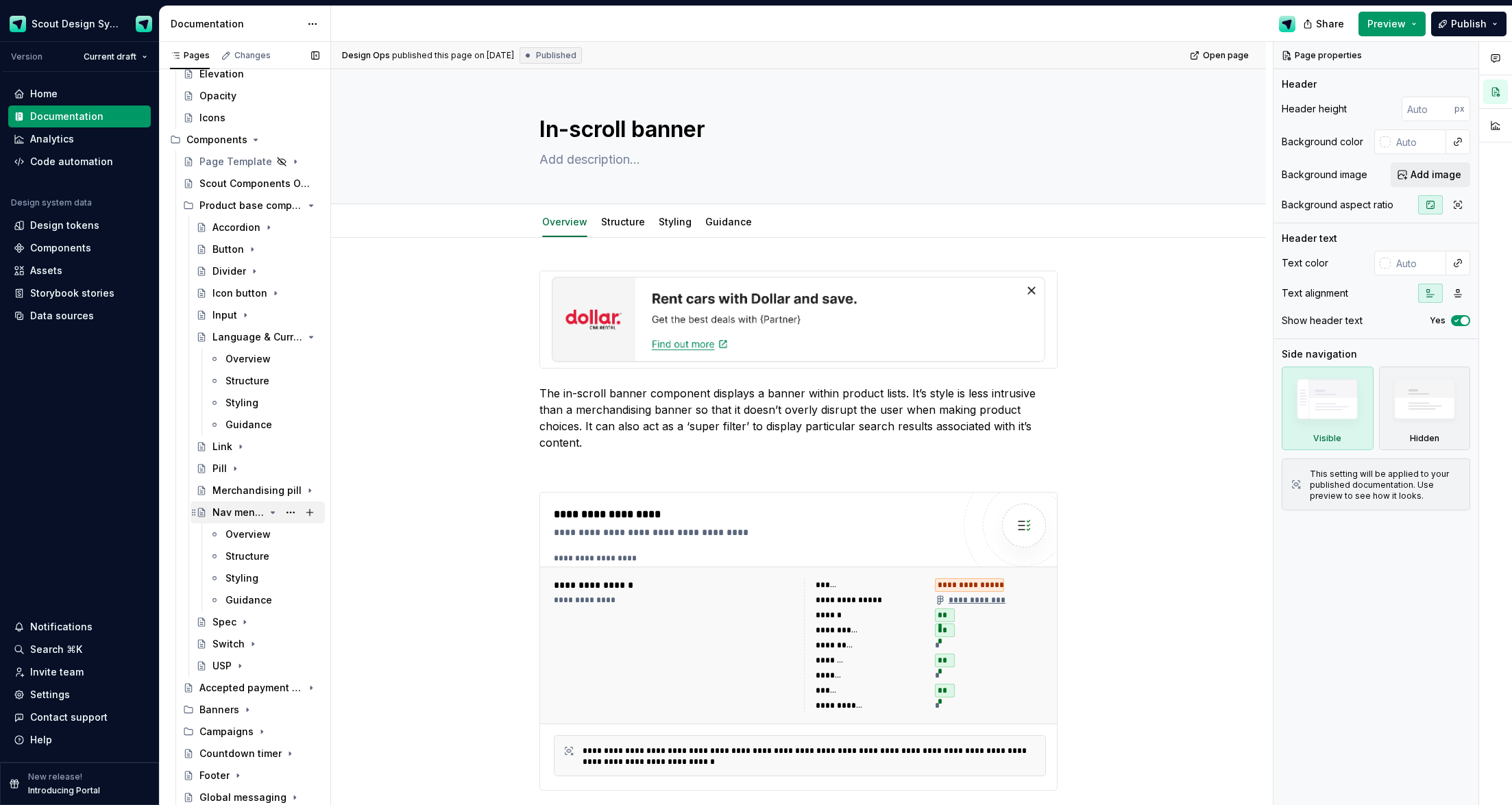
click at [273, 513] on icon "Page tree" at bounding box center [273, 513] width 4 height 1
click at [276, 340] on icon "Page tree" at bounding box center [273, 337] width 11 height 11
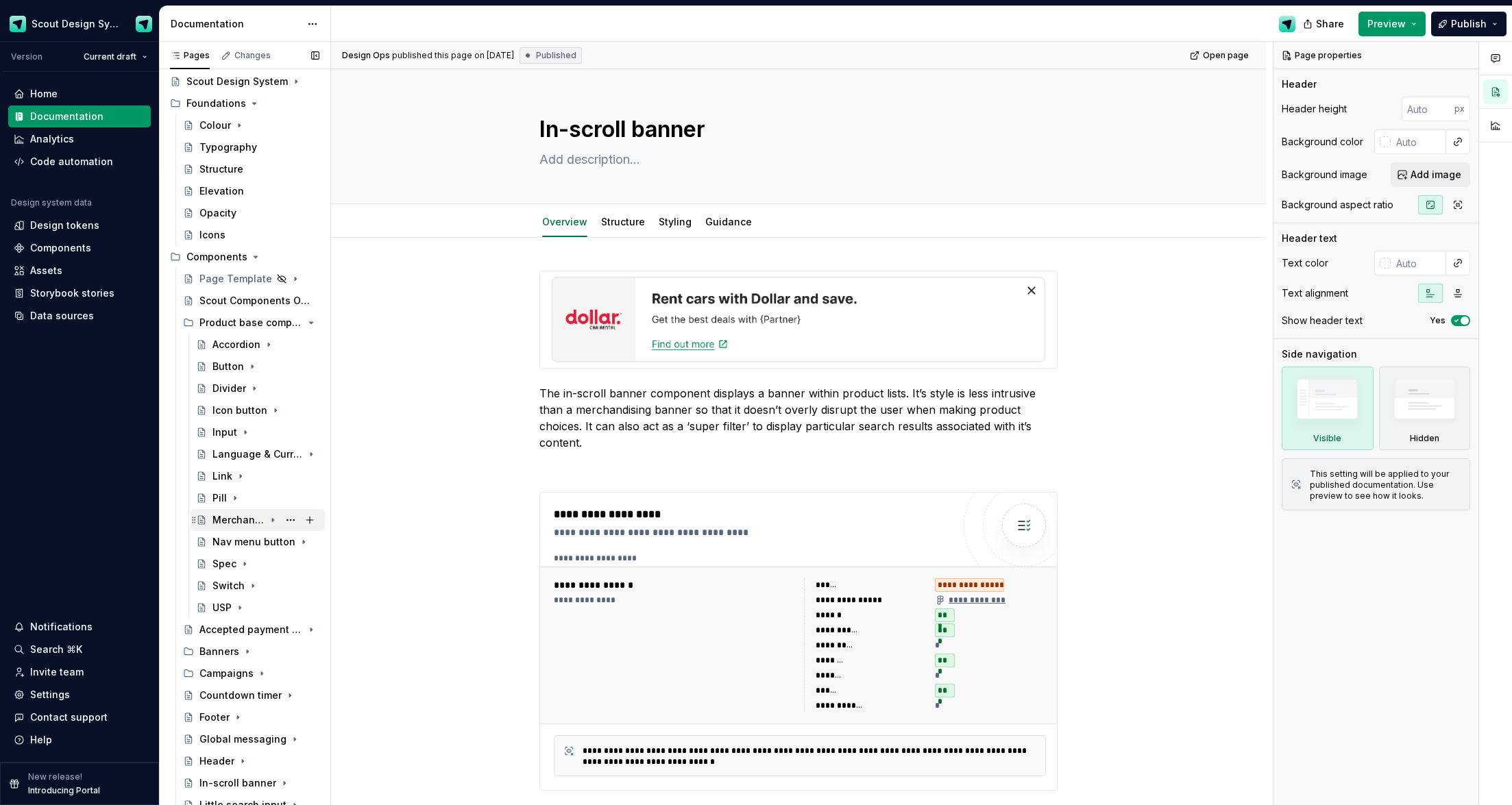
scroll to position [67, 0]
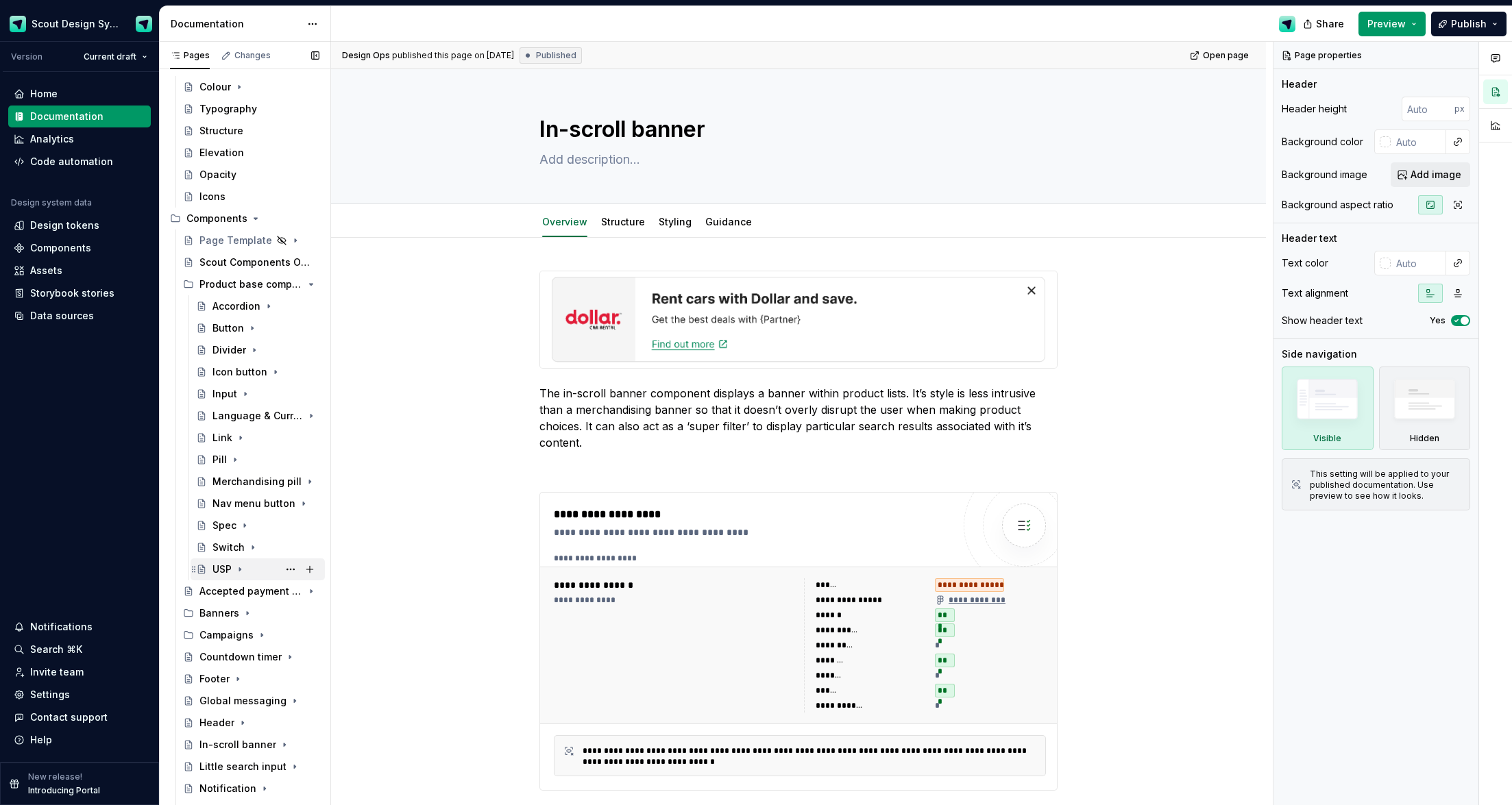
click at [226, 516] on div "USP" at bounding box center [222, 569] width 19 height 13
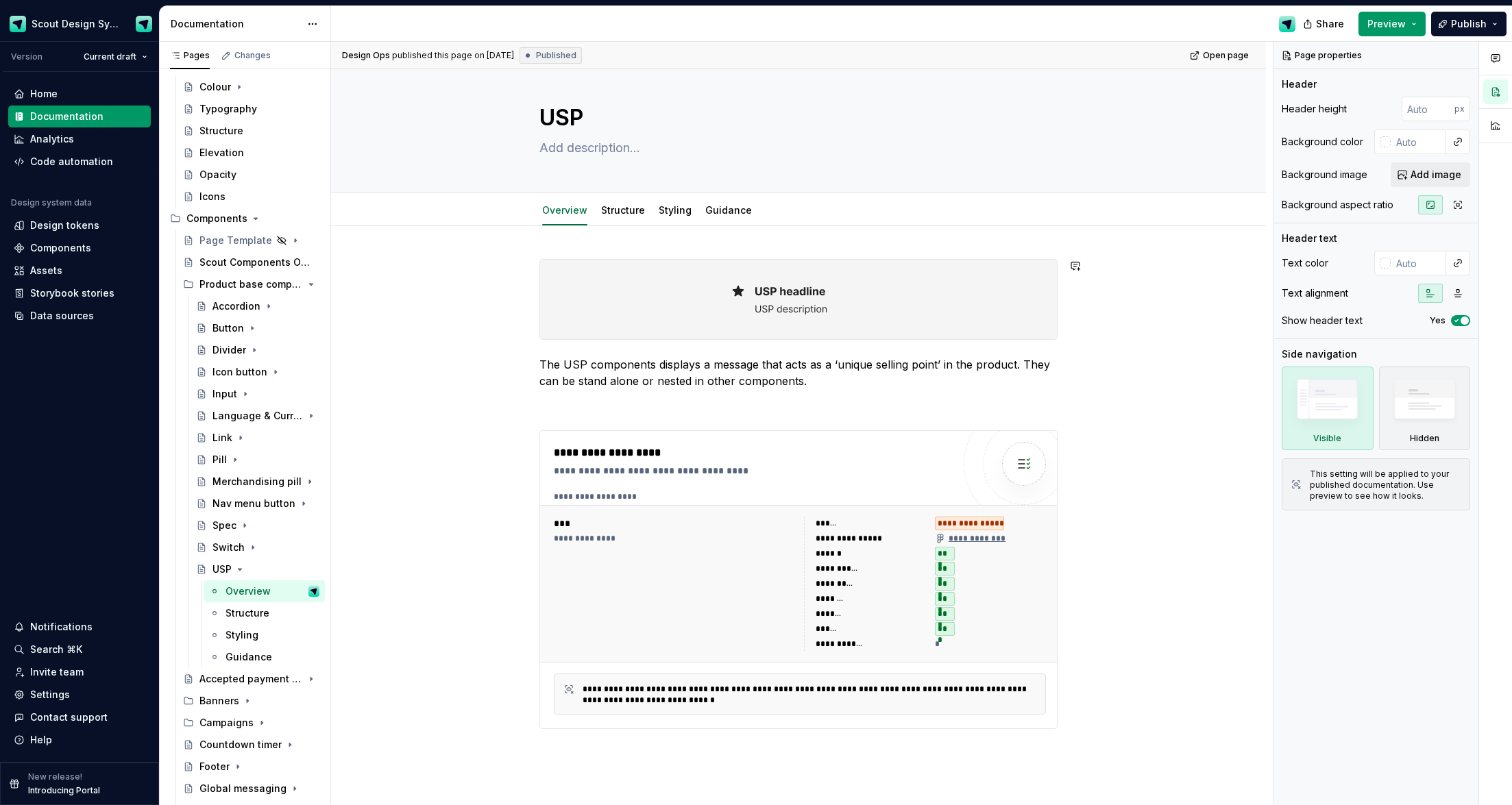
scroll to position [16, 0]
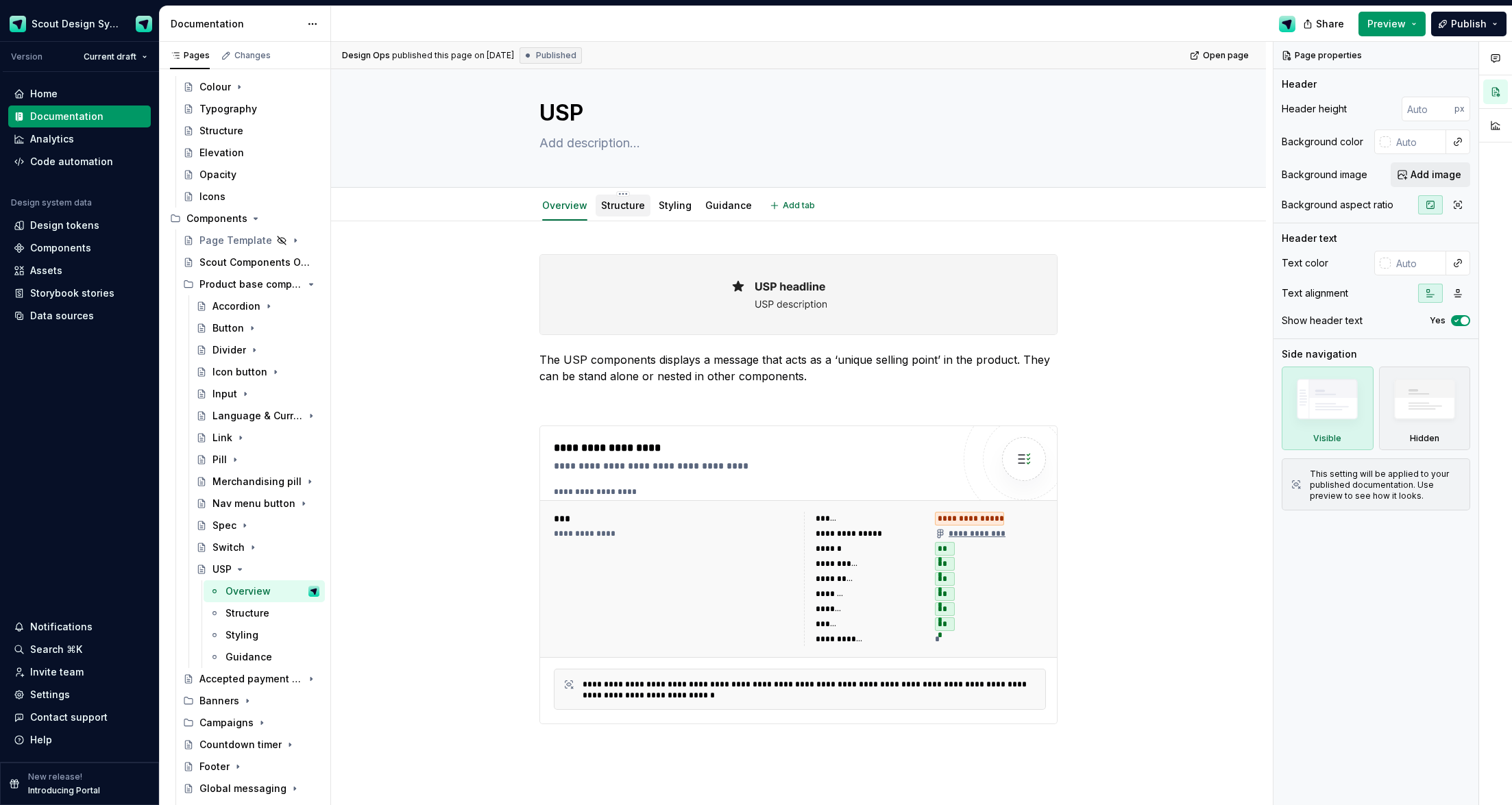
click at [612, 210] on link "Structure" at bounding box center [623, 205] width 44 height 12
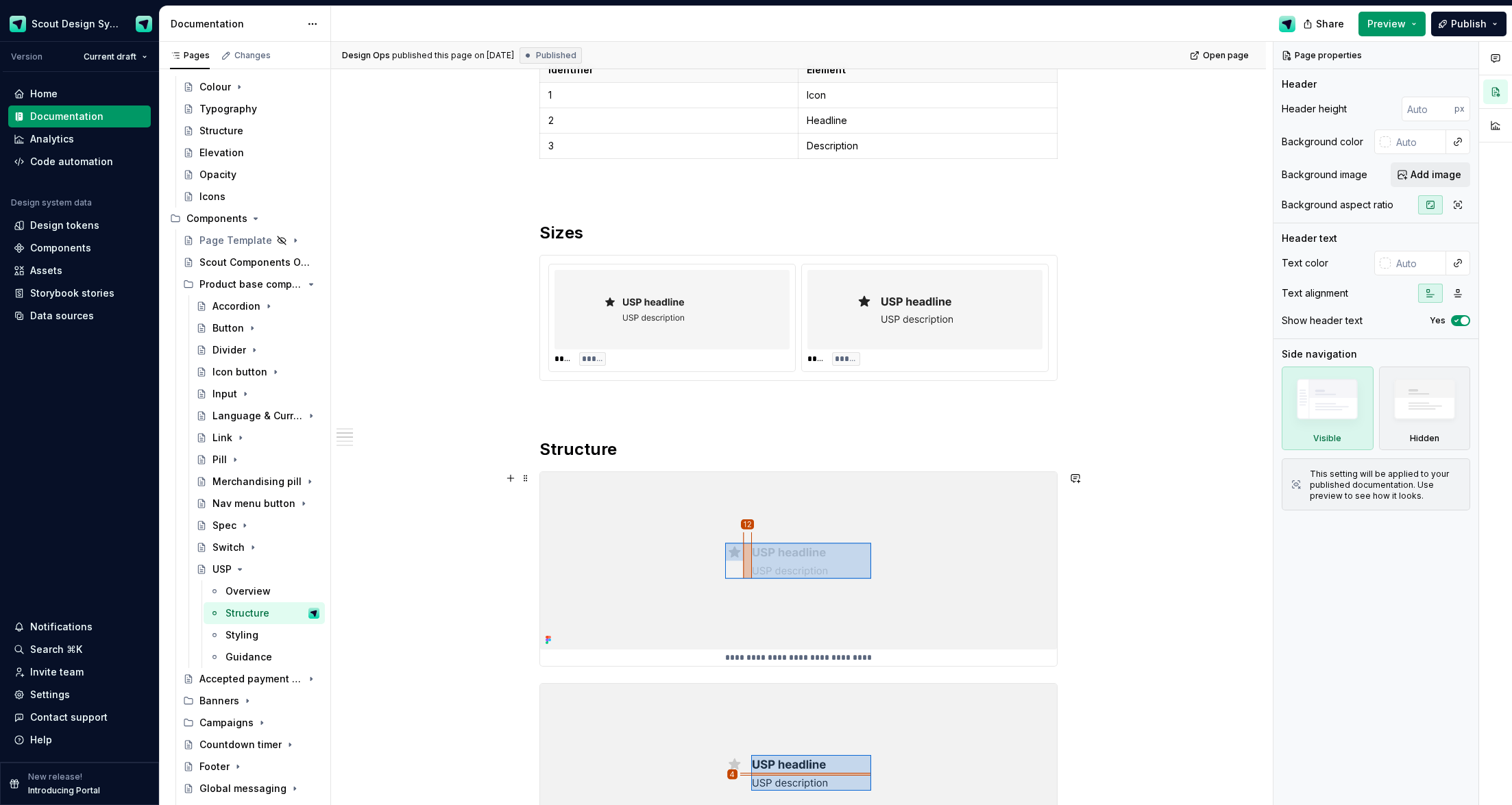
scroll to position [603, 0]
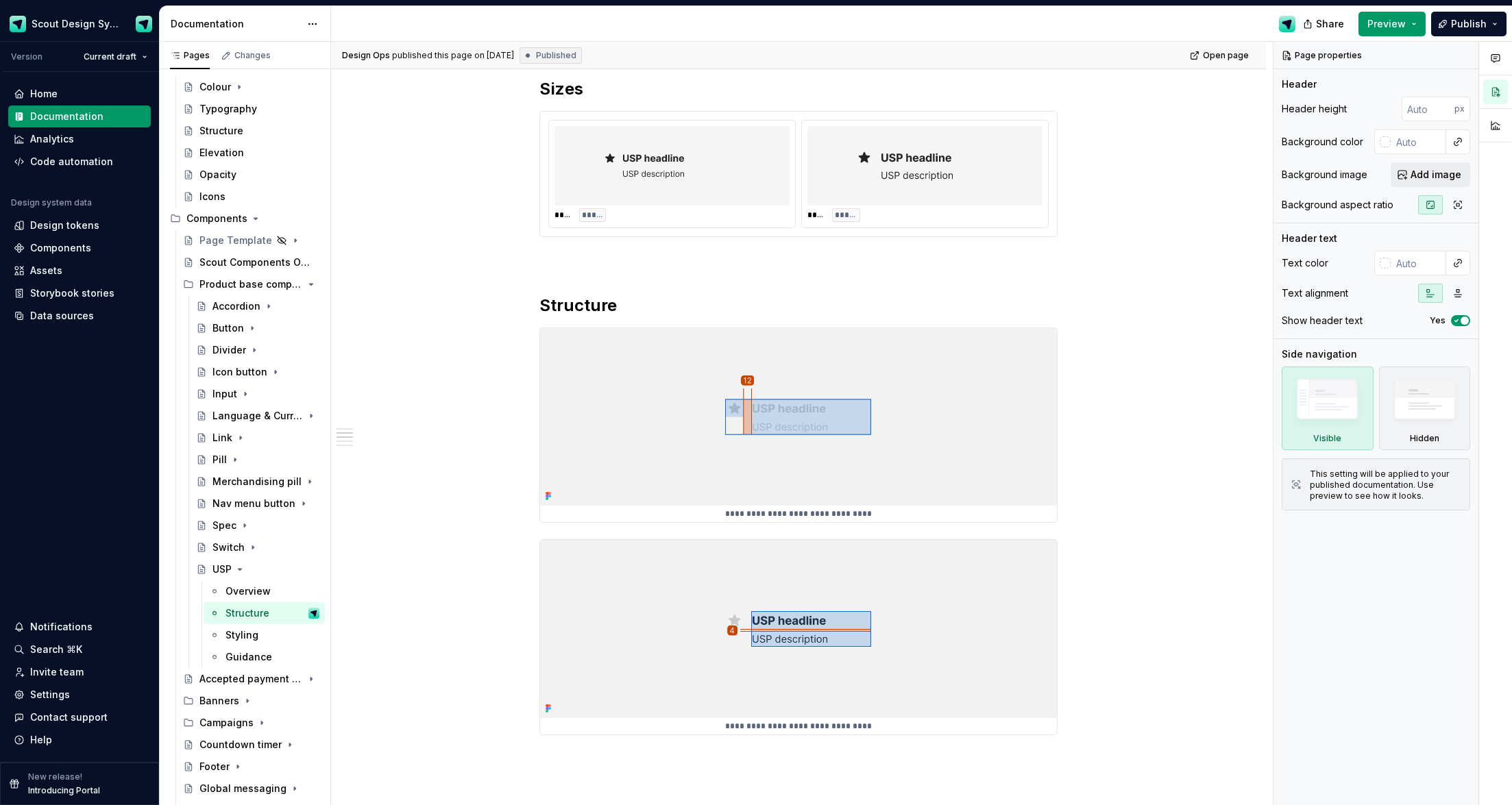
type textarea "*"
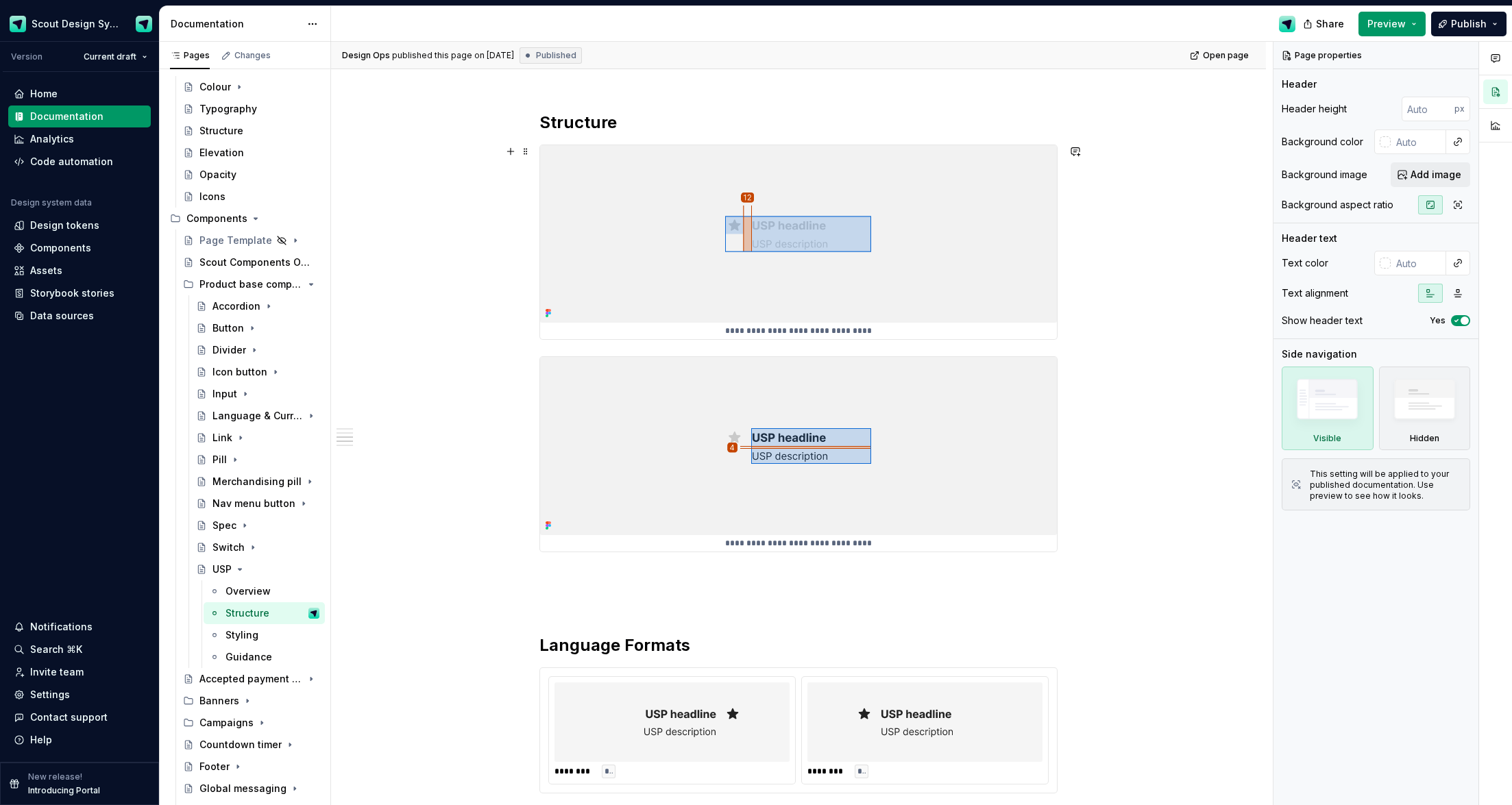
scroll to position [787, 0]
click at [617, 124] on h2 "Structure" at bounding box center [798, 122] width 518 height 22
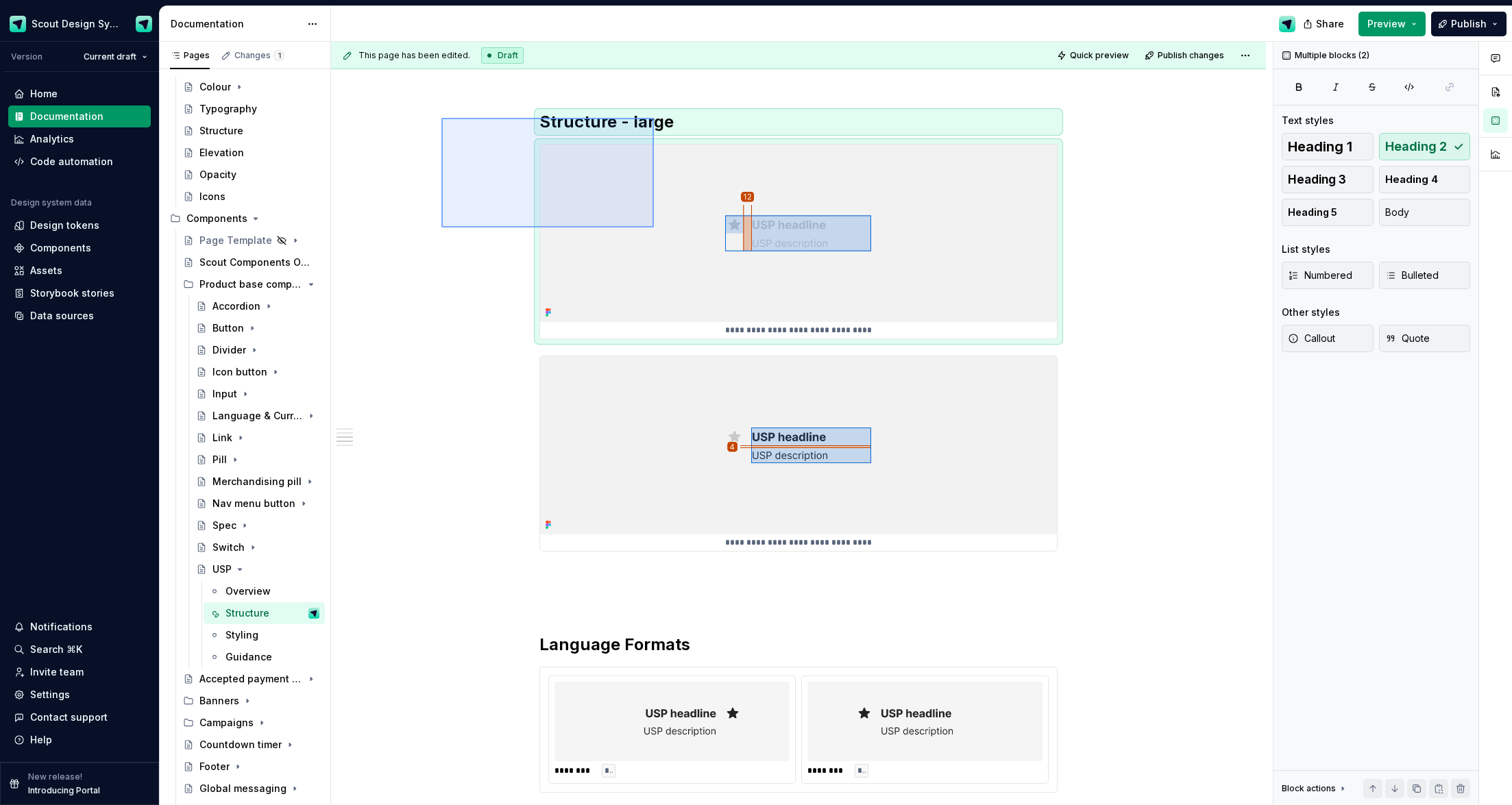
drag, startPoint x: 523, startPoint y: 160, endPoint x: 657, endPoint y: 231, distance: 151.6
click at [657, 231] on div "**********" at bounding box center [802, 423] width 942 height 764
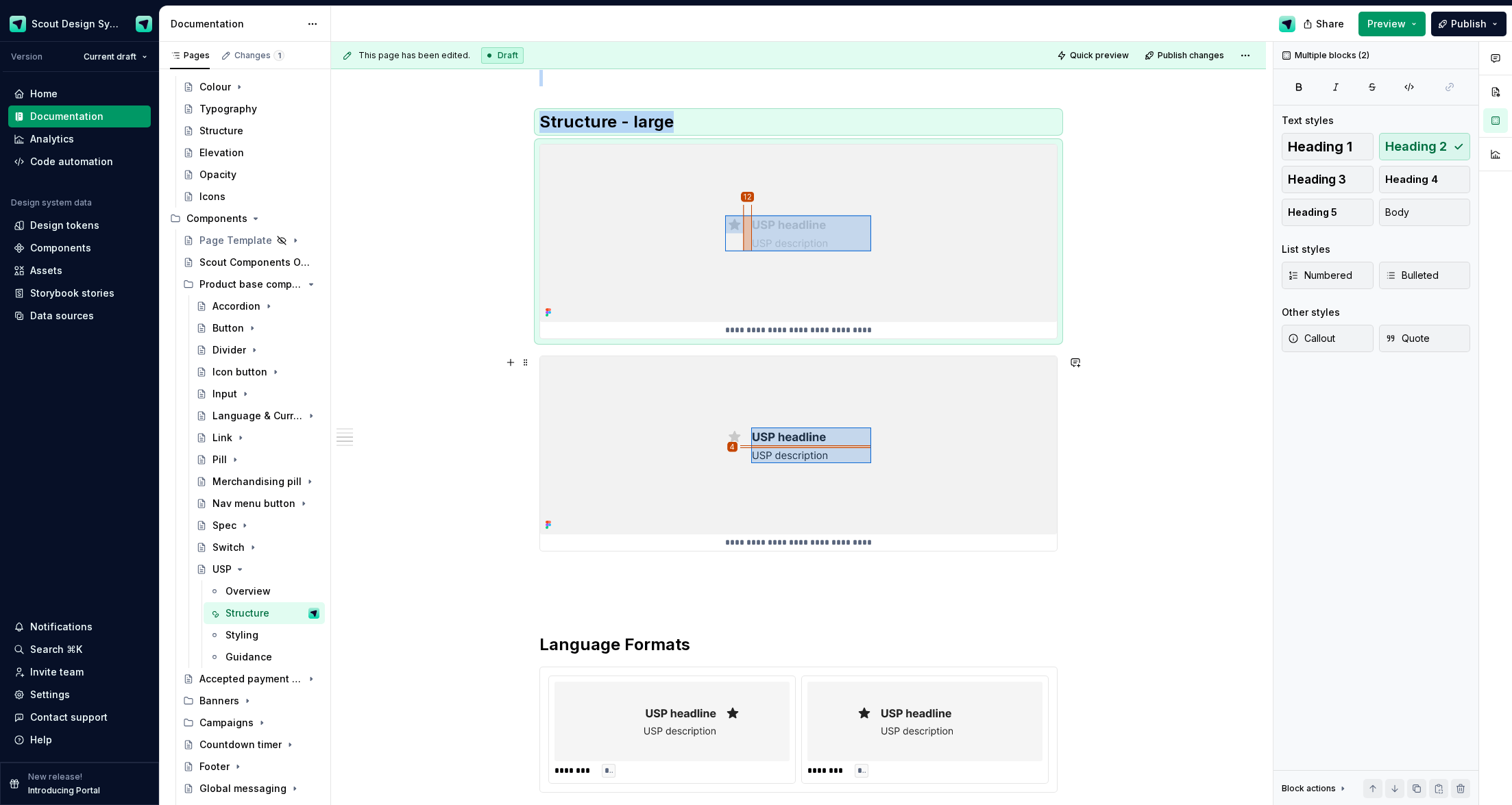
copy div "Structure - large"
click at [935, 304] on img at bounding box center [798, 233] width 517 height 178
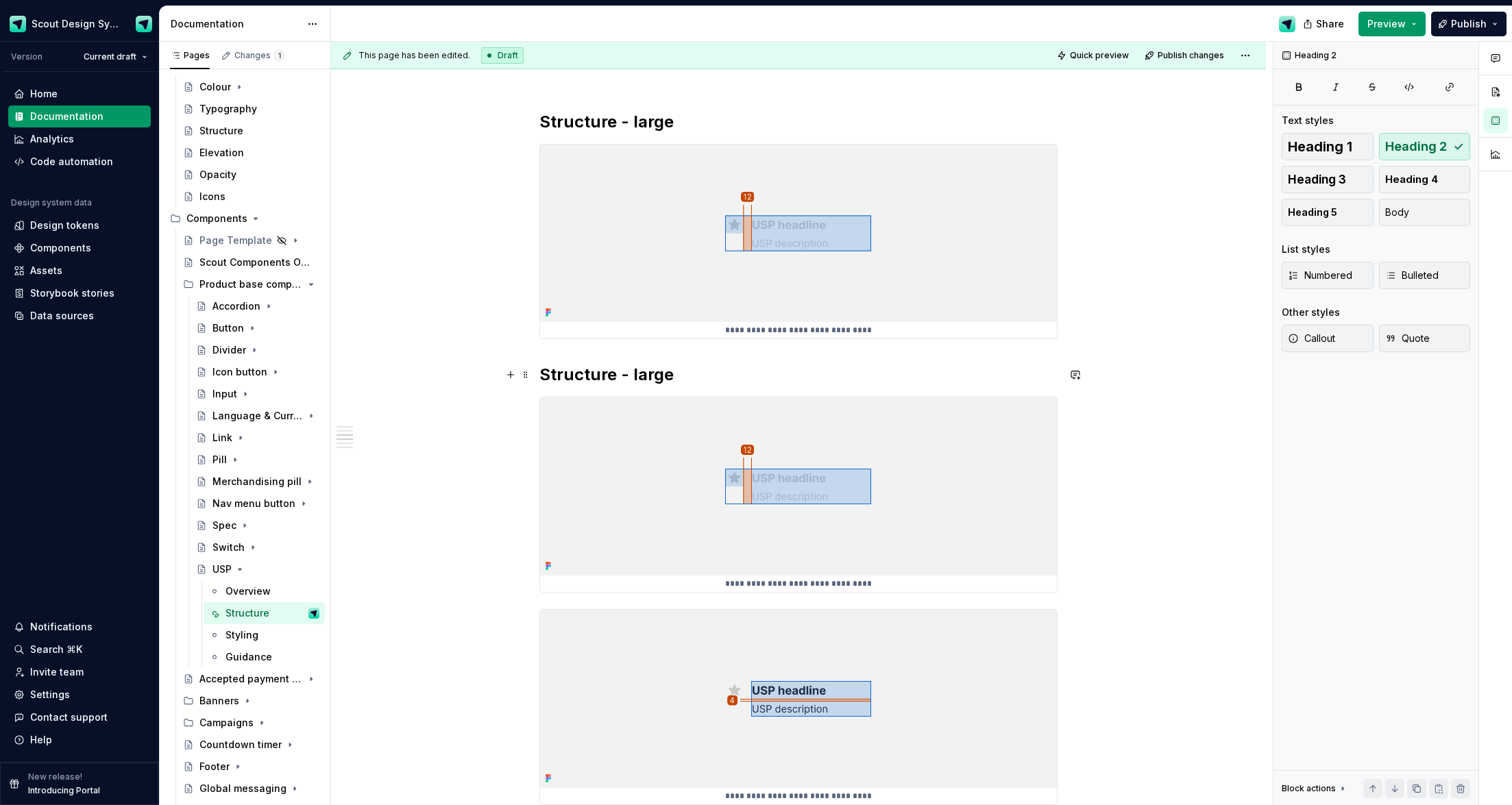
click at [665, 372] on h2 "Structure - large" at bounding box center [798, 375] width 518 height 22
click at [665, 371] on h2 "Structure - large" at bounding box center [798, 375] width 518 height 22
click at [639, 118] on h2 "Structure - large" at bounding box center [798, 122] width 518 height 22
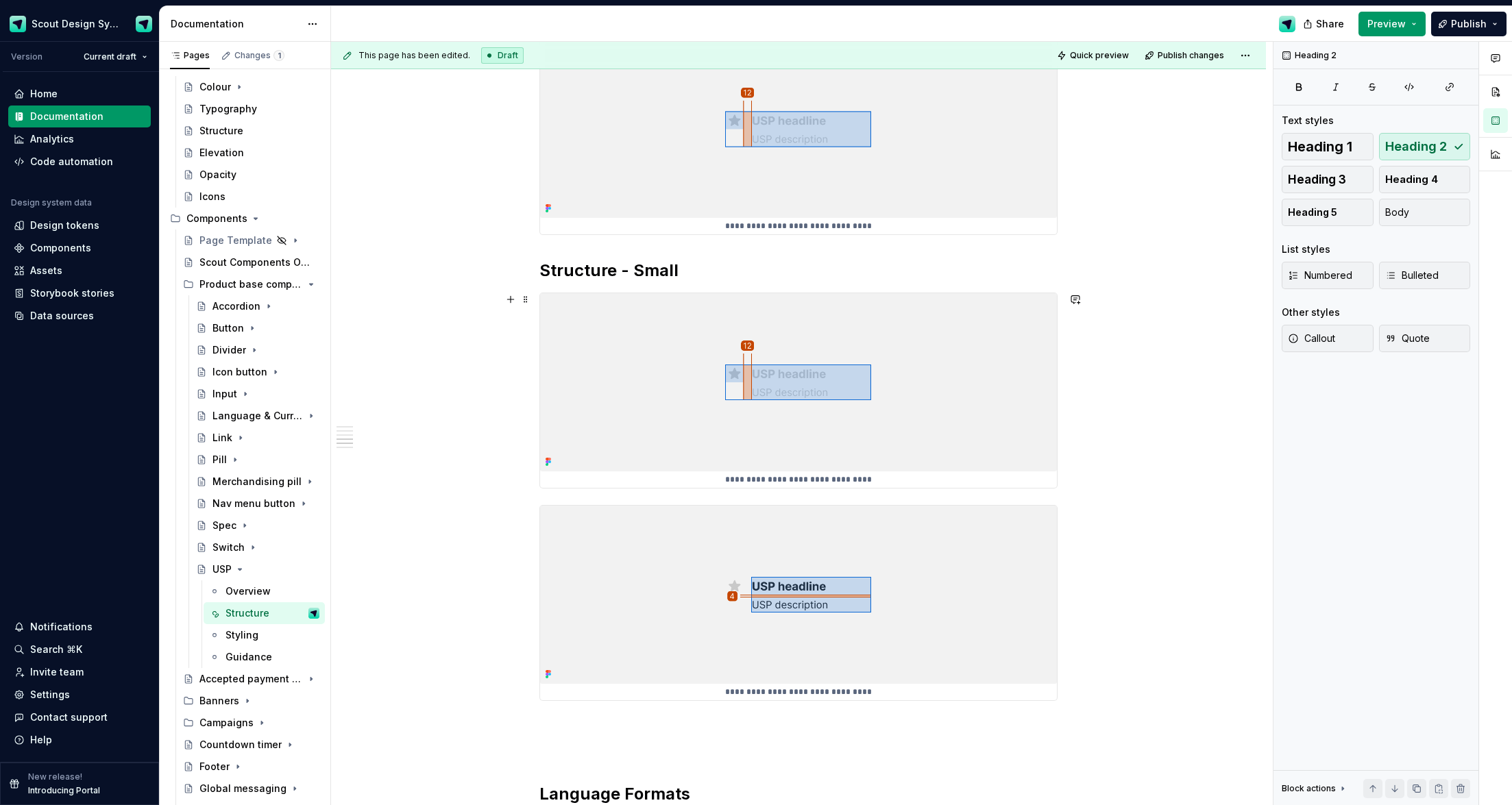
scroll to position [892, 0]
click at [700, 392] on img at bounding box center [798, 380] width 517 height 178
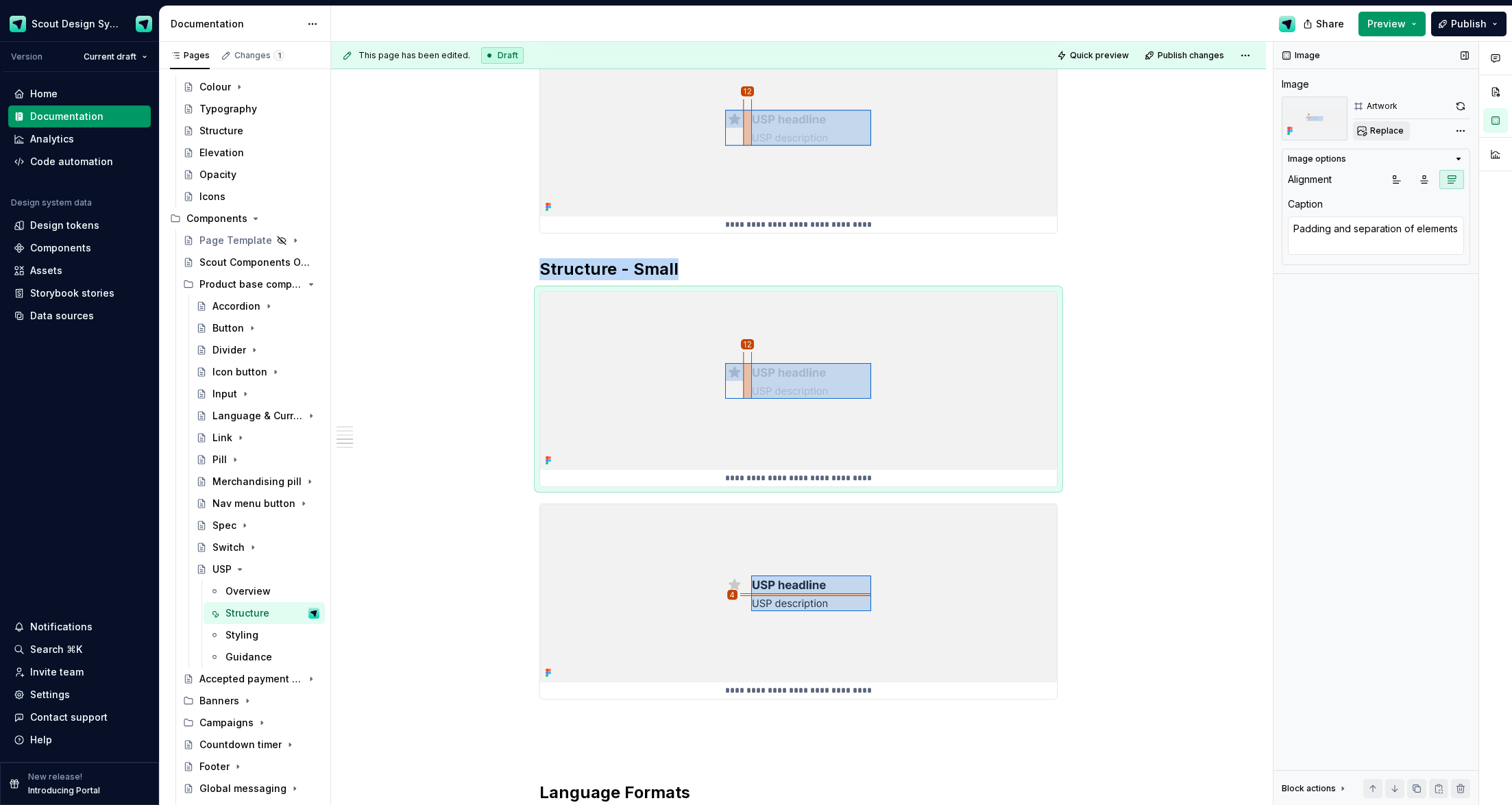
click at [987, 129] on span "Replace" at bounding box center [1387, 131] width 34 height 11
type textarea "*"
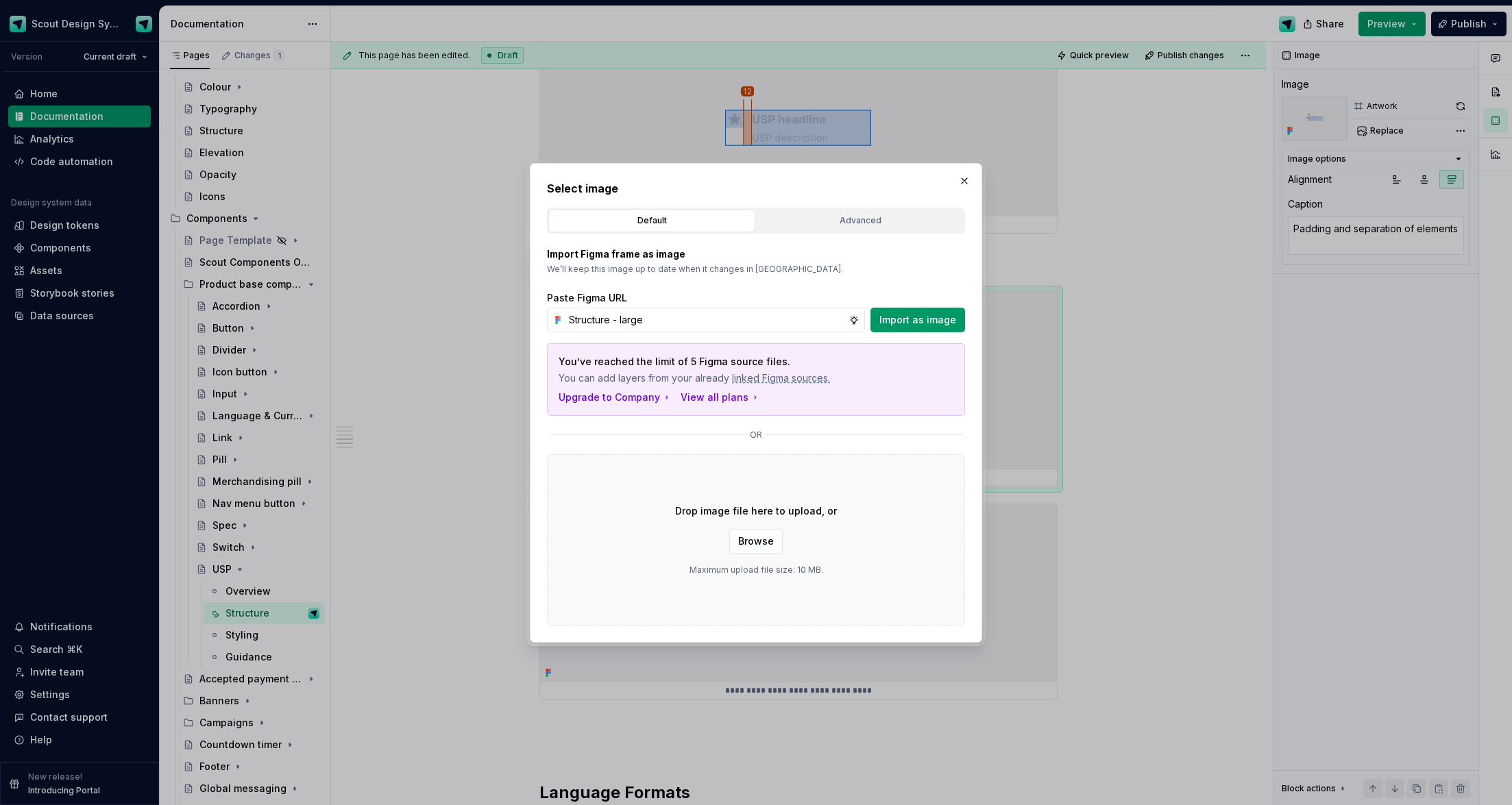
drag, startPoint x: 930, startPoint y: 315, endPoint x: 1109, endPoint y: 233, distance: 196.9
click at [930, 315] on span "Import as image" at bounding box center [918, 319] width 77 height 13
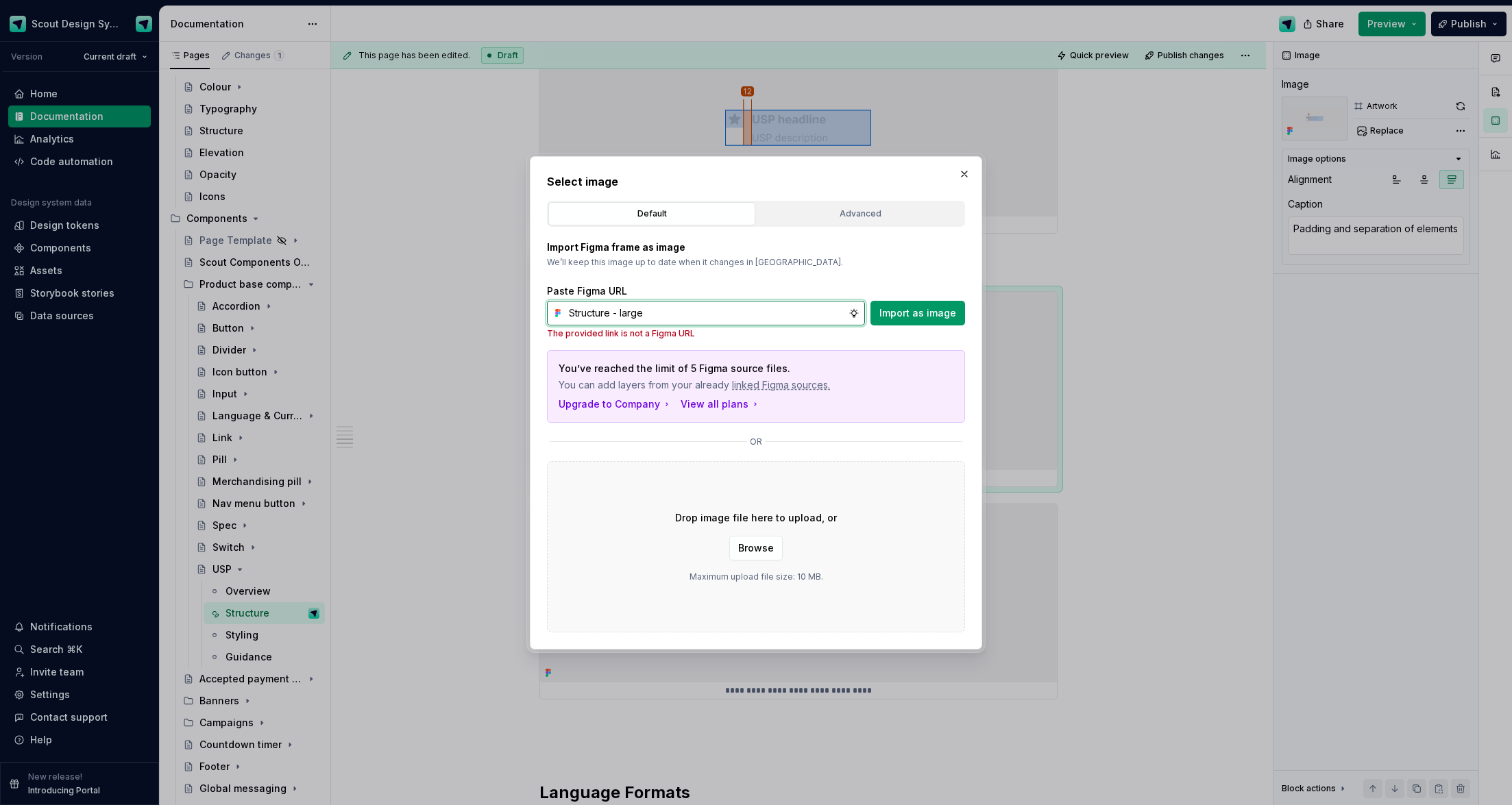
paste input "[URL][DOMAIN_NAME]"
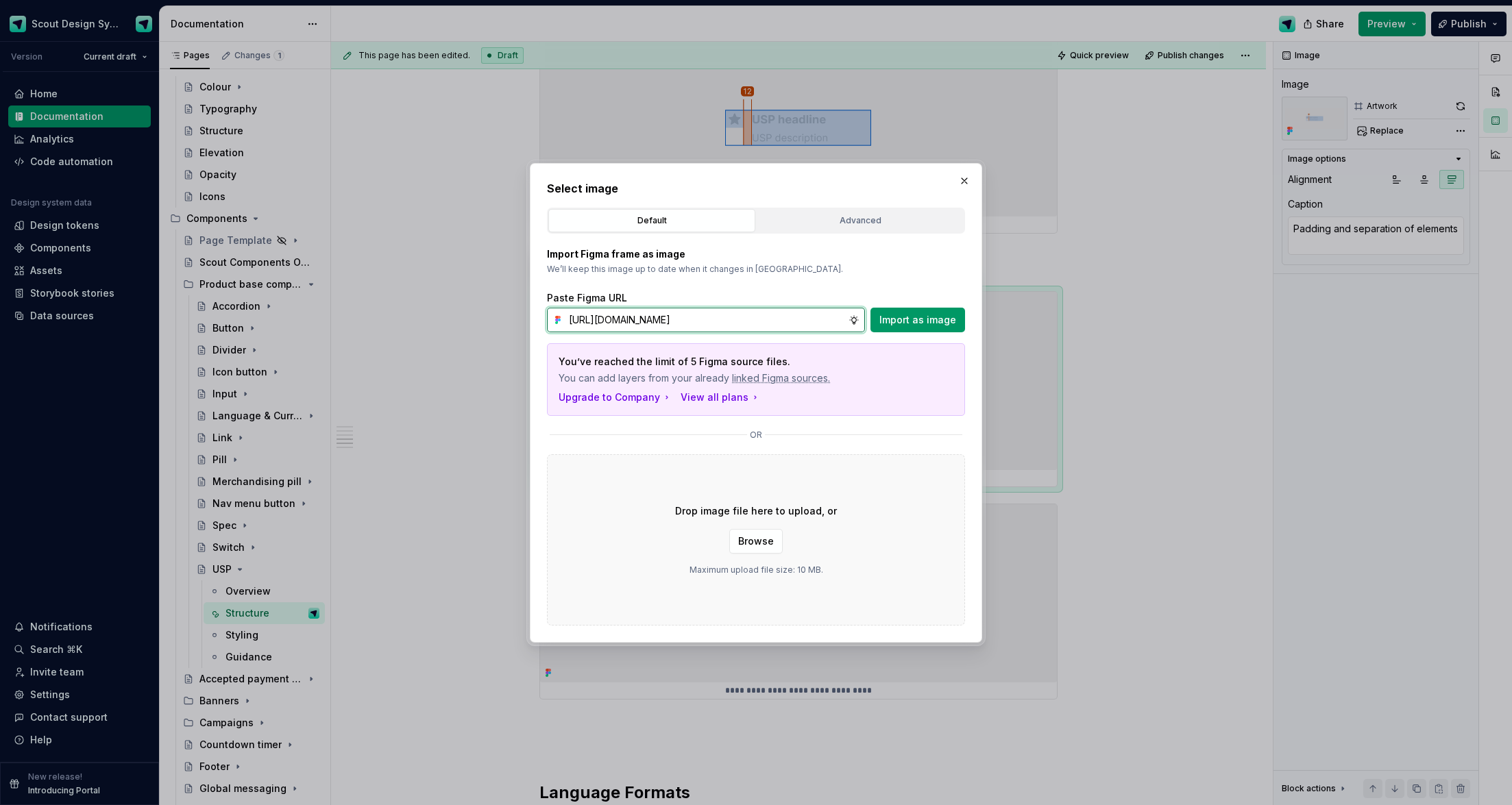
scroll to position [0, 392]
type input "[URL][DOMAIN_NAME]"
click at [887, 317] on span "Import as image" at bounding box center [918, 319] width 77 height 13
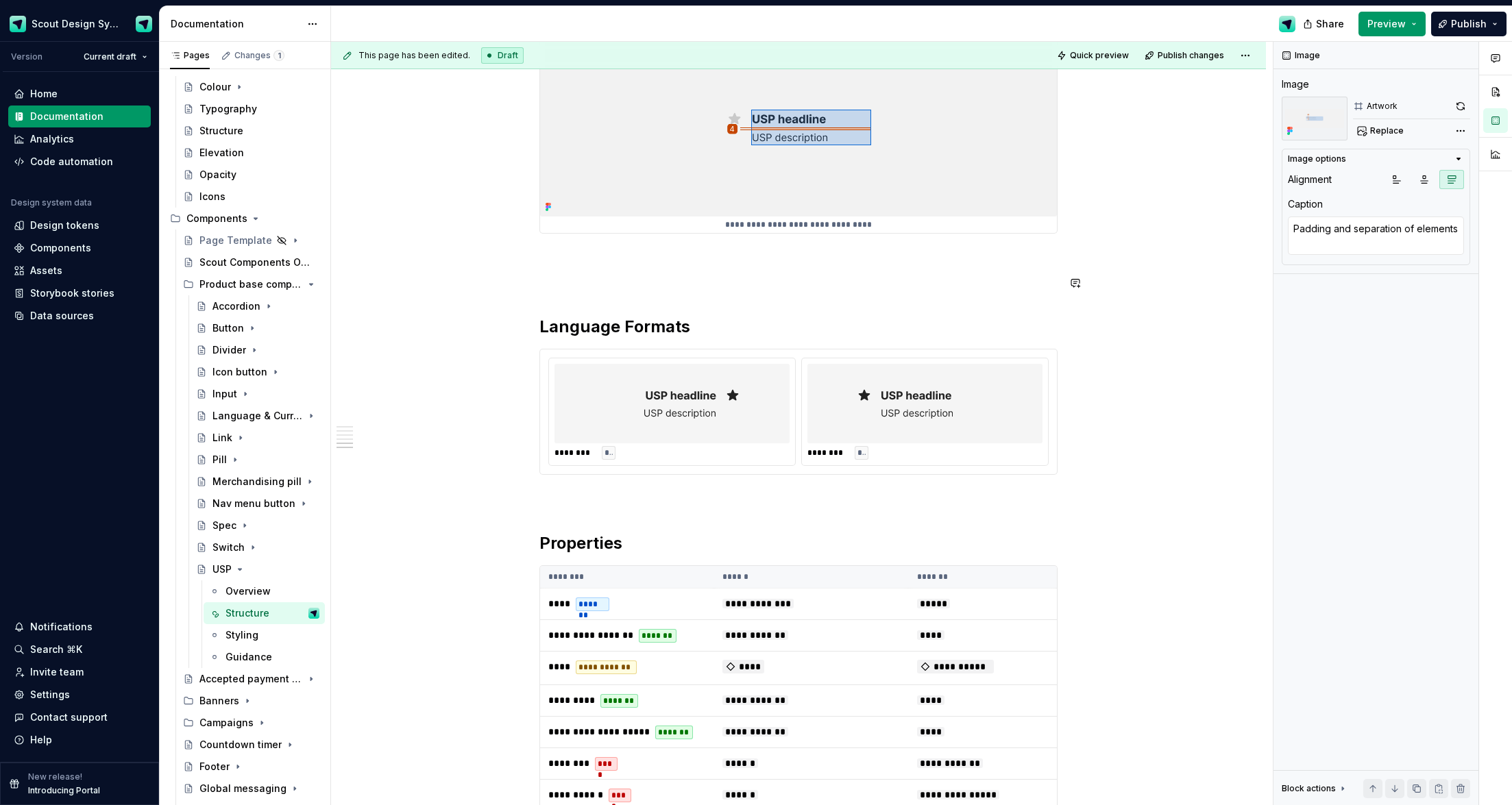
scroll to position [1355, 0]
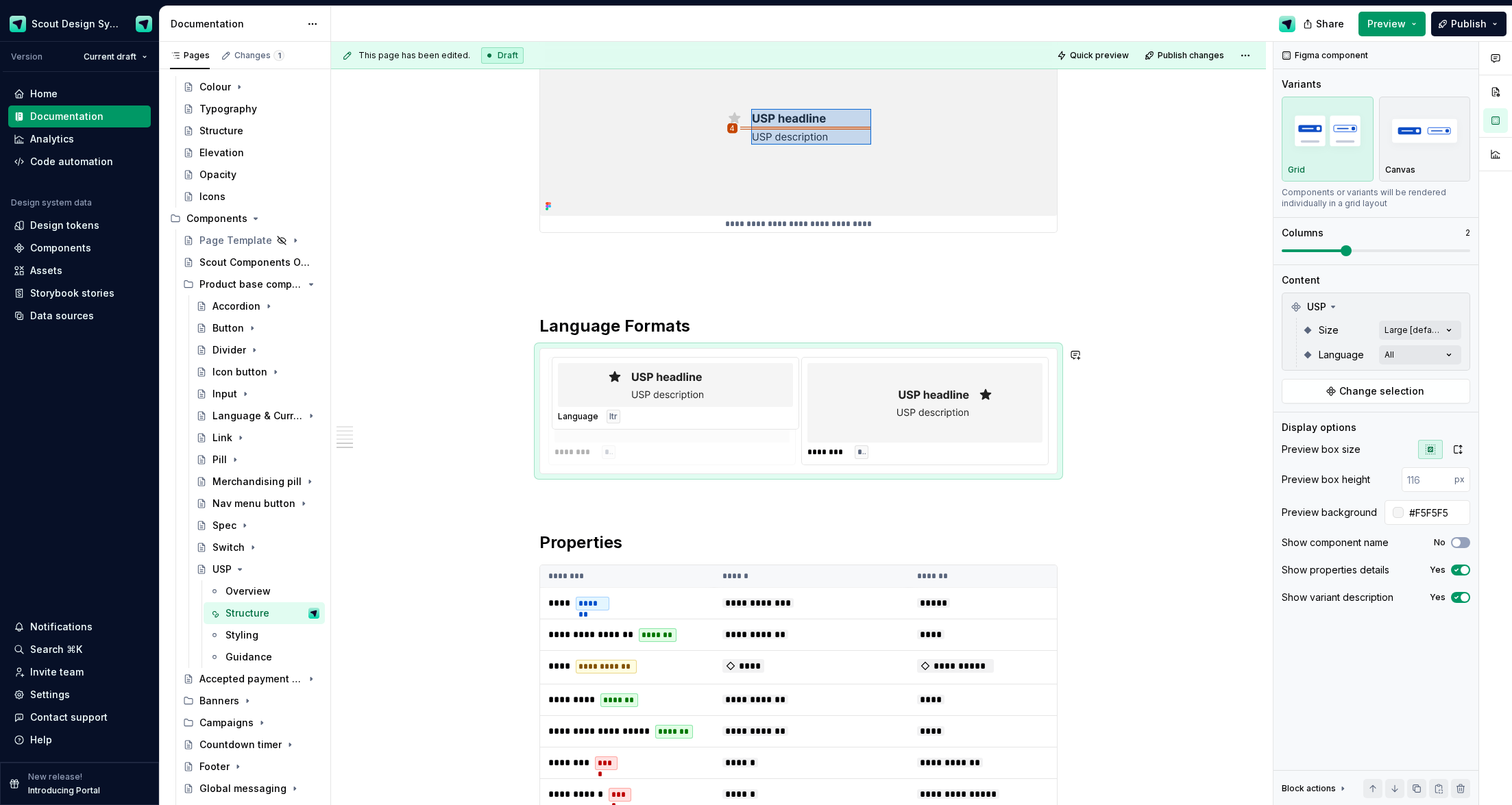
drag, startPoint x: 921, startPoint y: 447, endPoint x: 731, endPoint y: 442, distance: 190.1
click at [730, 442] on body "Scout Design System Version Current draft Home Documentation Analytics Code aut…" at bounding box center [756, 402] width 1512 height 805
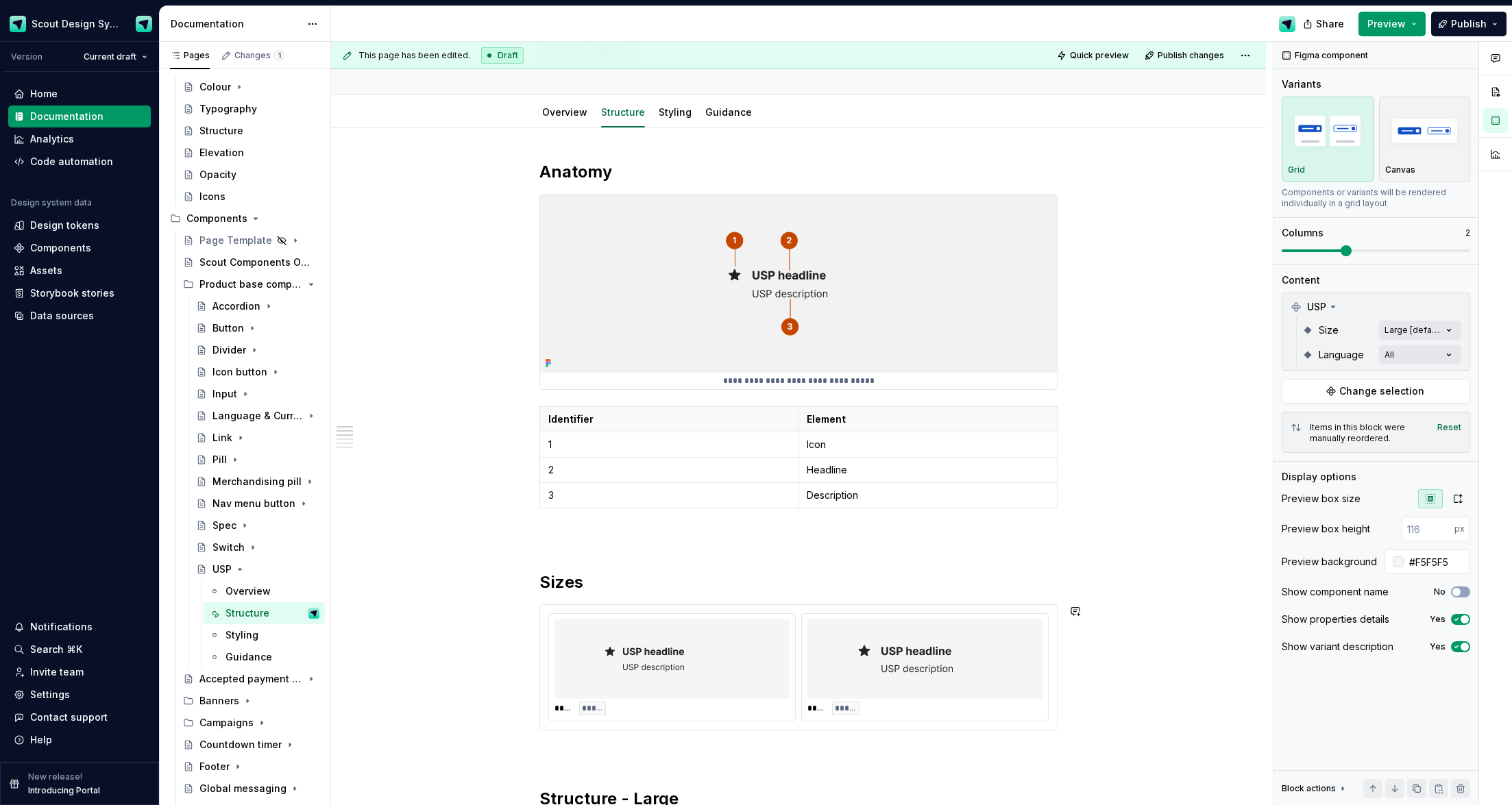
scroll to position [0, 0]
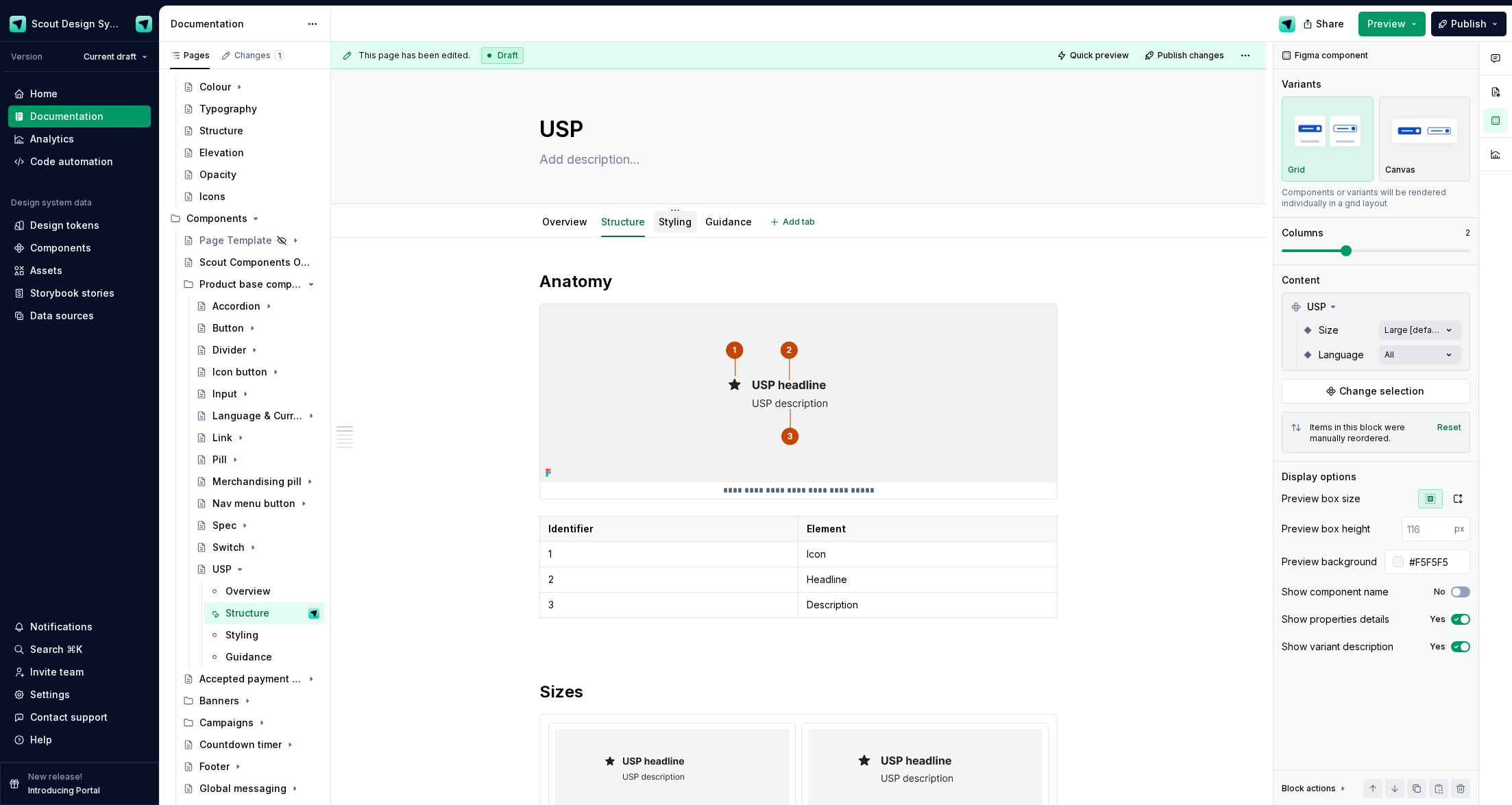
click at [684, 219] on link "Styling" at bounding box center [675, 221] width 33 height 12
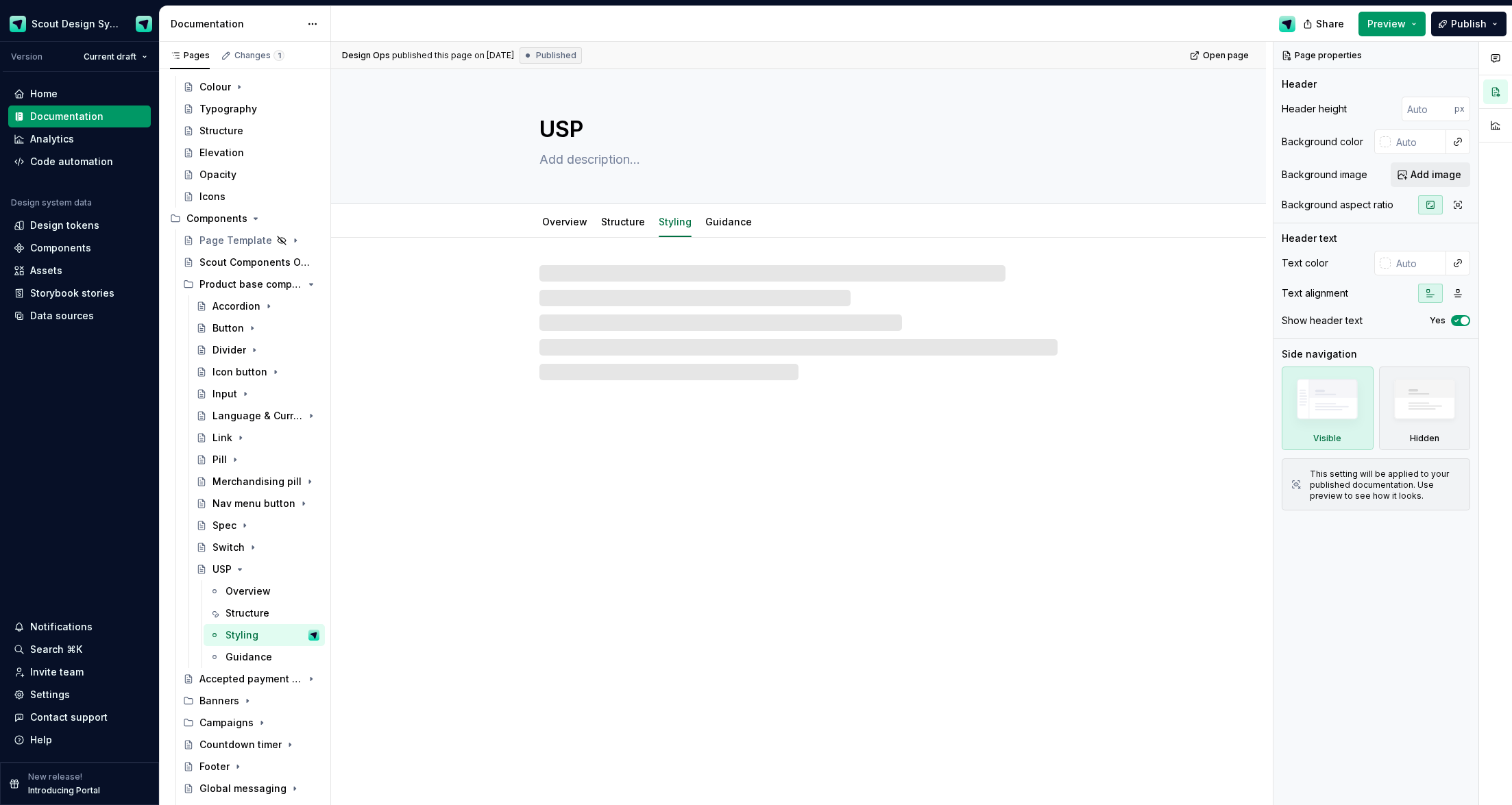
type textarea "*"
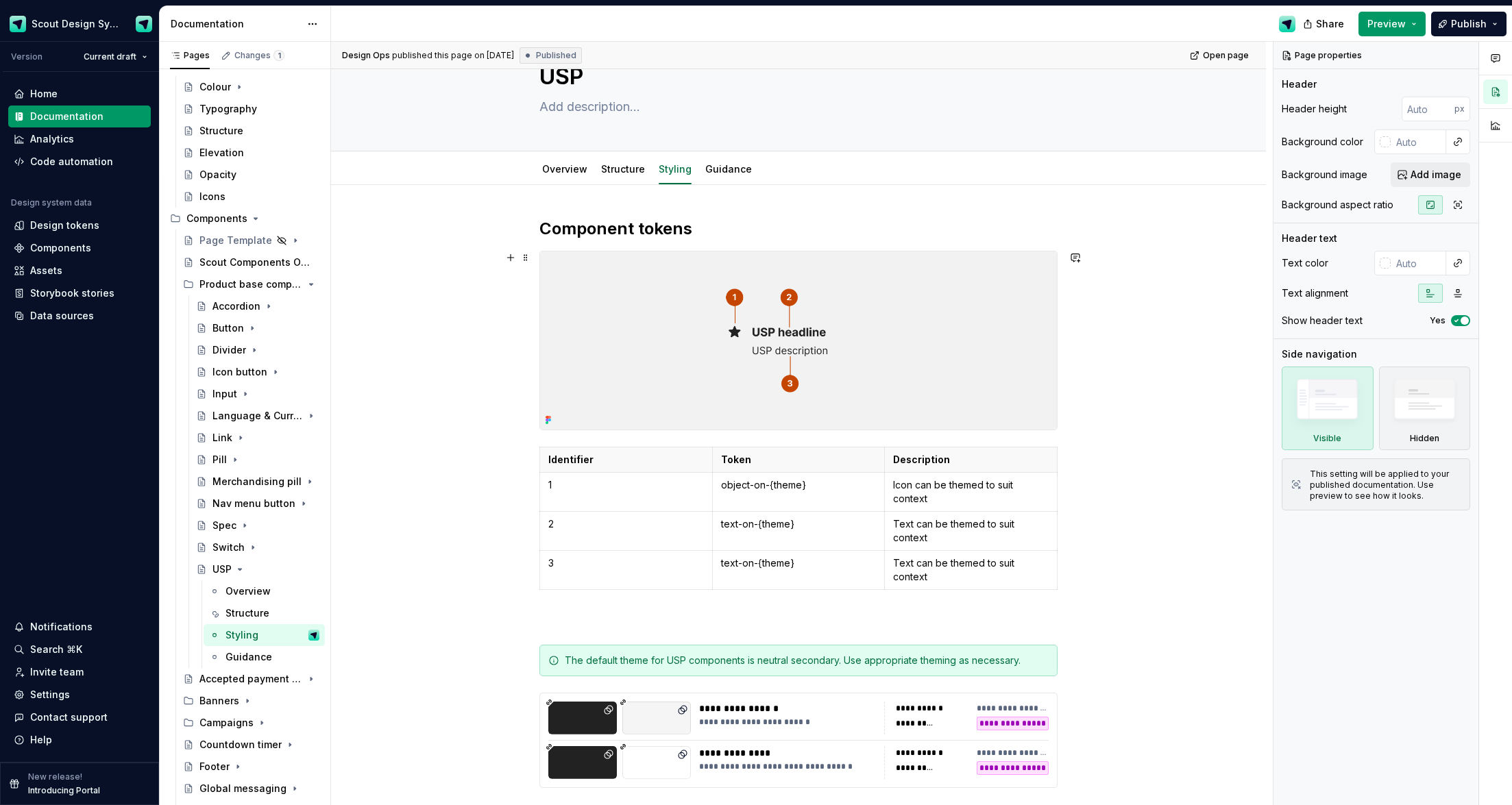
scroll to position [67, 0]
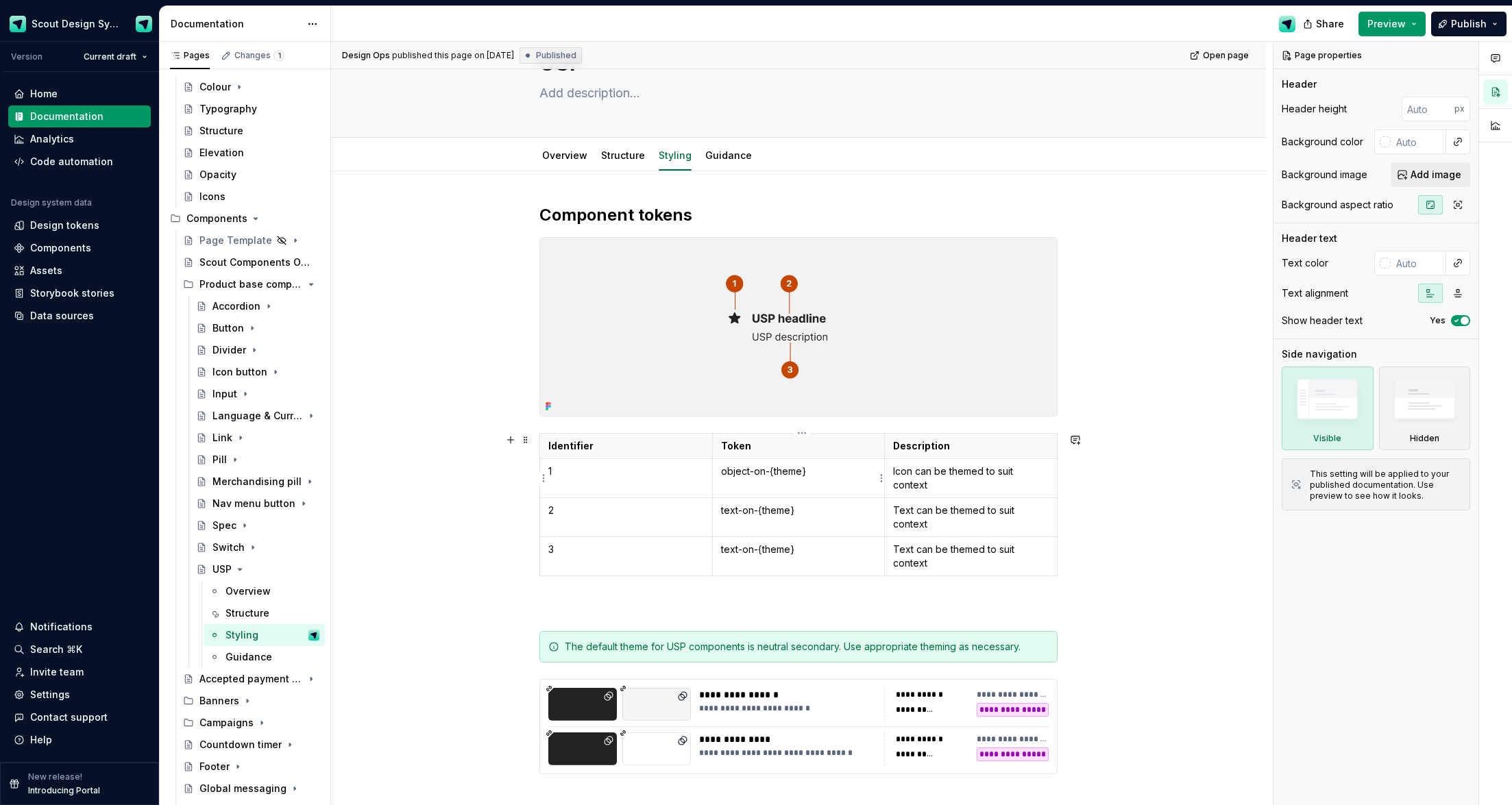
click at [774, 475] on p "object-on-{theme}" at bounding box center [798, 471] width 155 height 13
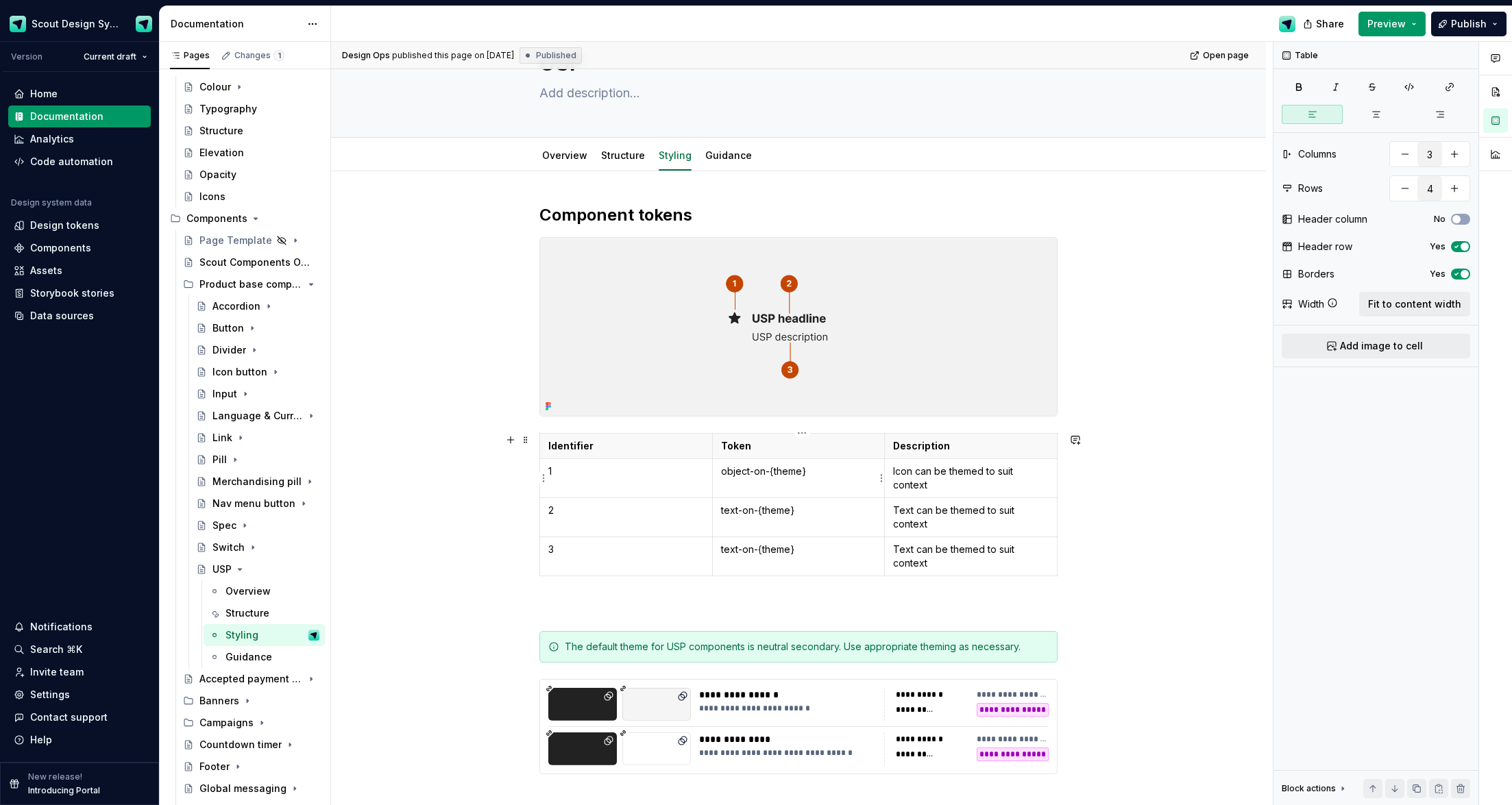
click at [773, 472] on p "object-on-{theme}" at bounding box center [798, 471] width 155 height 13
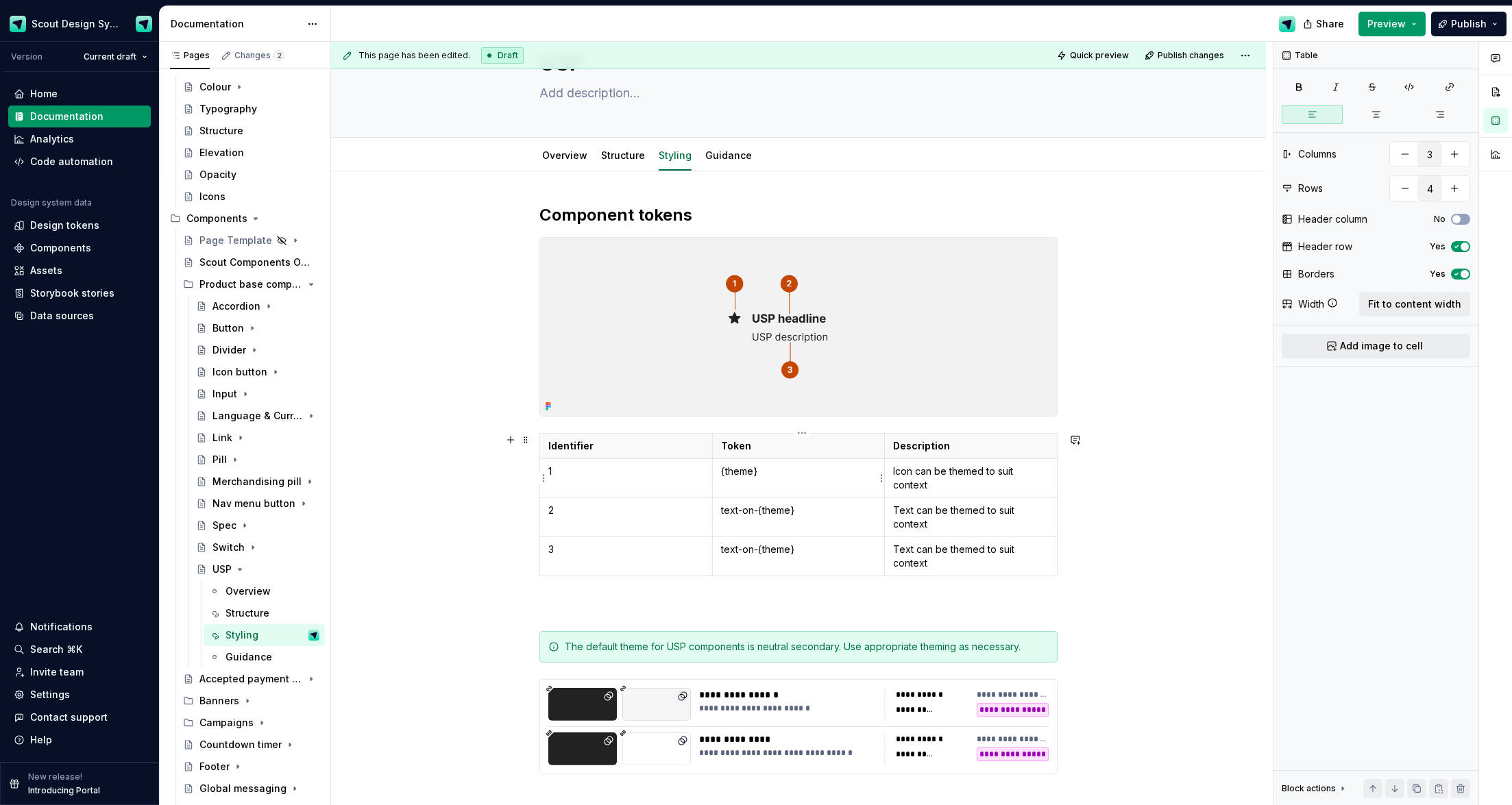
click at [814, 480] on td "{theme}" at bounding box center [799, 478] width 173 height 39
drag, startPoint x: 802, startPoint y: 512, endPoint x: 746, endPoint y: 510, distance: 56.0
click at [746, 510] on p "text-on-{theme}" at bounding box center [798, 510] width 155 height 13
drag, startPoint x: 797, startPoint y: 550, endPoint x: 745, endPoint y: 548, distance: 52.0
click at [745, 516] on p "text-on-{theme}" at bounding box center [798, 549] width 155 height 13
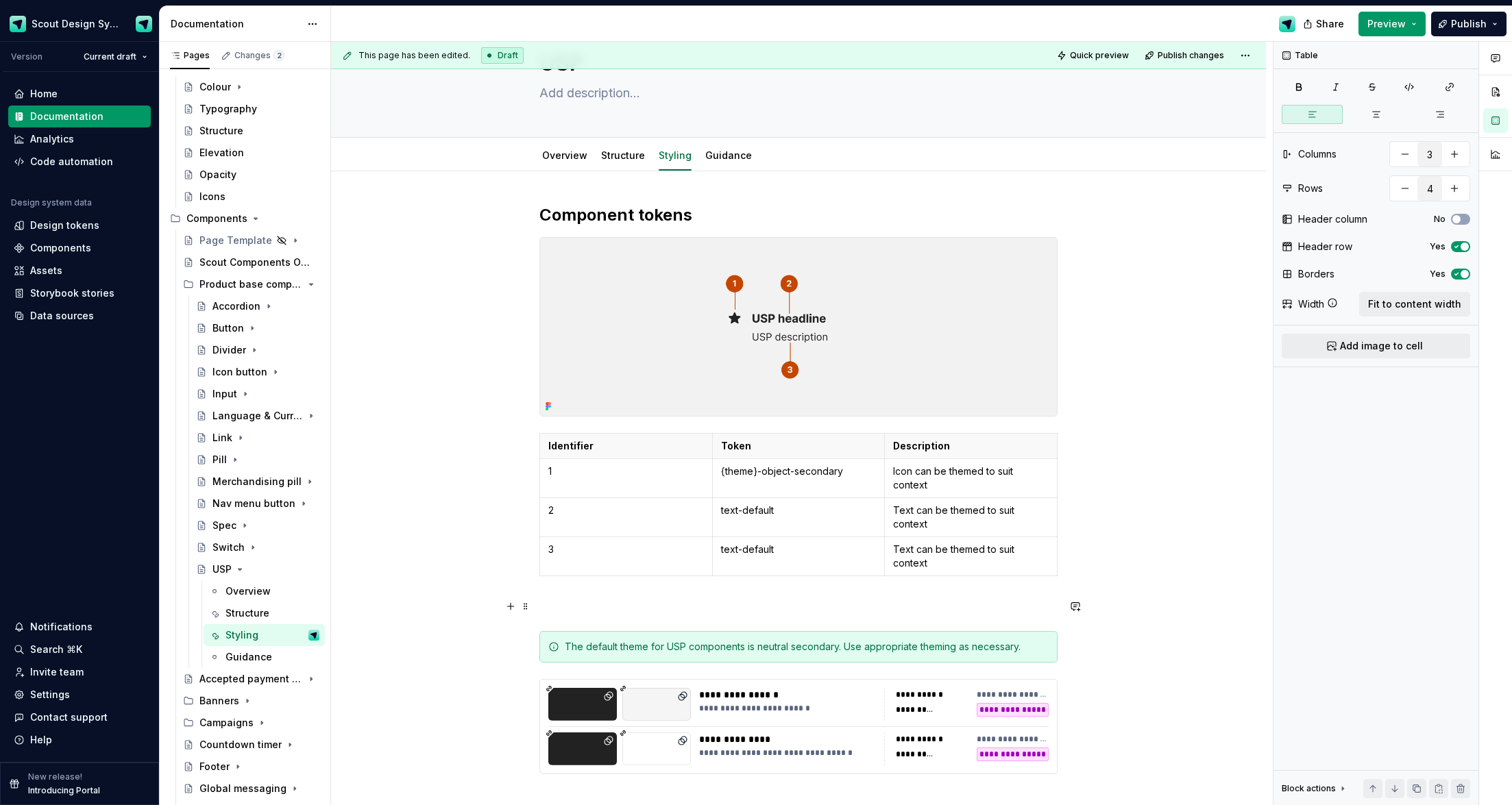
click at [987, 516] on div "**********" at bounding box center [799, 618] width 935 height 894
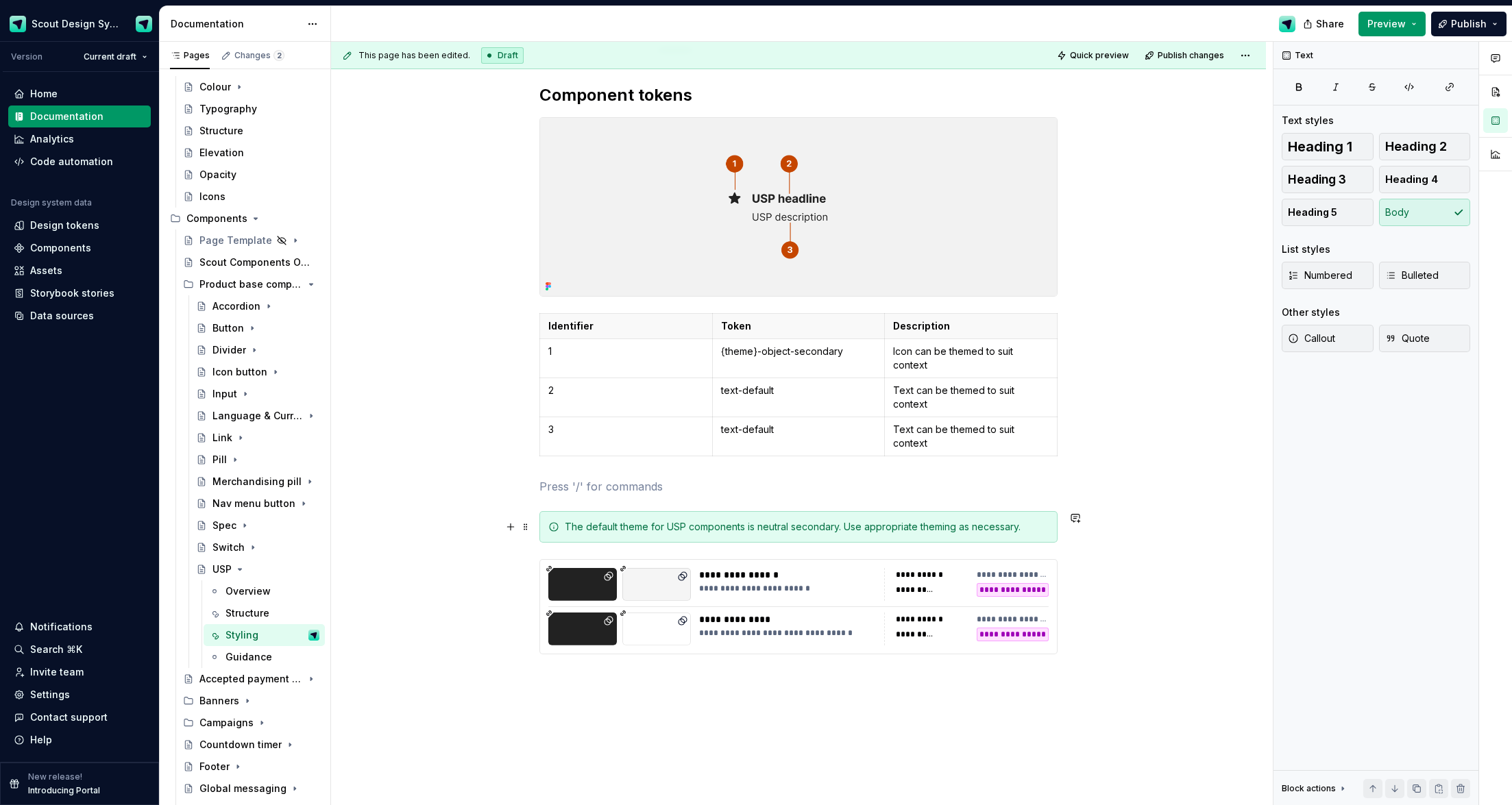
scroll to position [189, 0]
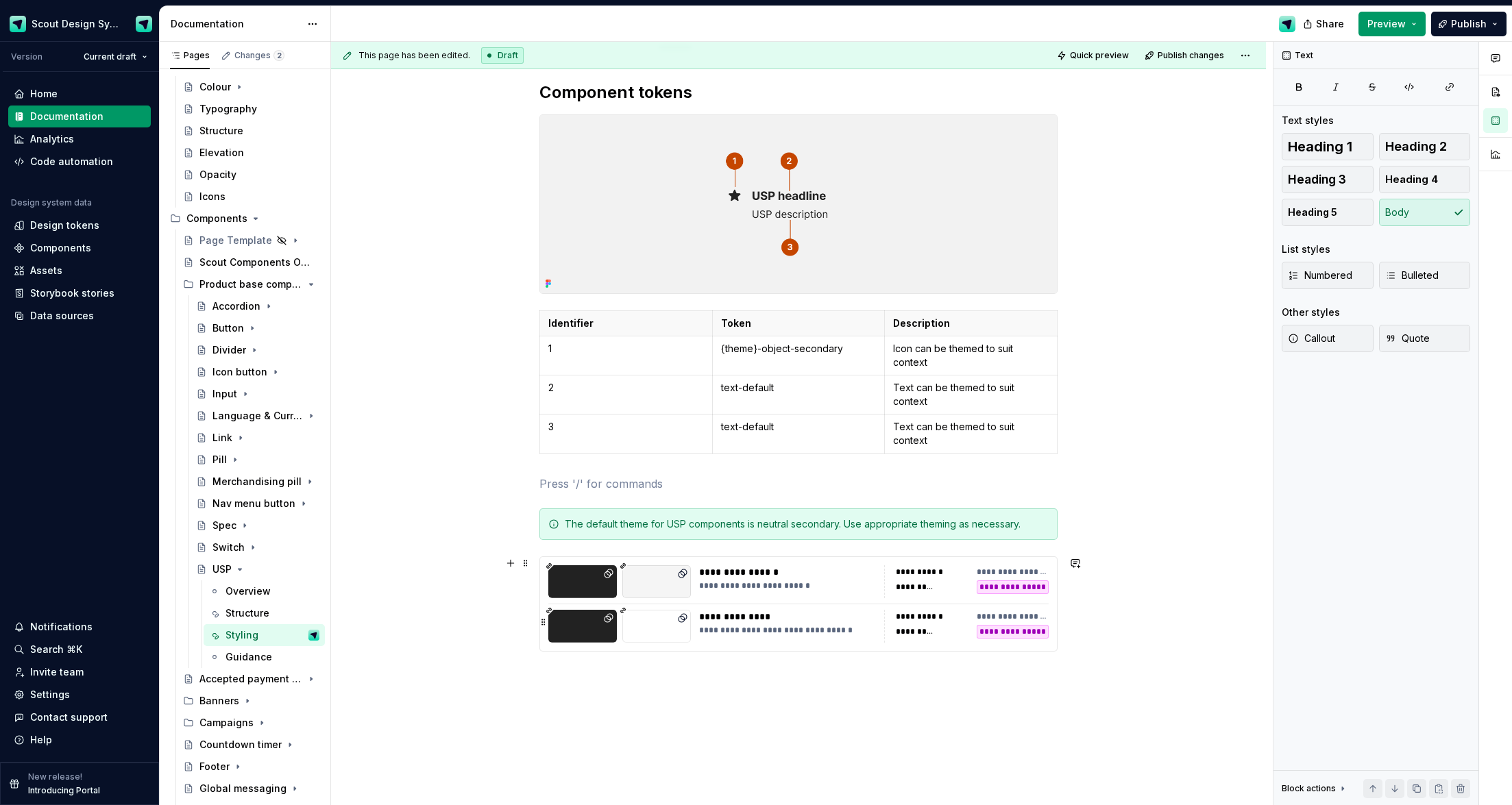
click at [821, 516] on div "**********" at bounding box center [787, 631] width 177 height 11
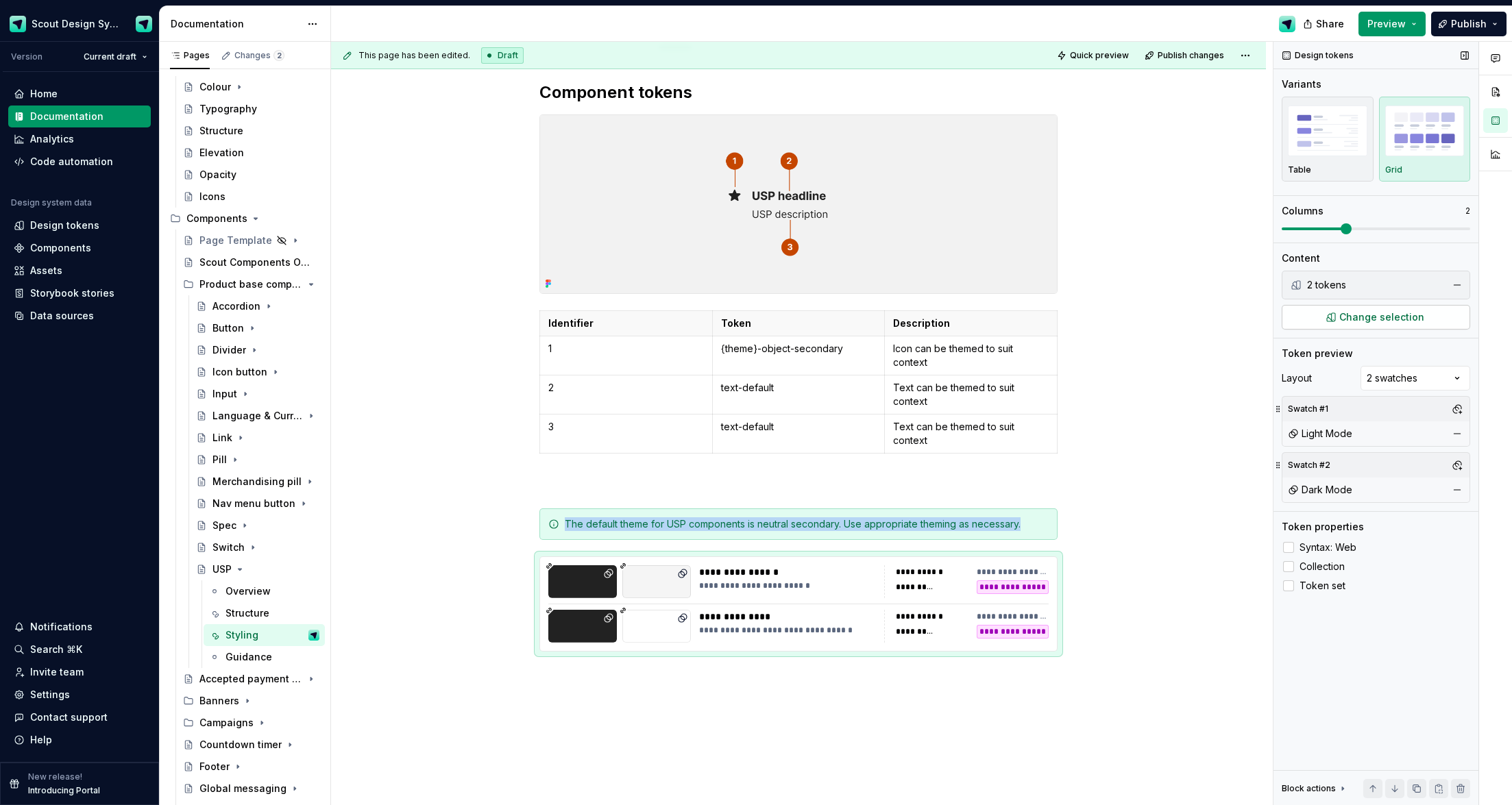
click at [987, 312] on span "Change selection" at bounding box center [1382, 317] width 85 height 13
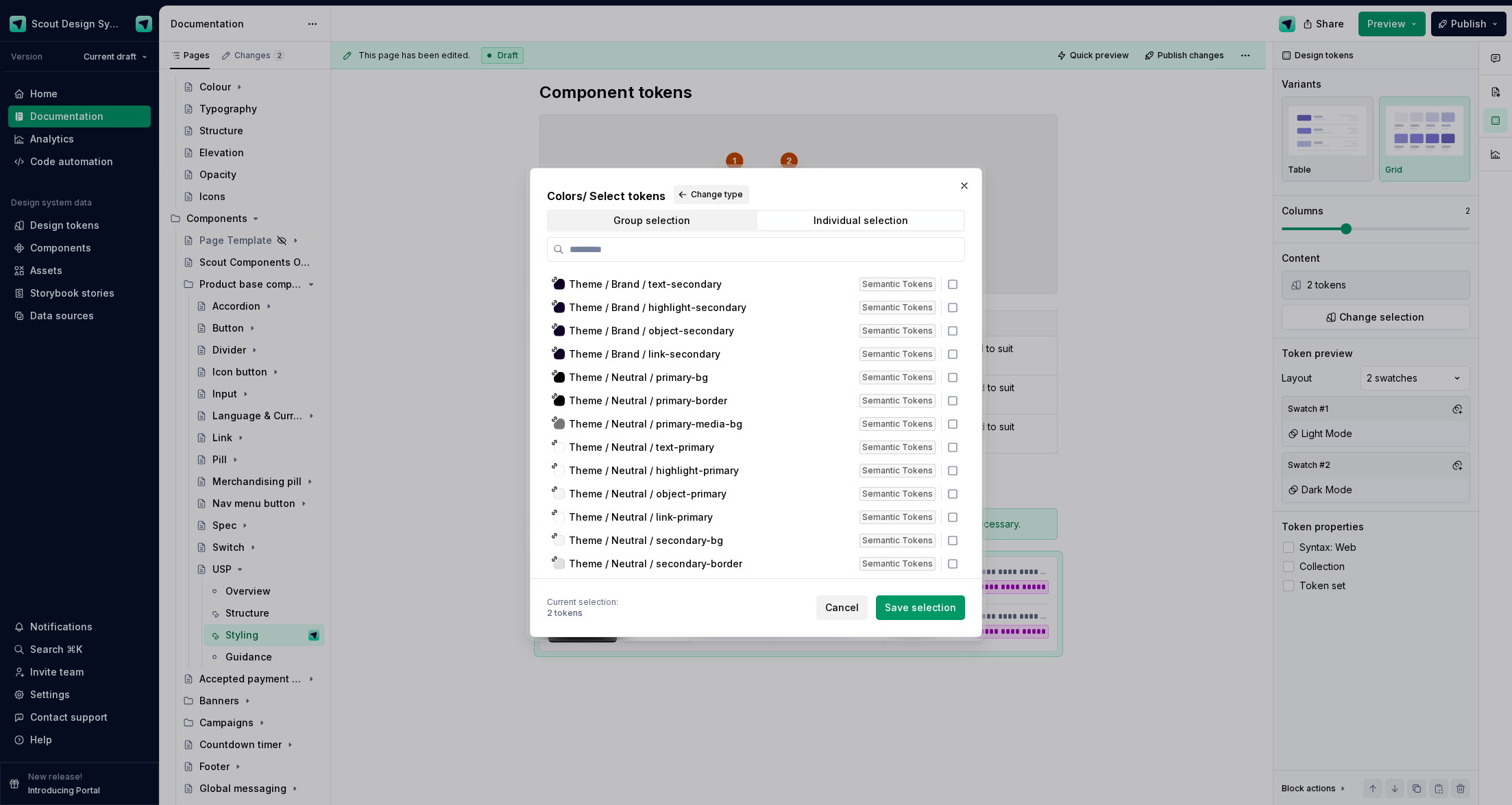
scroll to position [5087, 0]
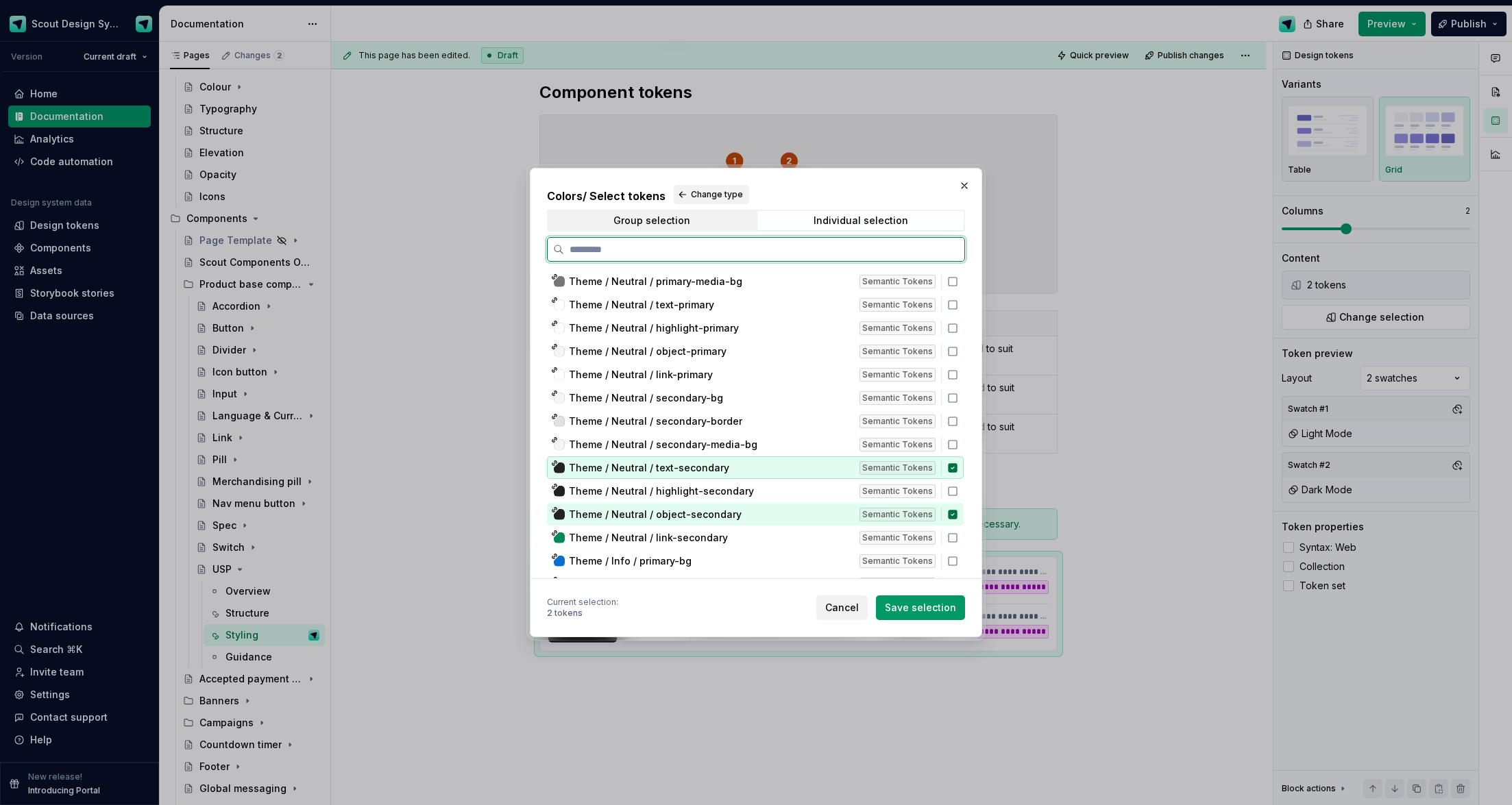
click at [957, 472] on icon at bounding box center [952, 468] width 9 height 9
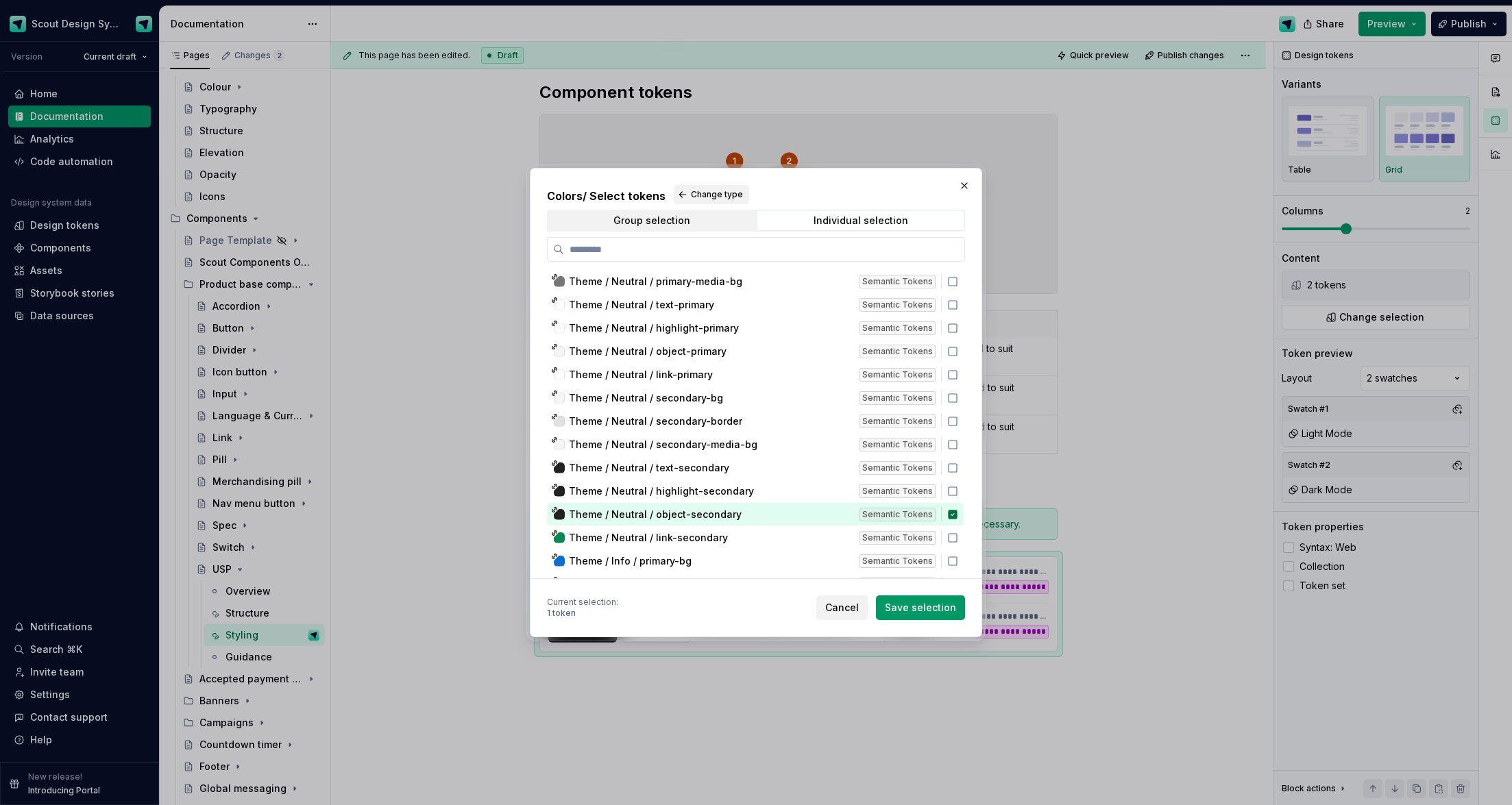
click at [947, 516] on span "Save selection" at bounding box center [920, 607] width 71 height 13
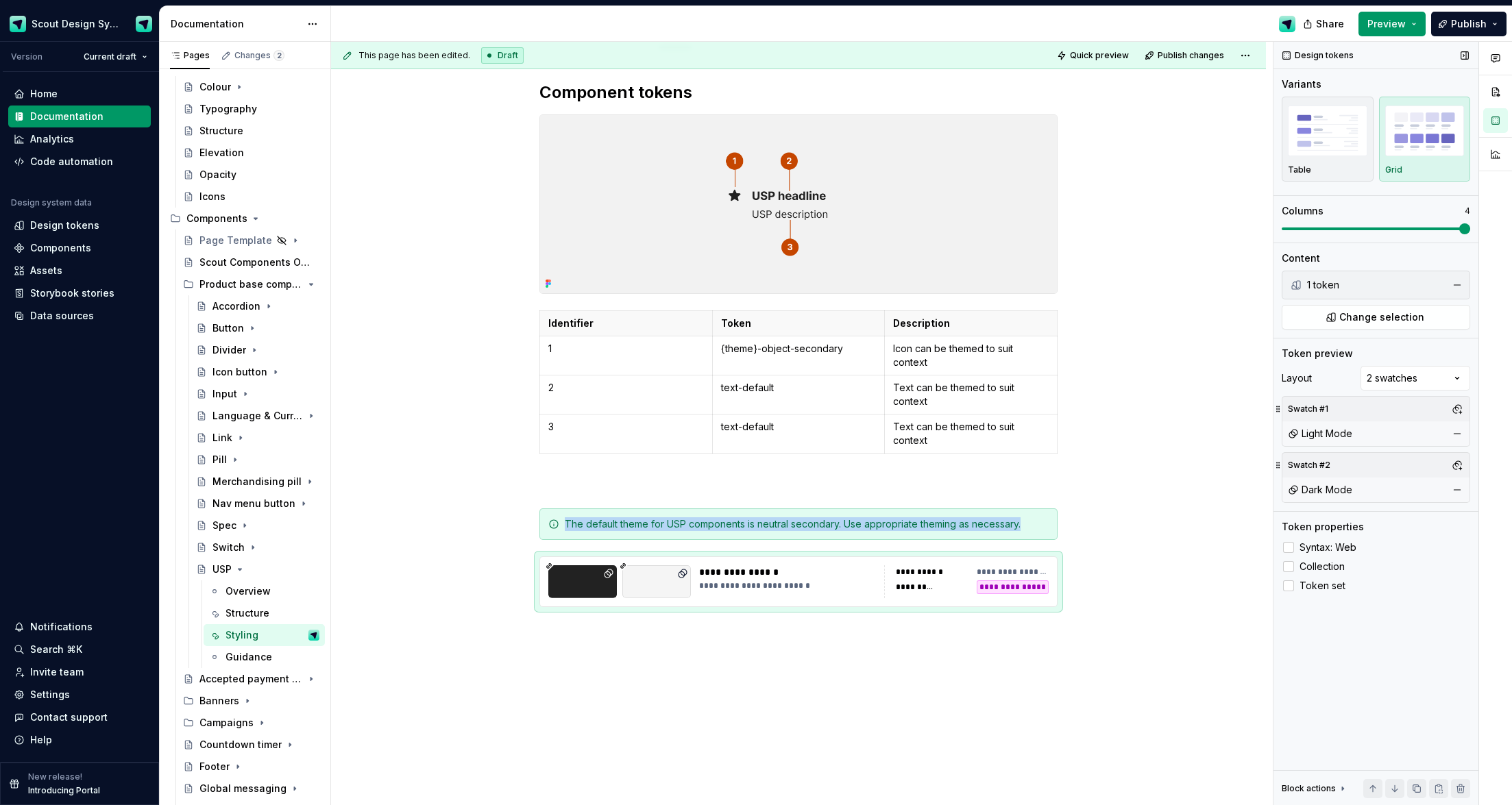
click at [987, 230] on span at bounding box center [1465, 229] width 11 height 11
drag, startPoint x: 1193, startPoint y: 385, endPoint x: 1187, endPoint y: 379, distance: 8.5
click at [987, 385] on div "**********" at bounding box center [802, 423] width 942 height 764
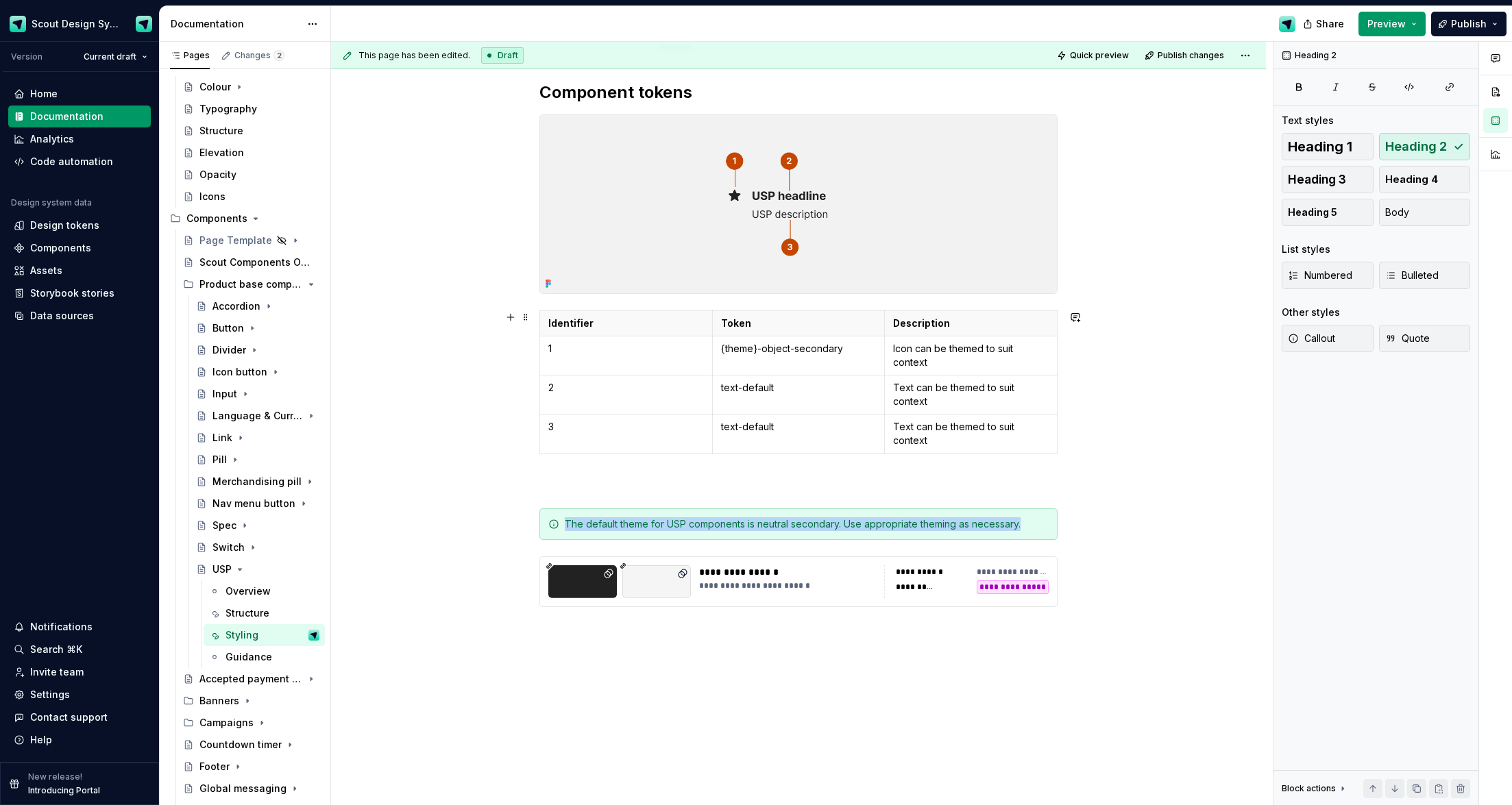
scroll to position [255, 0]
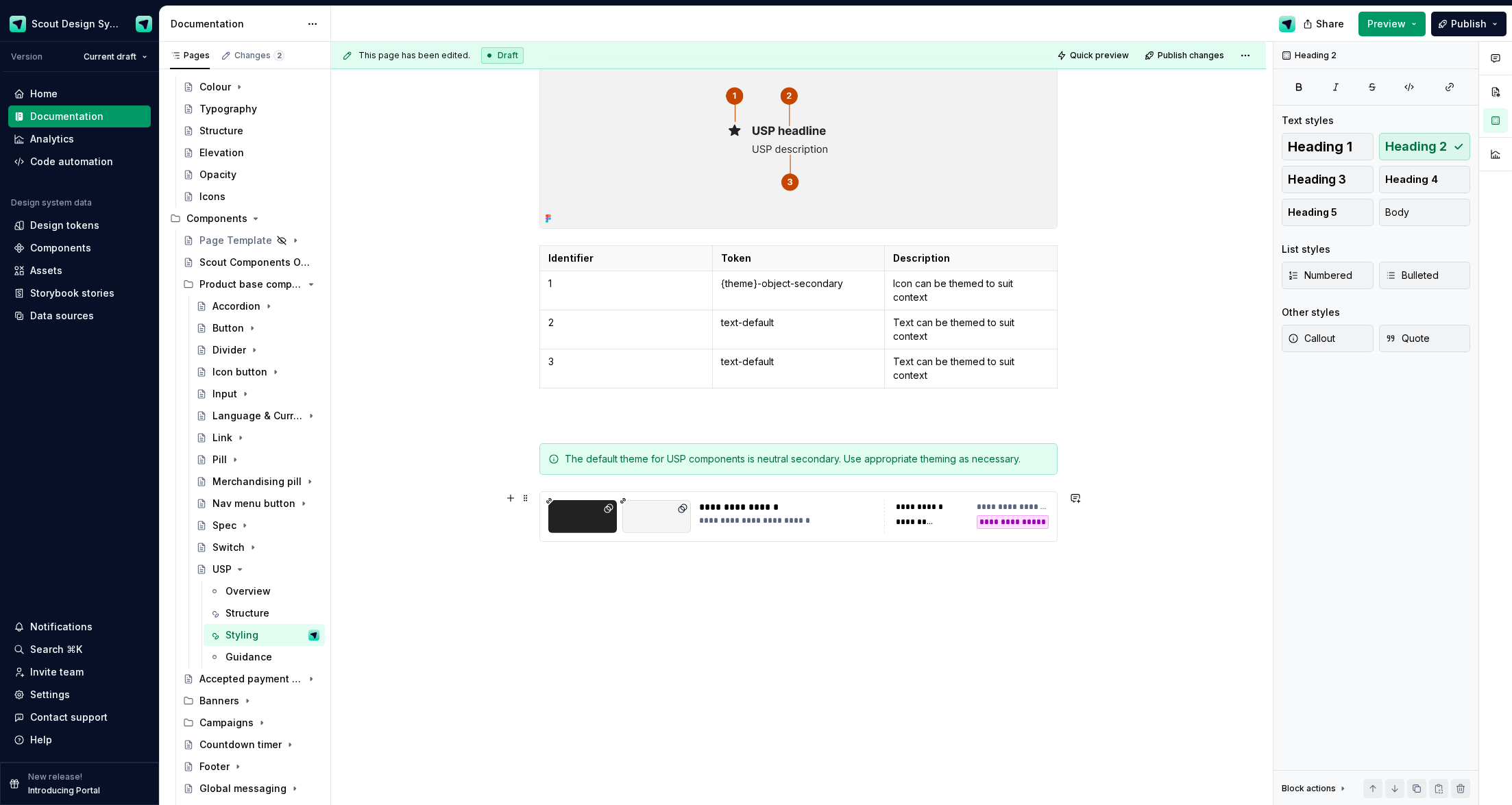
click at [987, 516] on div "**********" at bounding box center [798, 517] width 518 height 51
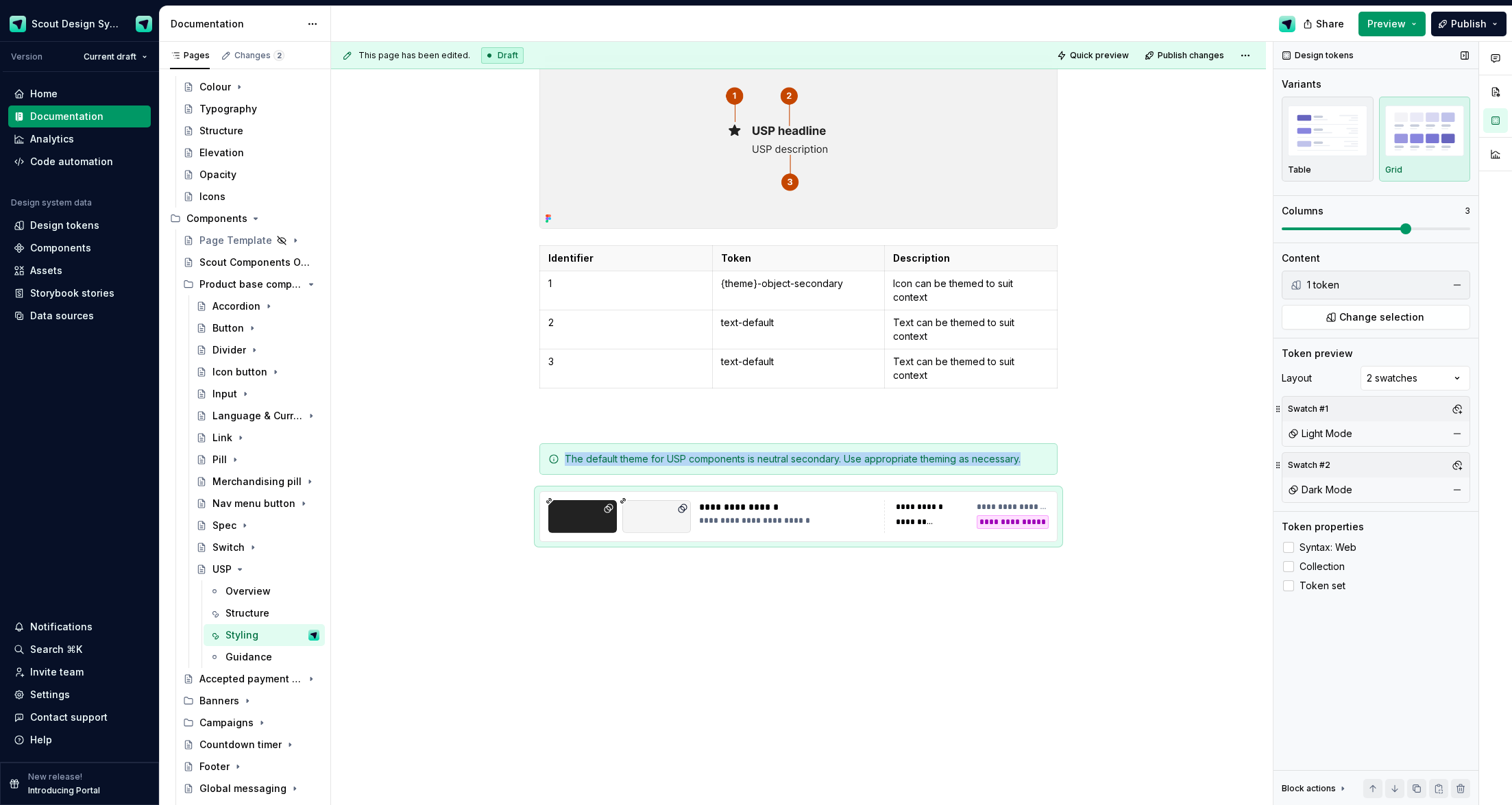
click at [987, 227] on span at bounding box center [1376, 229] width 188 height 11
click at [987, 421] on div "**********" at bounding box center [799, 408] width 935 height 849
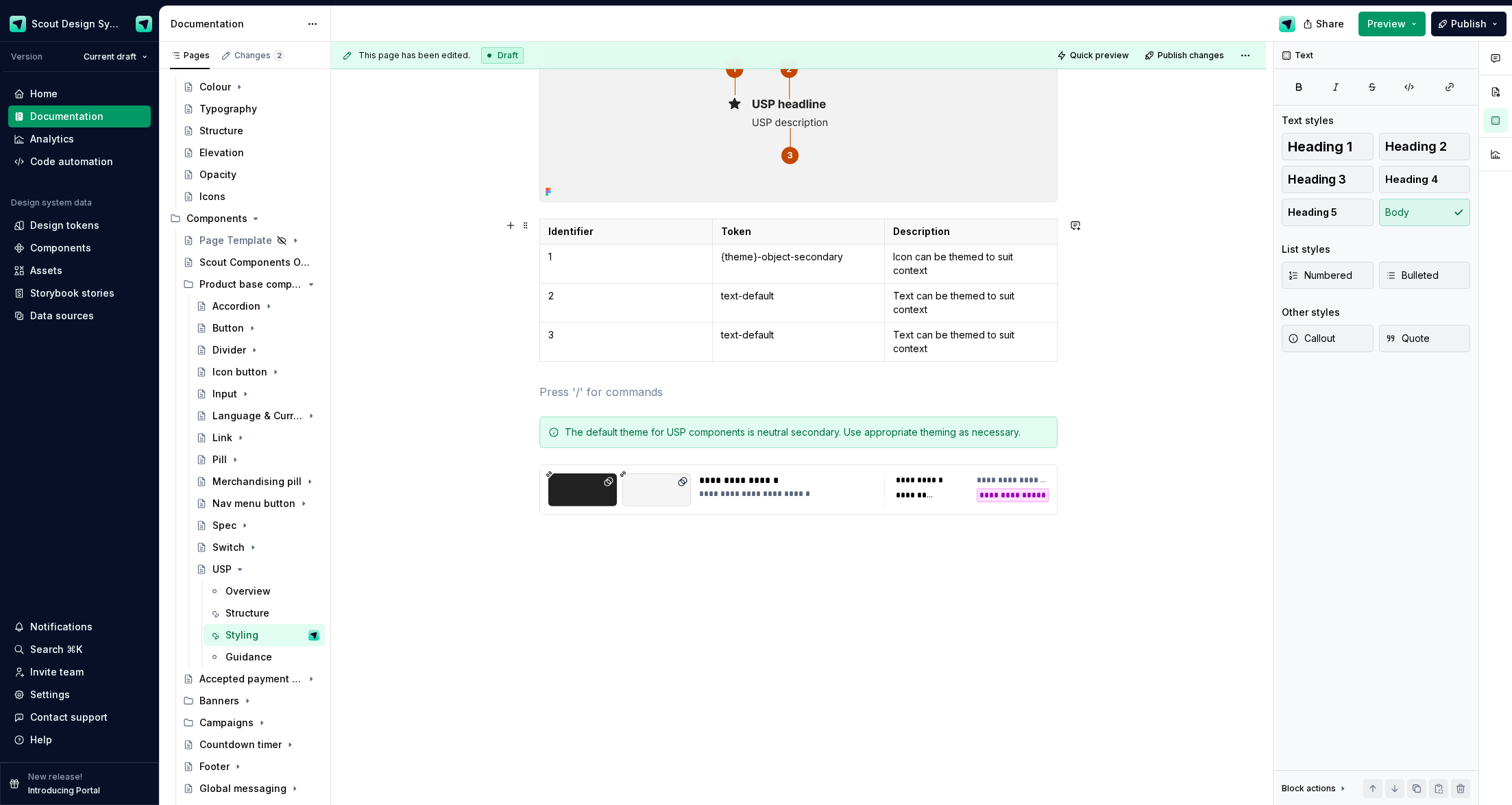
scroll to position [0, 0]
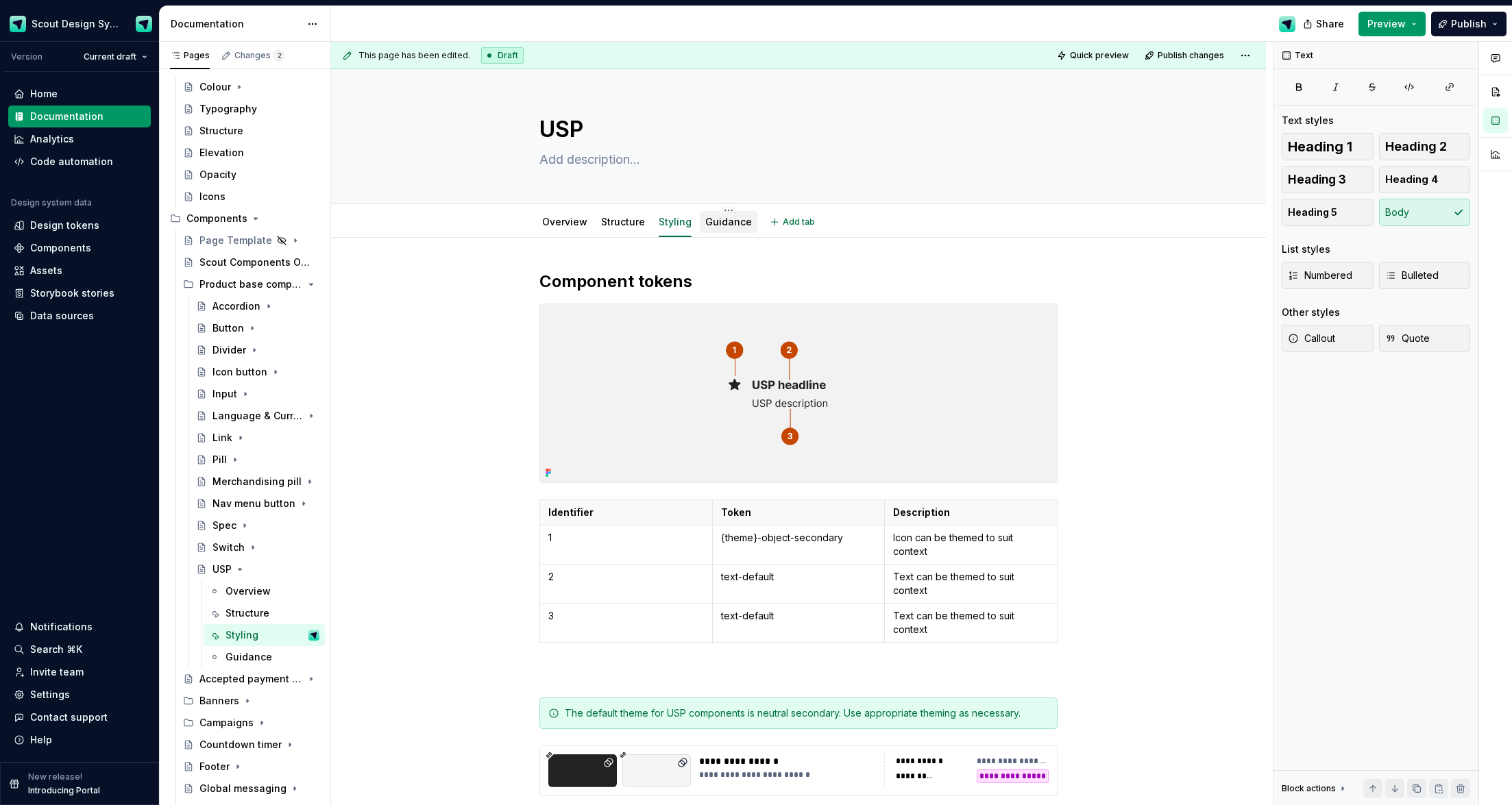
click at [740, 224] on link "Guidance" at bounding box center [729, 221] width 46 height 12
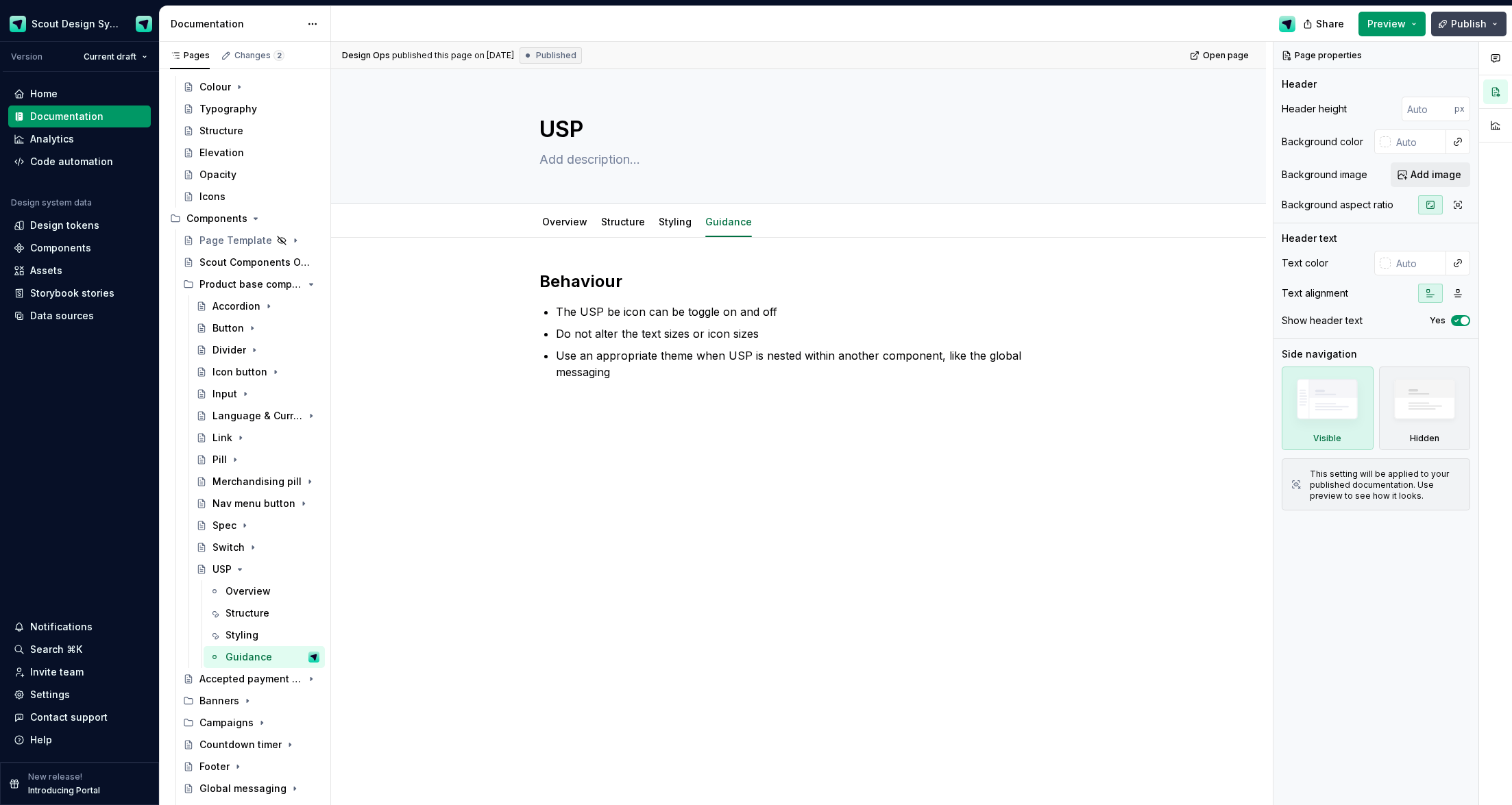
click at [987, 25] on span "Publish" at bounding box center [1469, 23] width 36 height 13
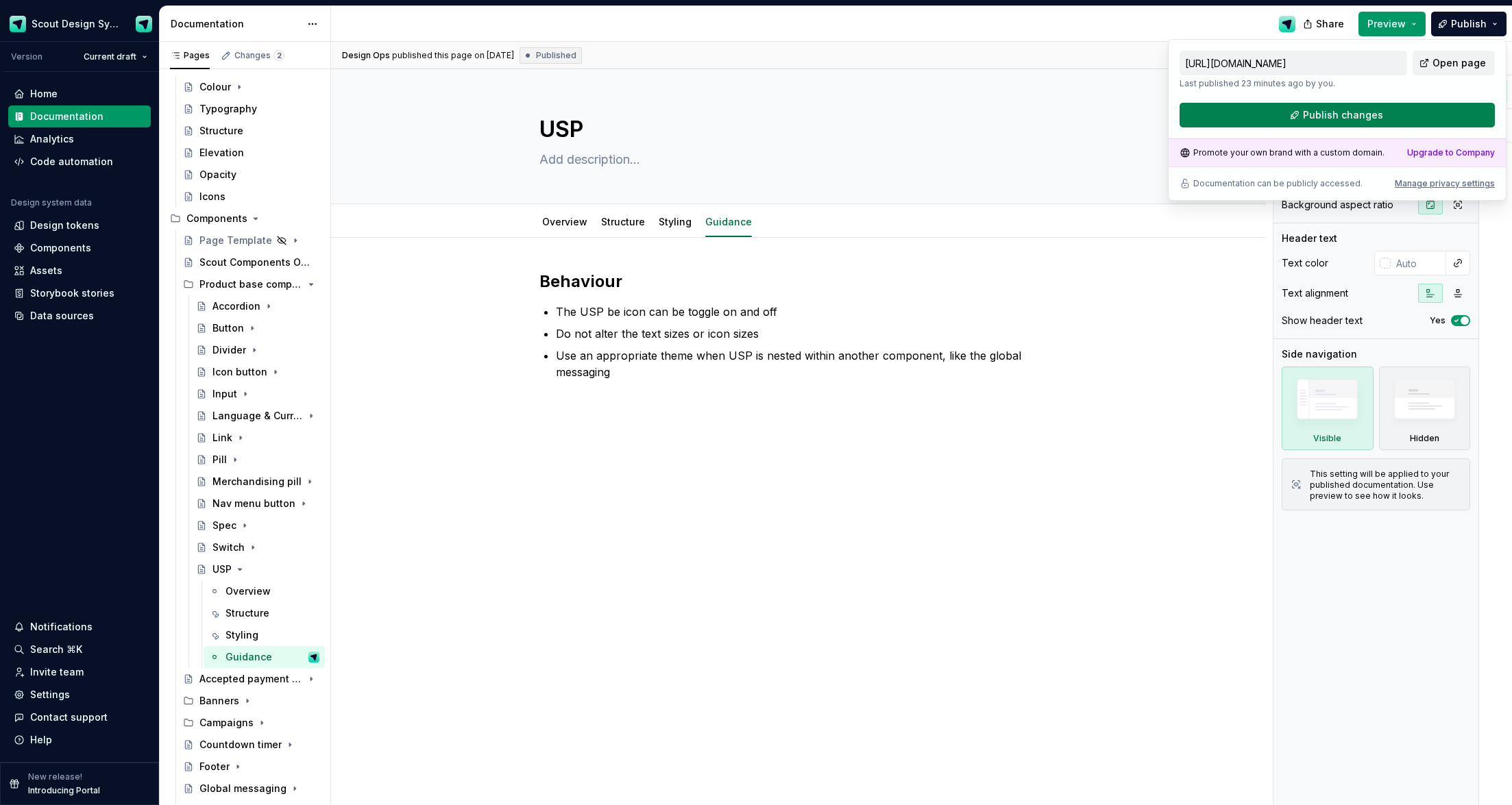
click at [987, 114] on button "Publish changes" at bounding box center [1338, 115] width 315 height 25
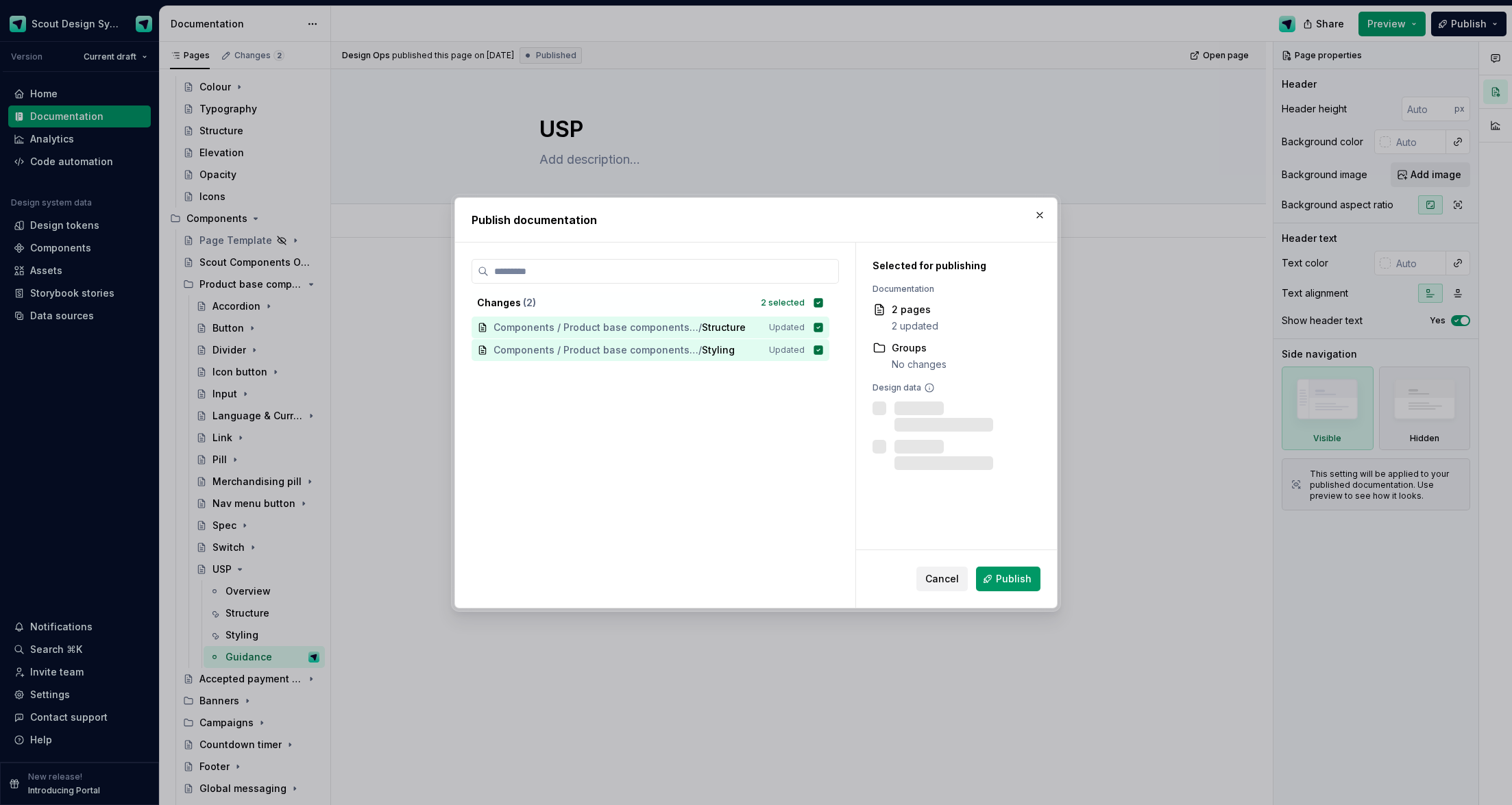
drag, startPoint x: 961, startPoint y: 578, endPoint x: 409, endPoint y: 474, distance: 561.7
click at [961, 516] on button "Cancel" at bounding box center [942, 579] width 51 height 25
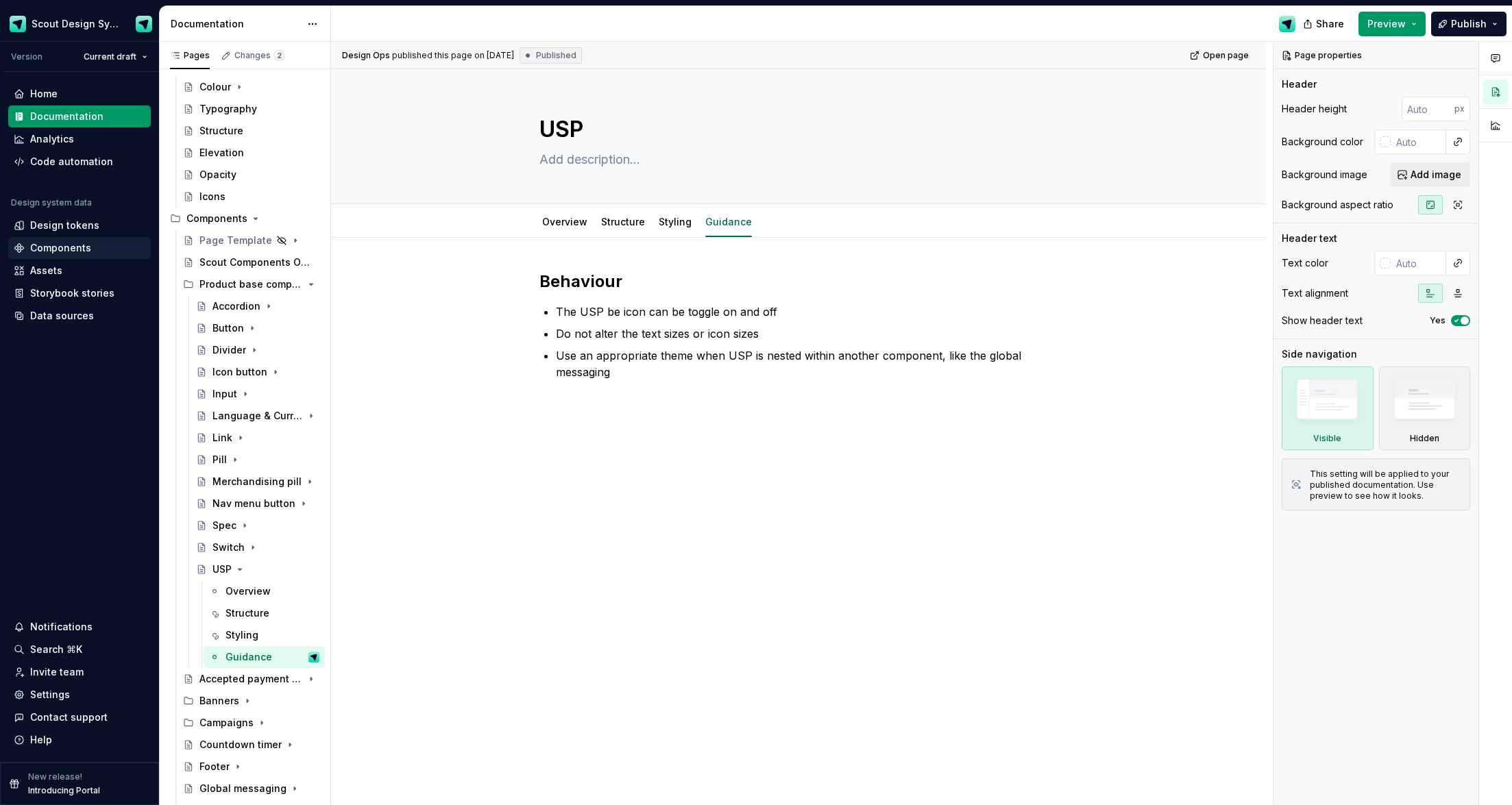
click at [34, 240] on div "Components" at bounding box center [79, 247] width 143 height 22
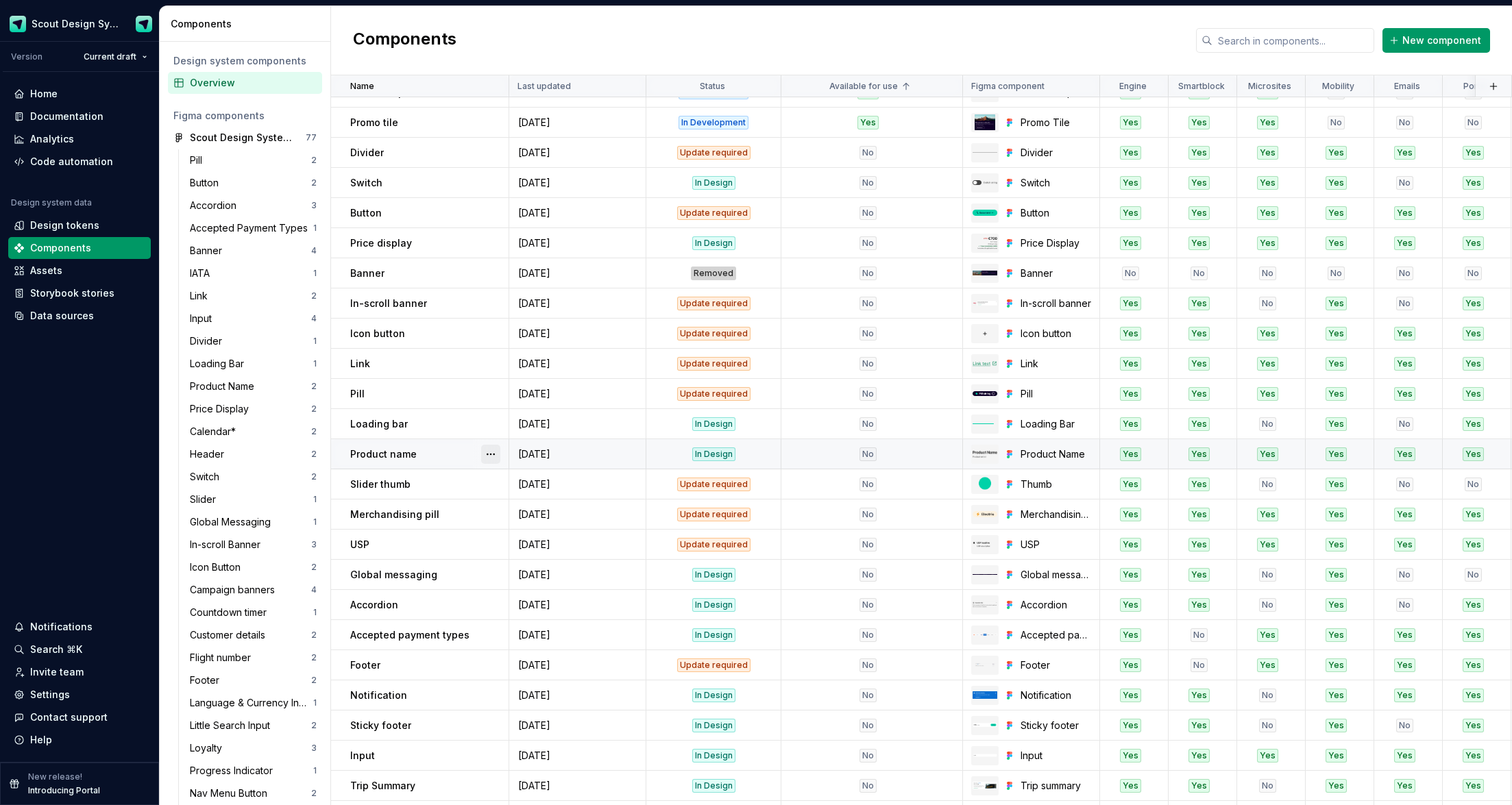
scroll to position [408, 0]
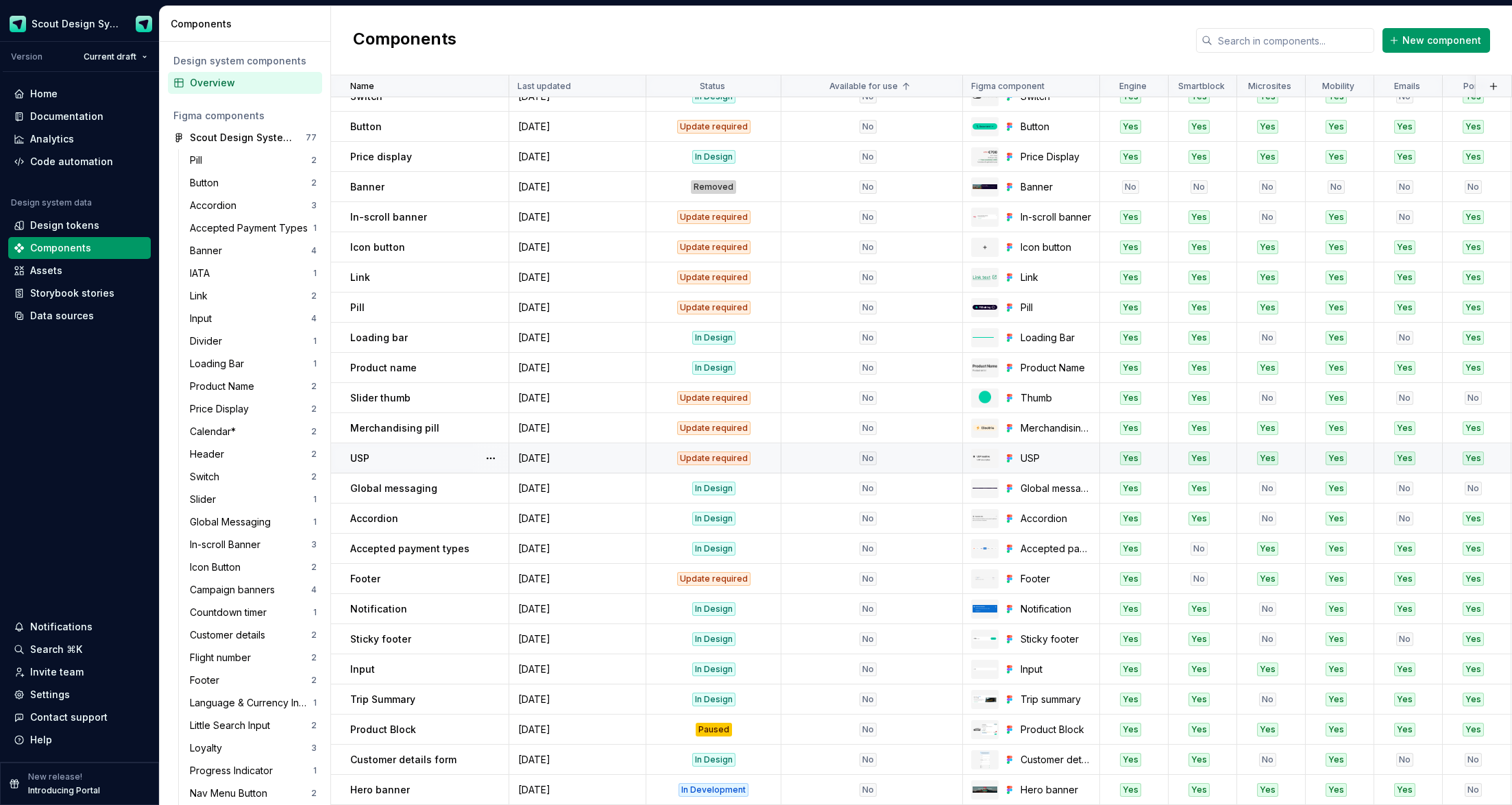
click at [719, 459] on div "Update required" at bounding box center [714, 458] width 73 height 13
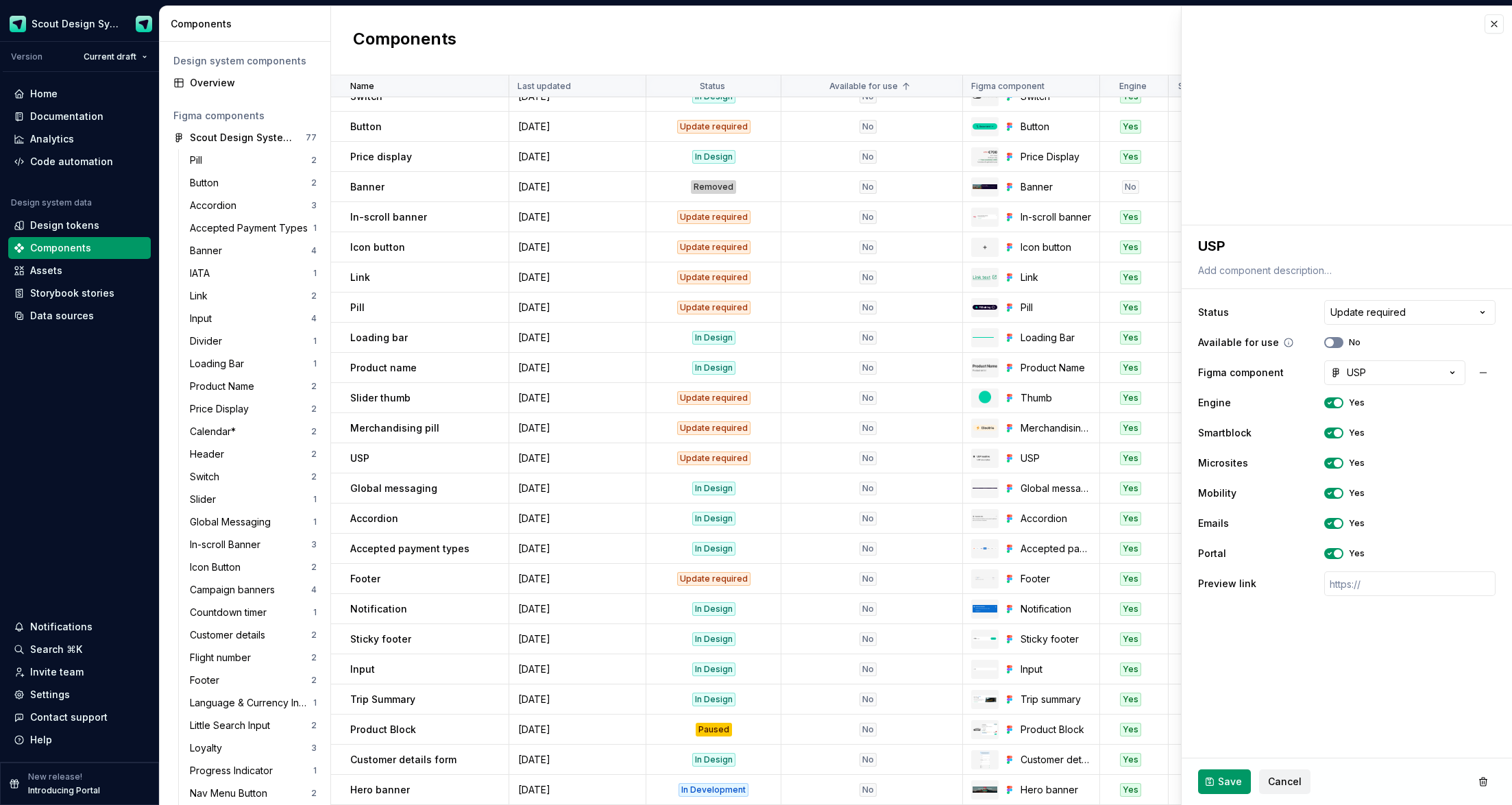
click at [987, 342] on button "No" at bounding box center [1333, 343] width 19 height 11
type textarea "*"
click at [987, 314] on html "Scout Design System Version Current draft Home Documentation Analytics Code aut…" at bounding box center [756, 402] width 1512 height 805
select select "**********"
click at [987, 516] on span "Save" at bounding box center [1230, 781] width 24 height 13
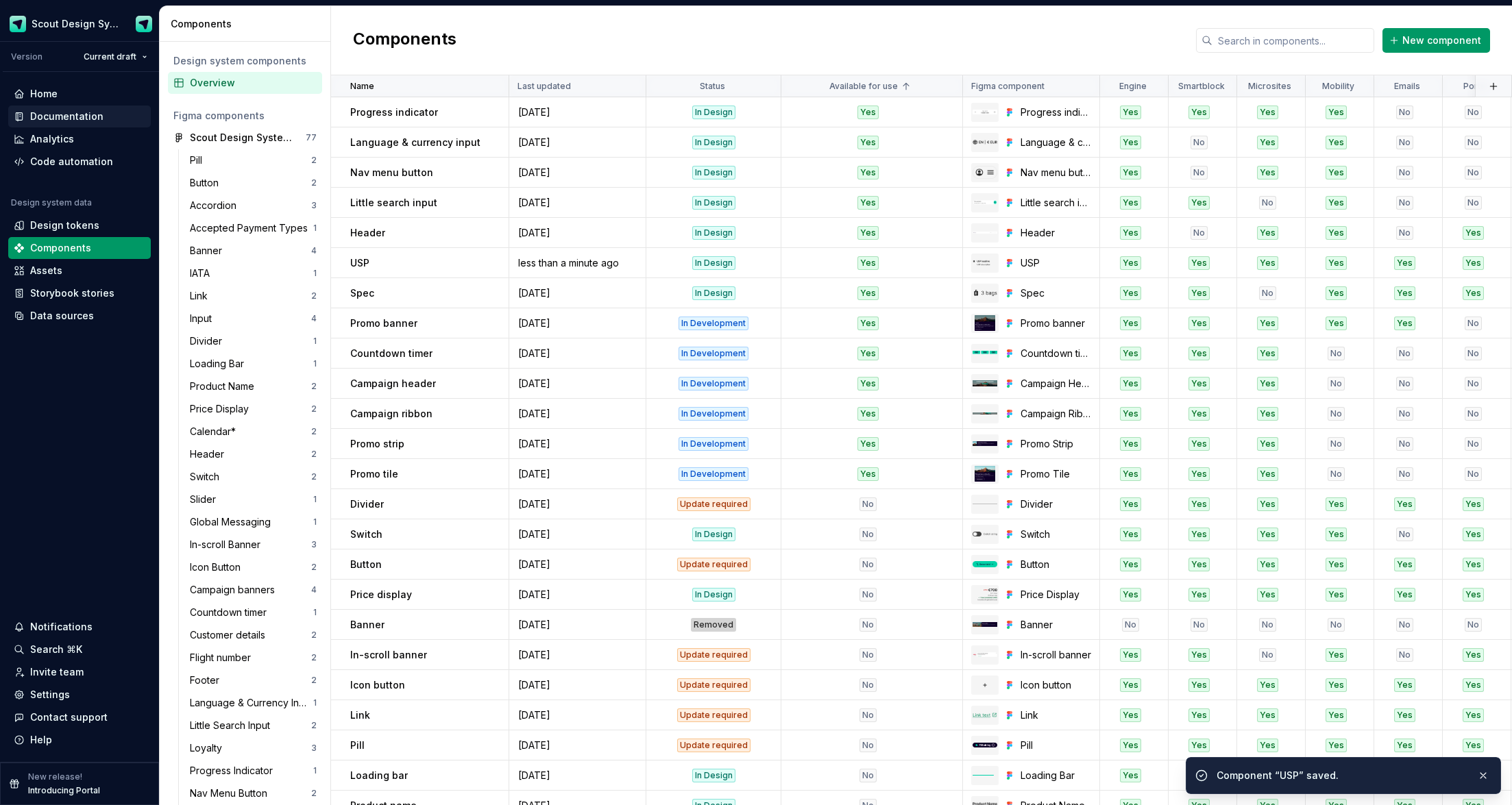
click at [65, 117] on div "Documentation" at bounding box center [67, 116] width 73 height 13
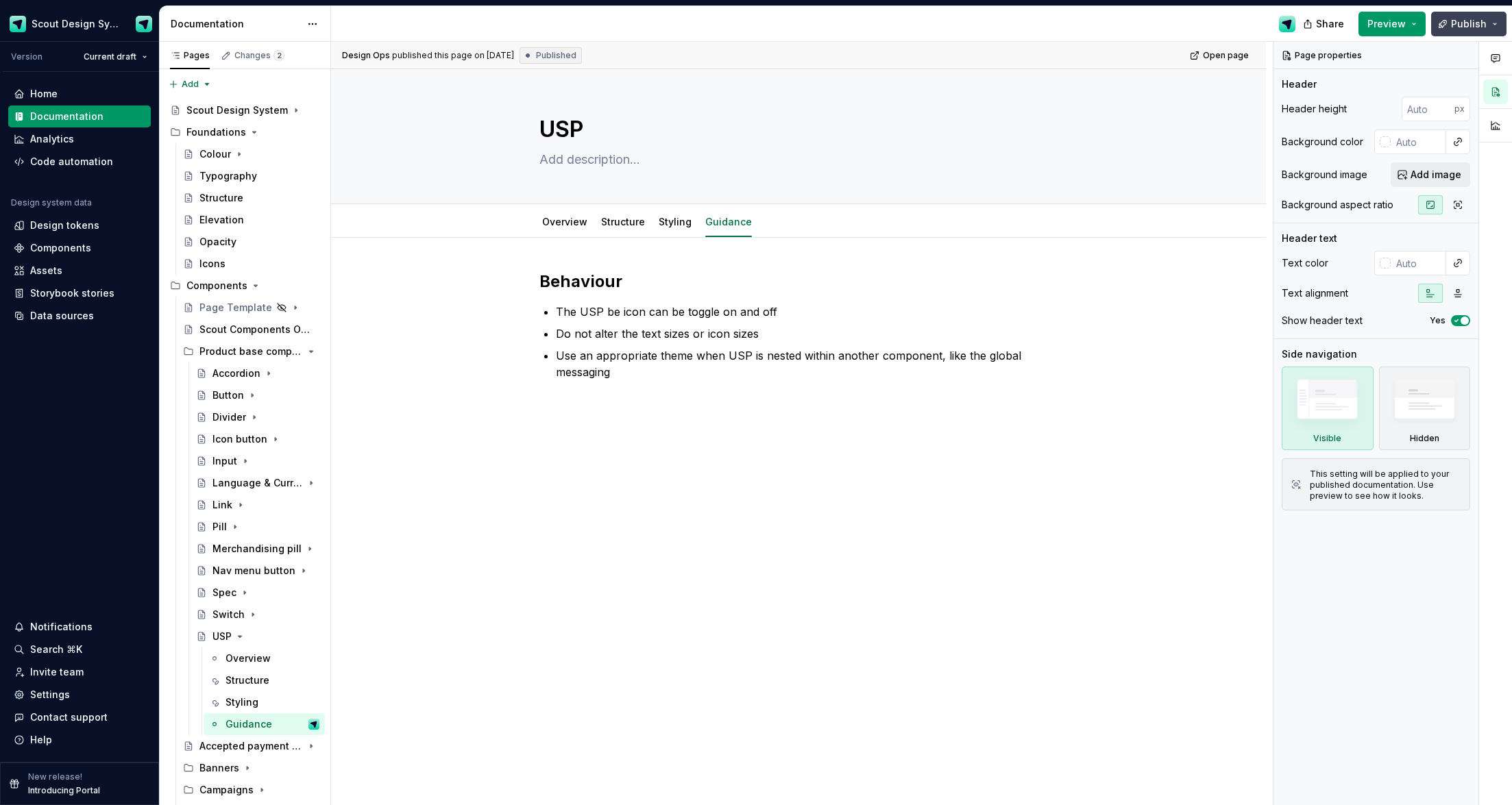
click at [987, 34] on button "Publish" at bounding box center [1468, 24] width 75 height 25
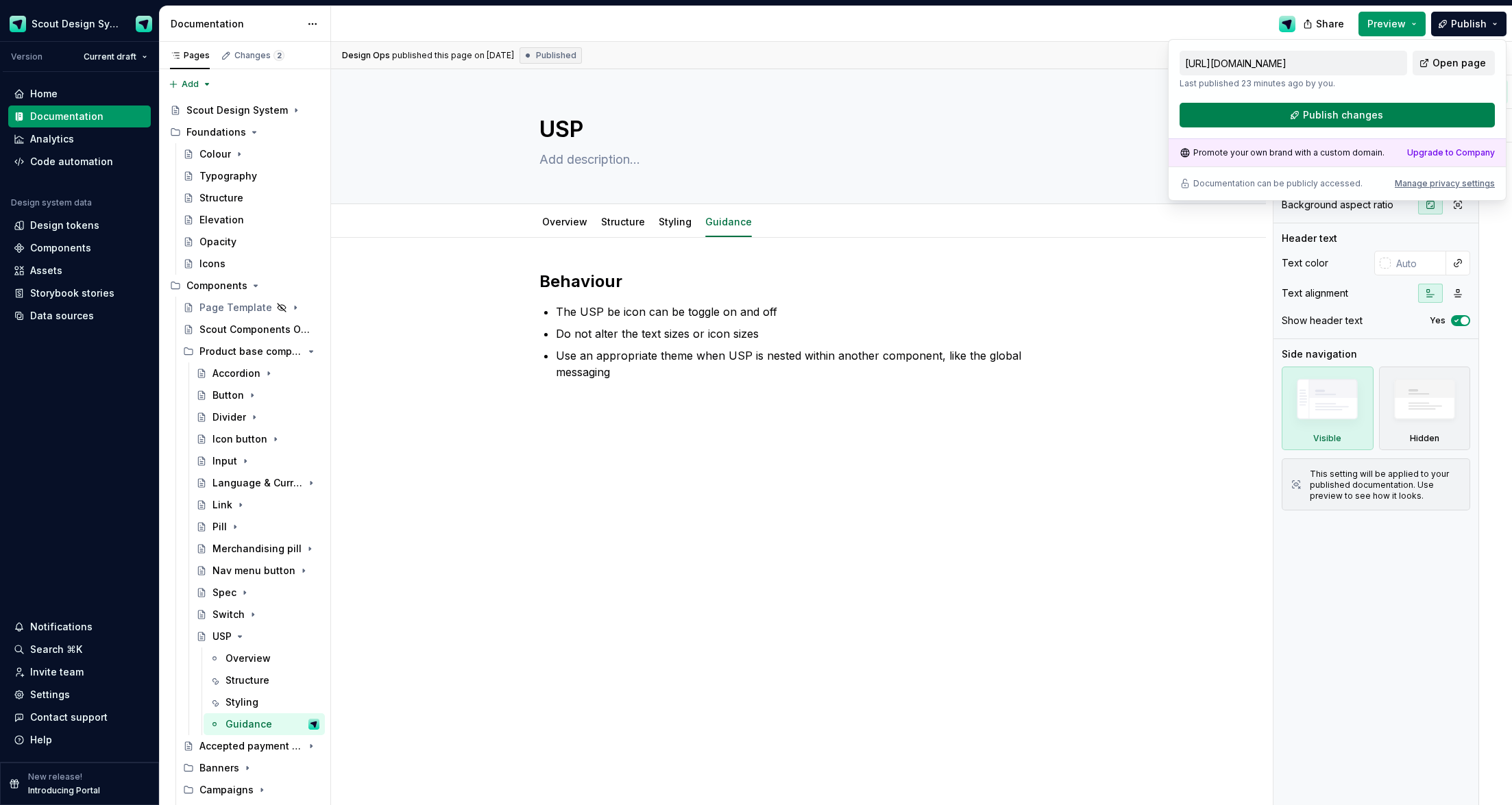
click at [987, 119] on span "Publish changes" at bounding box center [1343, 115] width 80 height 13
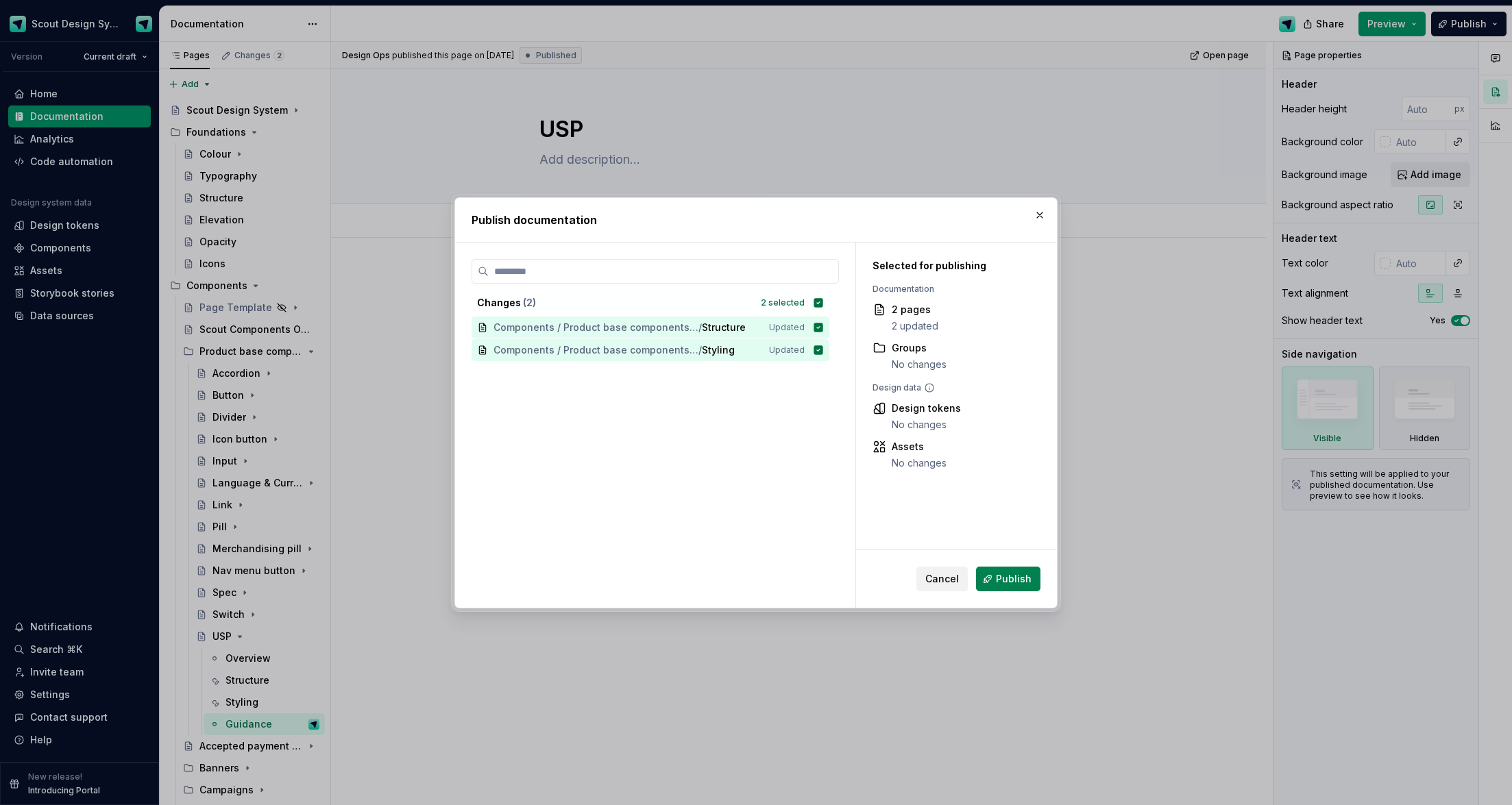
click at [987, 516] on span "Publish" at bounding box center [1013, 579] width 36 height 13
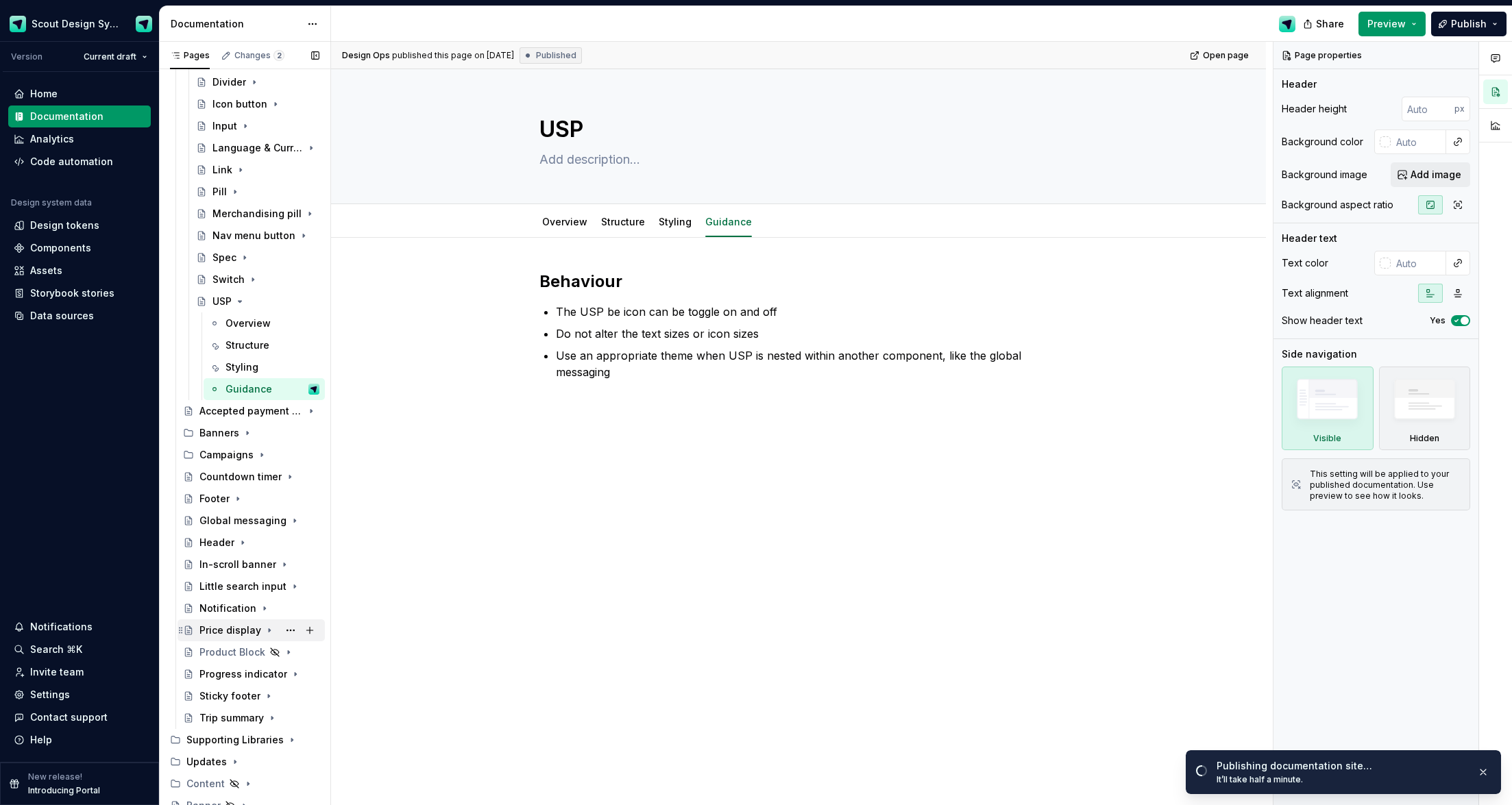
scroll to position [431, 0]
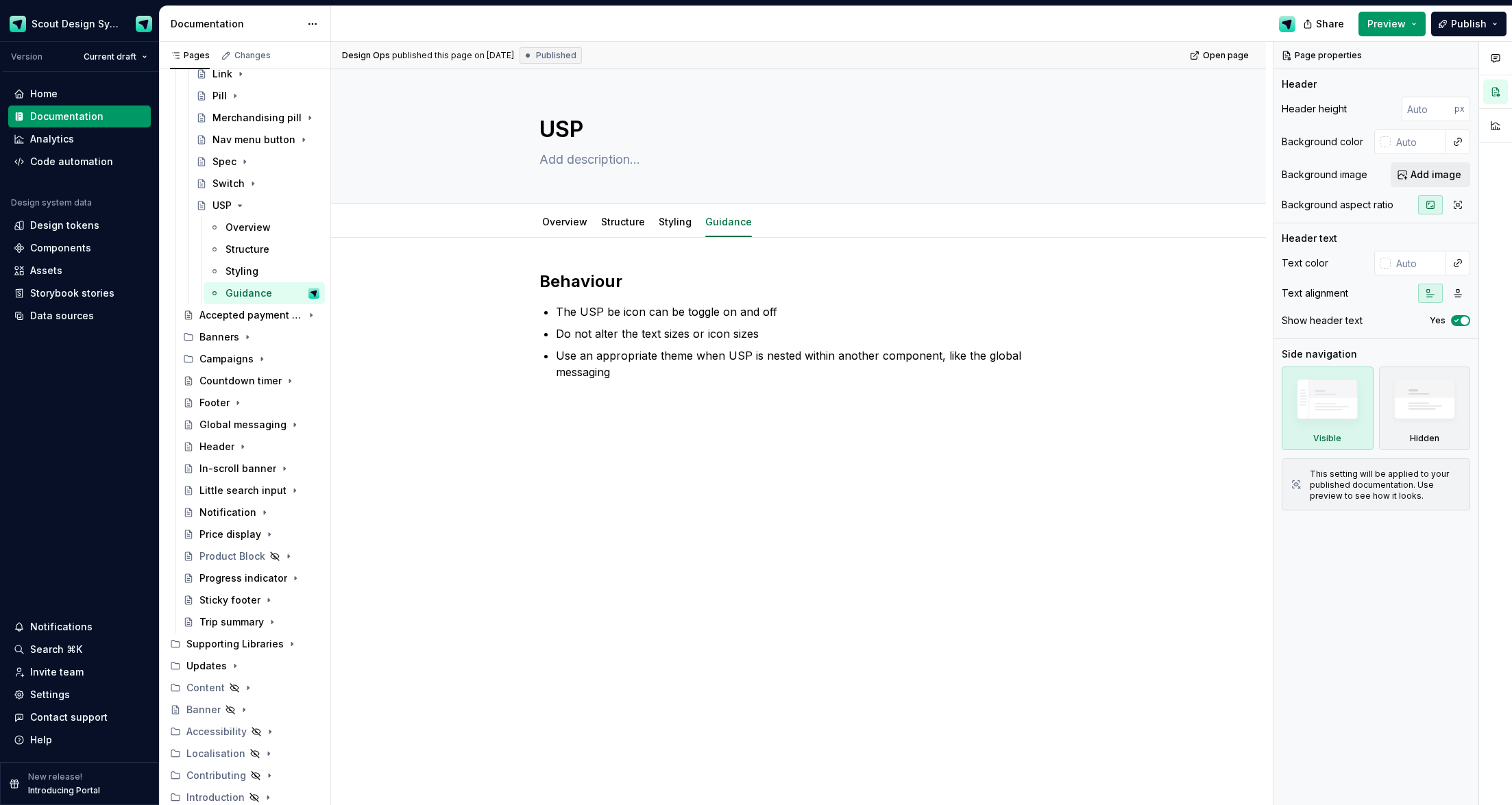
type textarea "*"
